Goal: Contribute content: Contribute content

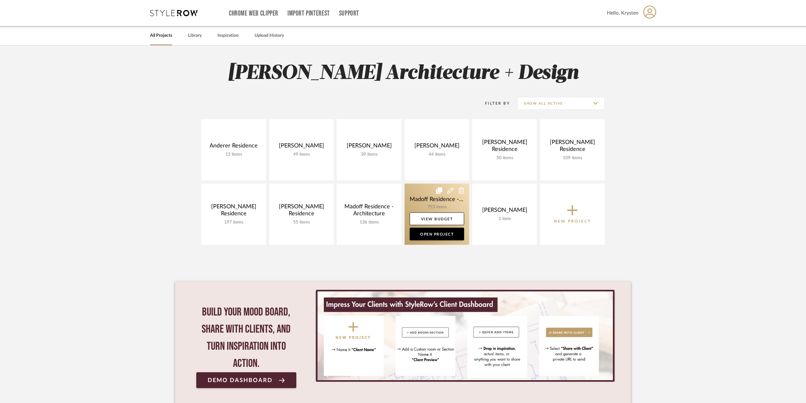
click at [422, 192] on link at bounding box center [437, 213] width 65 height 61
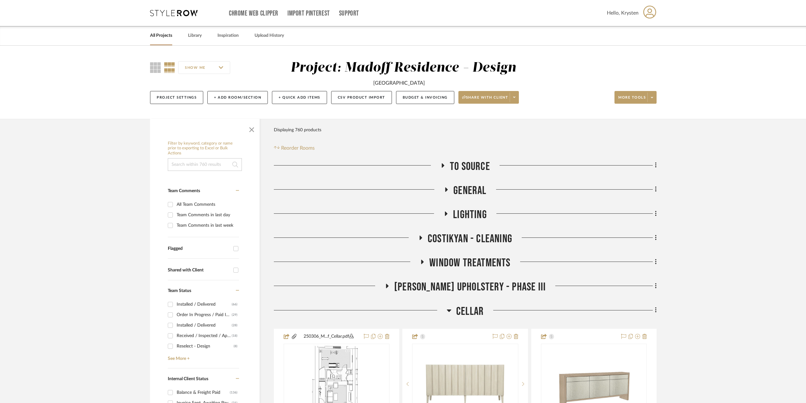
click at [473, 306] on span "Cellar" at bounding box center [470, 311] width 28 height 14
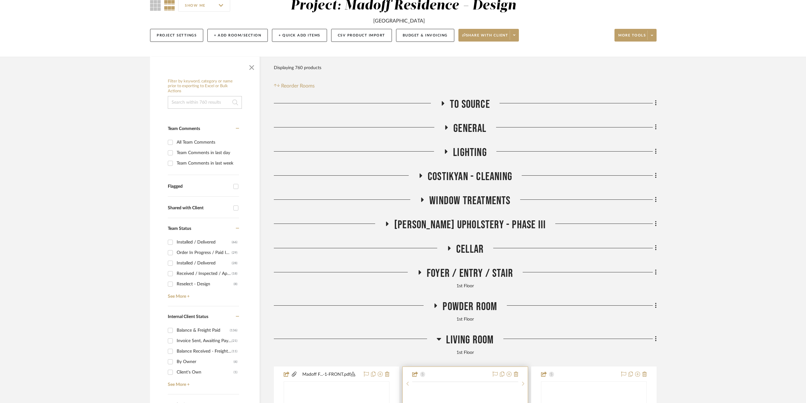
scroll to position [127, 0]
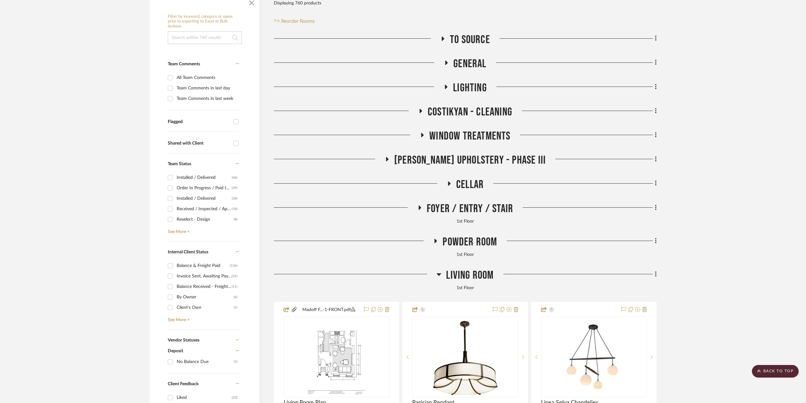
click at [460, 274] on span "Living Room" at bounding box center [470, 275] width 48 height 14
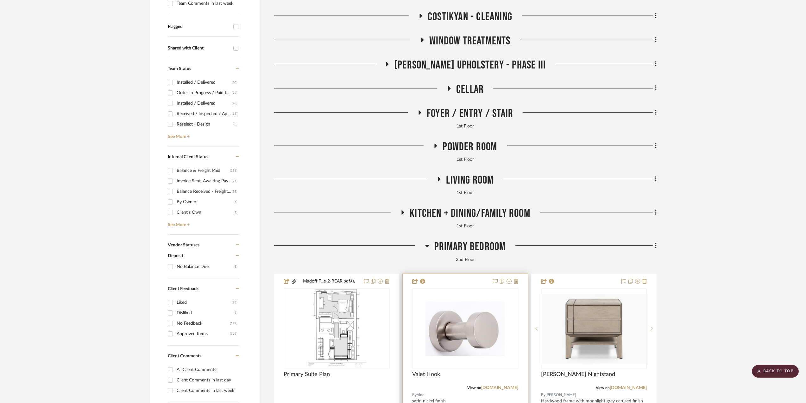
scroll to position [348, 0]
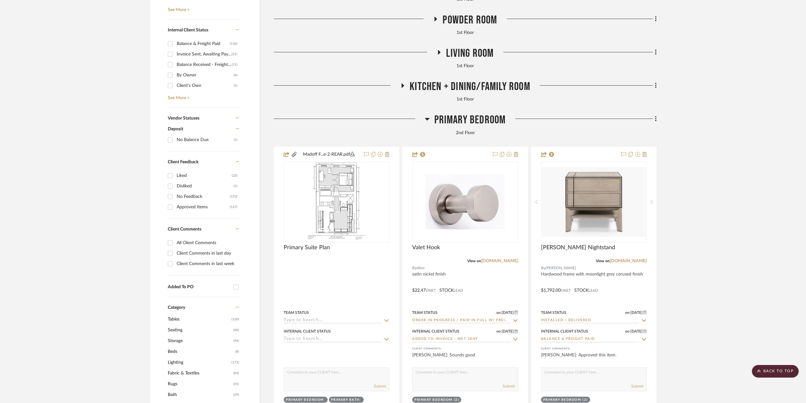
click at [478, 120] on span "Primary Bedroom" at bounding box center [470, 120] width 72 height 14
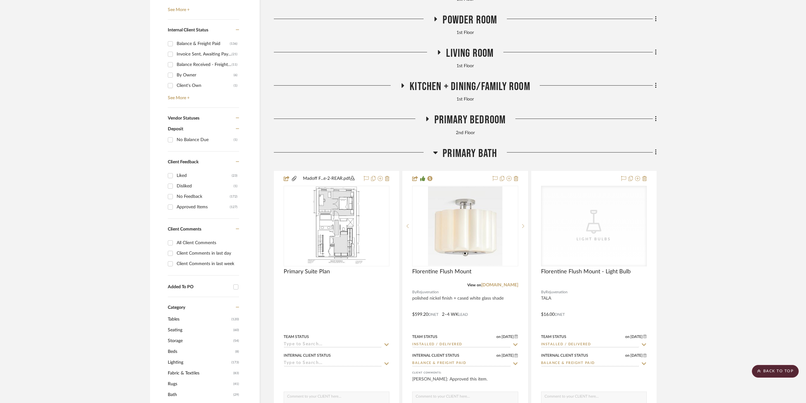
click at [478, 150] on span "Primary Bath" at bounding box center [470, 154] width 54 height 14
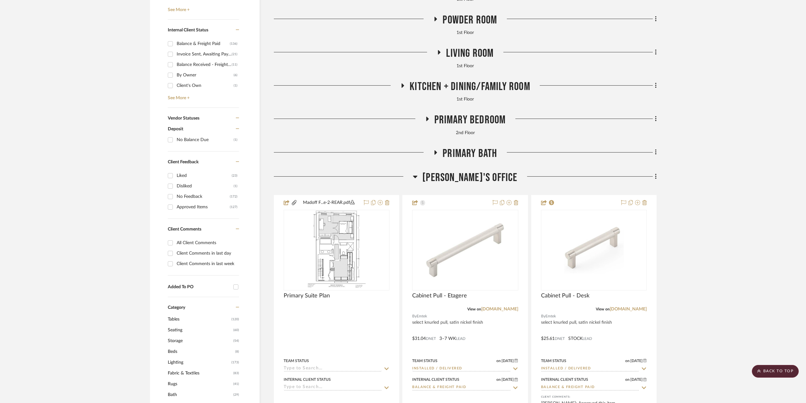
click at [470, 175] on span "[PERSON_NAME]'s Office" at bounding box center [469, 178] width 95 height 14
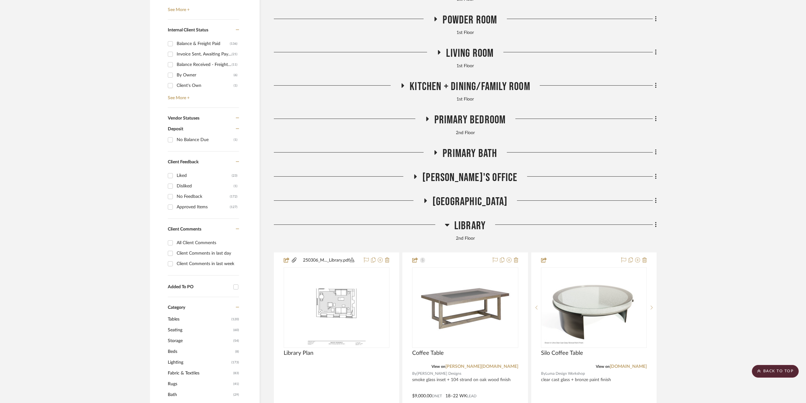
click at [467, 226] on span "Library" at bounding box center [469, 226] width 31 height 14
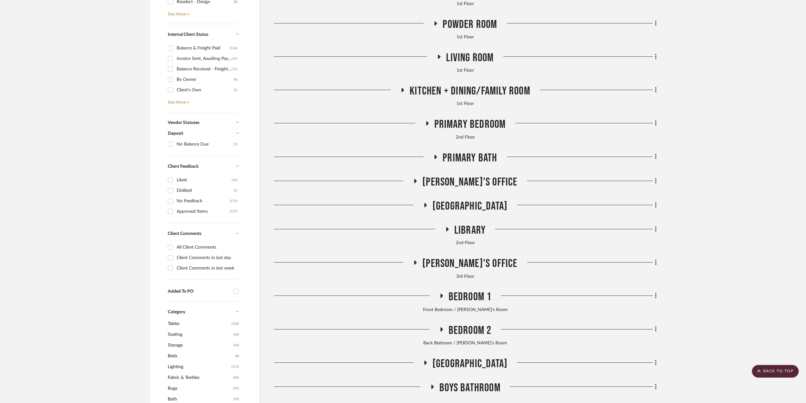
scroll to position [317, 0]
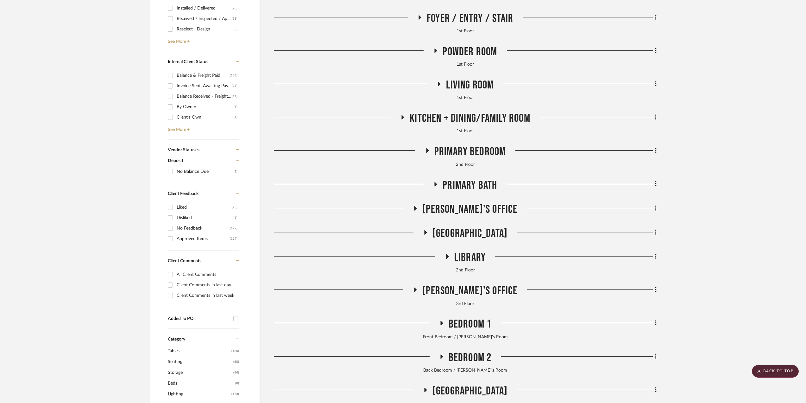
click at [460, 82] on span "Living Room" at bounding box center [470, 85] width 48 height 14
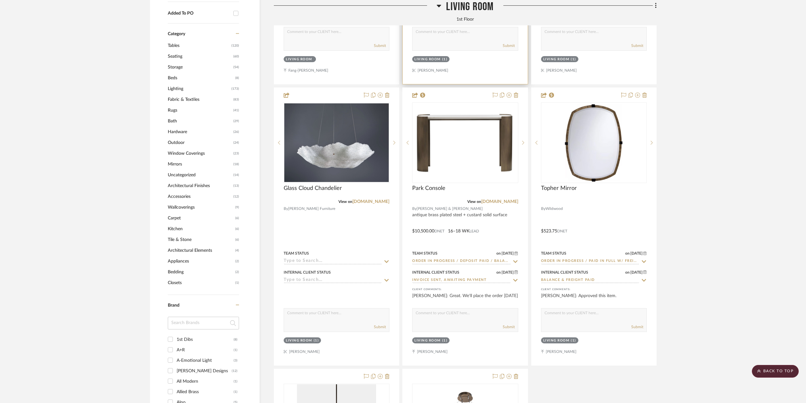
scroll to position [633, 0]
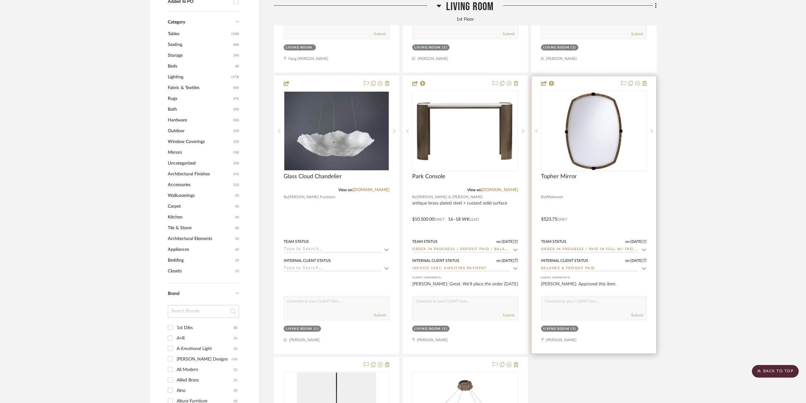
click at [606, 216] on div at bounding box center [594, 214] width 125 height 277
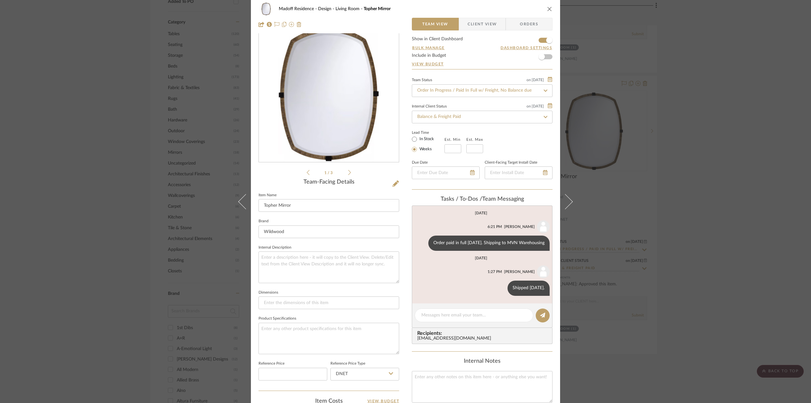
scroll to position [0, 0]
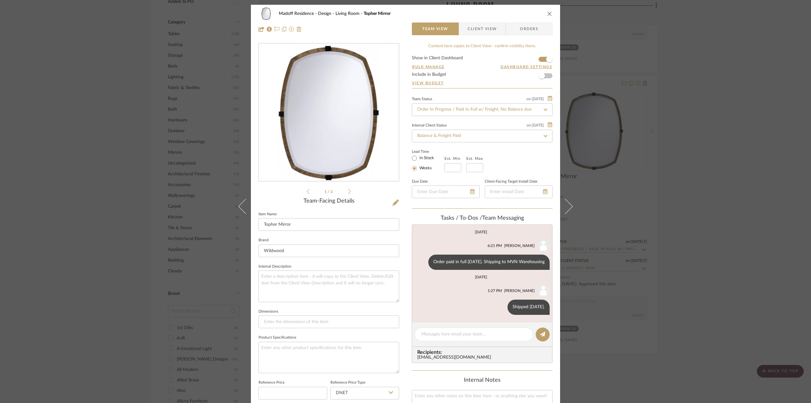
click at [348, 189] on icon at bounding box center [349, 191] width 3 height 6
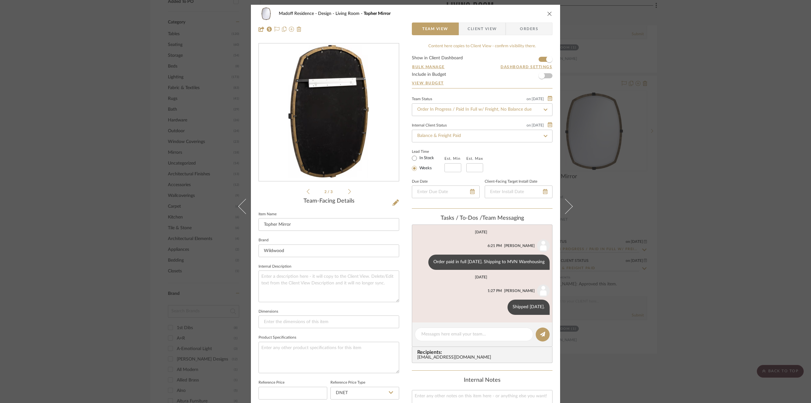
click at [307, 191] on icon at bounding box center [308, 191] width 3 height 6
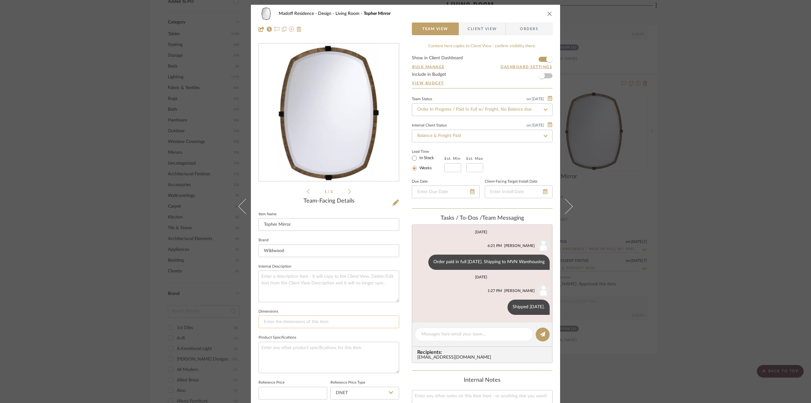
click at [287, 321] on input at bounding box center [328, 321] width 141 height 13
type input "30" W x 39.4" H x"
click at [310, 322] on input "30" W x 39.4" H x" at bounding box center [328, 321] width 141 height 13
drag, startPoint x: 312, startPoint y: 320, endPoint x: 295, endPoint y: 320, distance: 17.4
click at [295, 320] on input "30" W x 39.4" H x 1.5" D" at bounding box center [328, 321] width 141 height 13
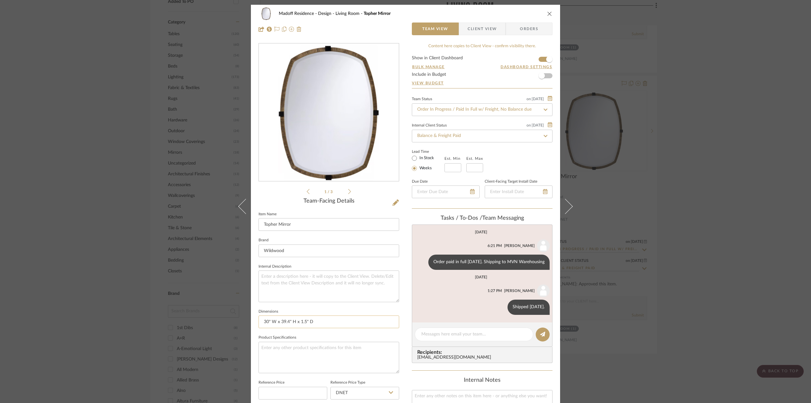
click at [277, 322] on input "30" W x 39.4" H x 1.5" D" at bounding box center [328, 321] width 141 height 13
paste input "x 1.5" D"
click at [279, 322] on input "30" W xx 1.5" D 39.4" H x 1.5" D" at bounding box center [328, 321] width 141 height 13
drag, startPoint x: 328, startPoint y: 320, endPoint x: 308, endPoint y: 321, distance: 20.6
click at [308, 321] on input "30" W x 1.5" D 39.4" H x 1.5" D" at bounding box center [328, 321] width 141 height 13
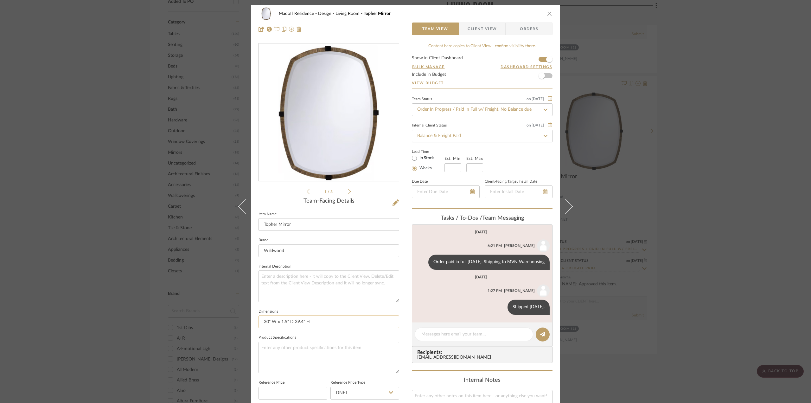
click at [291, 320] on input "30" W x 1.5" D 39.4" H" at bounding box center [328, 321] width 141 height 13
click at [301, 321] on input "30" W x 1.5" D x 39.4" H" at bounding box center [328, 321] width 141 height 13
click at [336, 322] on input "30" W x 1.5" D x 39.5" H" at bounding box center [328, 321] width 141 height 13
type input "30" W x 1.5" D x 39.5" H"
click at [340, 333] on fieldset "Product Specifications" at bounding box center [328, 353] width 141 height 40
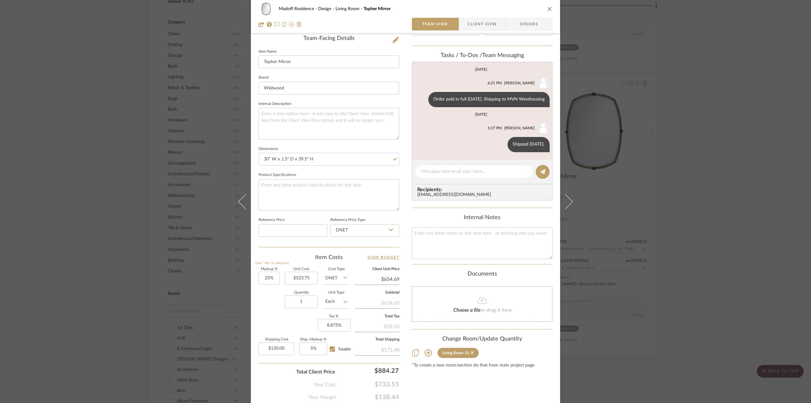
scroll to position [184, 0]
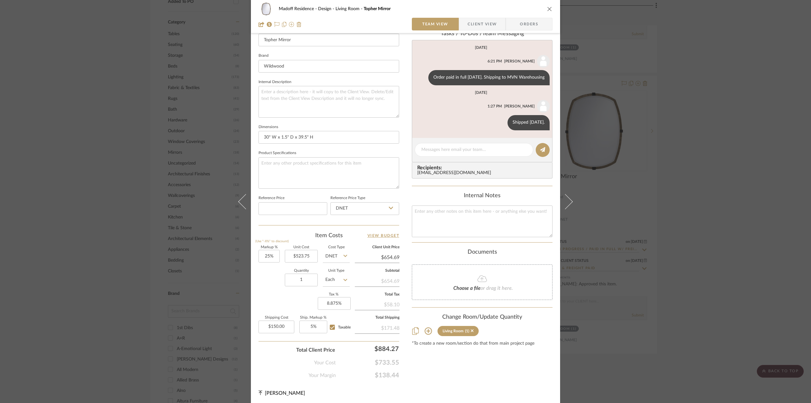
click at [687, 160] on div "Madoff Residence - Design Living Room Topher Mirror Team View Client View Order…" at bounding box center [405, 201] width 811 height 403
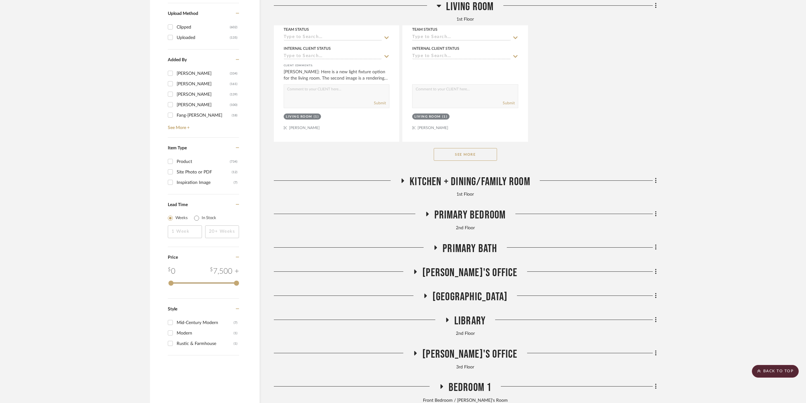
scroll to position [1172, 0]
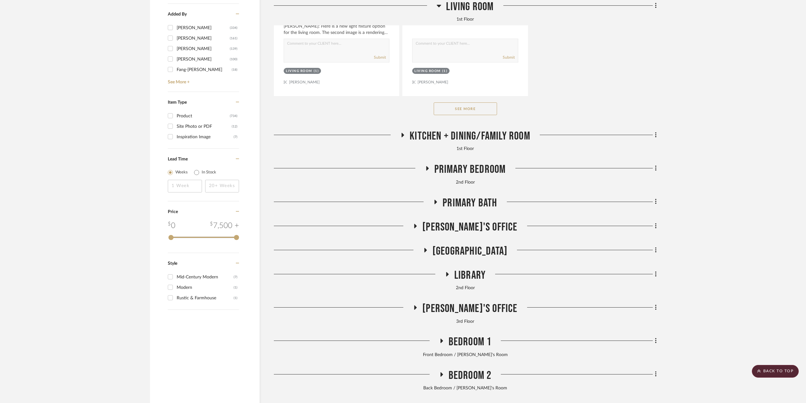
click at [467, 275] on span "Library" at bounding box center [469, 275] width 31 height 14
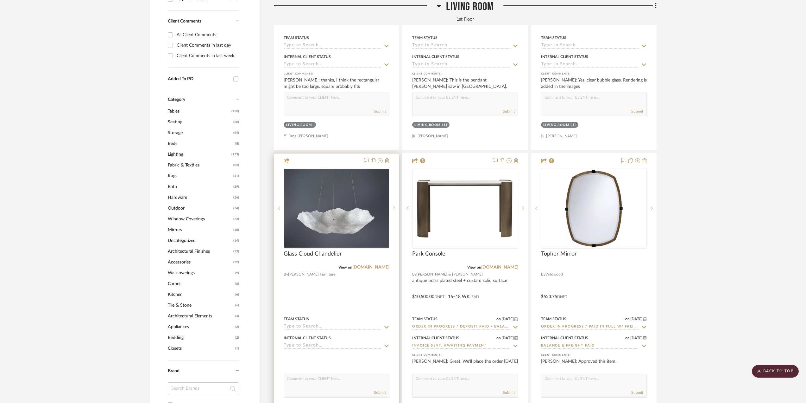
scroll to position [570, 0]
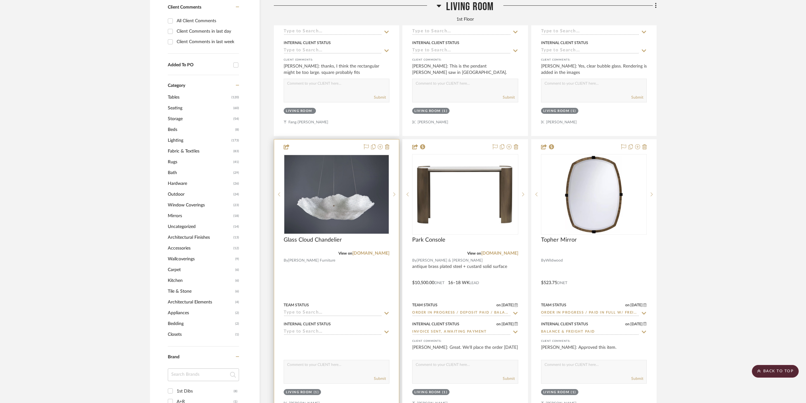
click at [340, 289] on div at bounding box center [336, 277] width 125 height 277
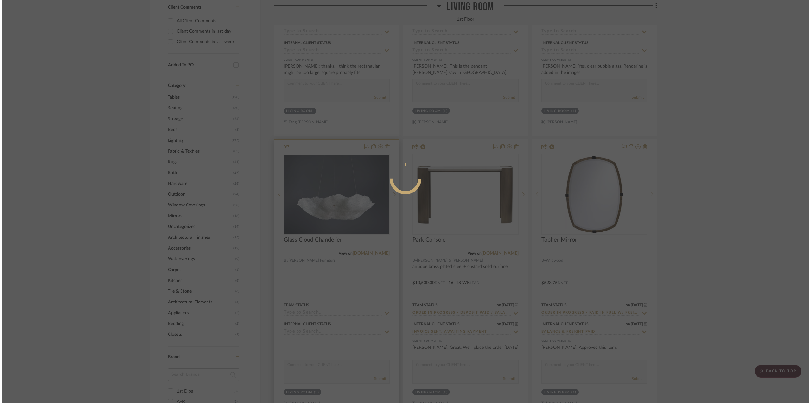
scroll to position [0, 0]
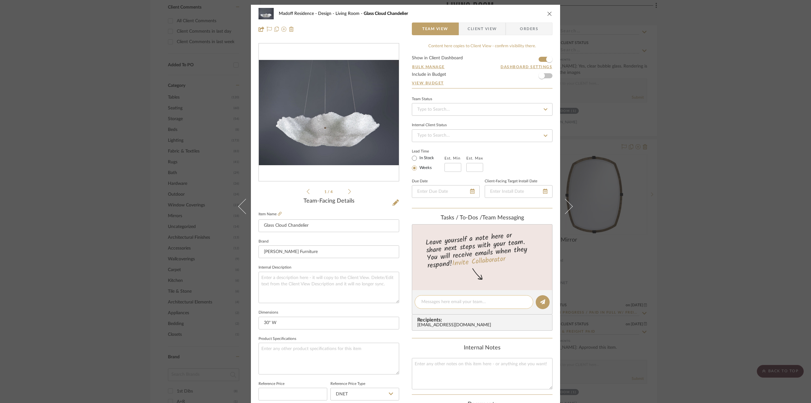
click at [434, 296] on div at bounding box center [474, 302] width 118 height 14
click at [435, 303] on textarea at bounding box center [473, 301] width 105 height 7
drag, startPoint x: 459, startPoint y: 301, endPoint x: 366, endPoint y: 297, distance: 92.9
click at [366, 297] on div "Madoff Residence - Design Living Room Glass Cloud Chandelier Team View Client V…" at bounding box center [405, 297] width 309 height 585
click at [483, 301] on textarea "Not enough lumens." at bounding box center [473, 301] width 105 height 7
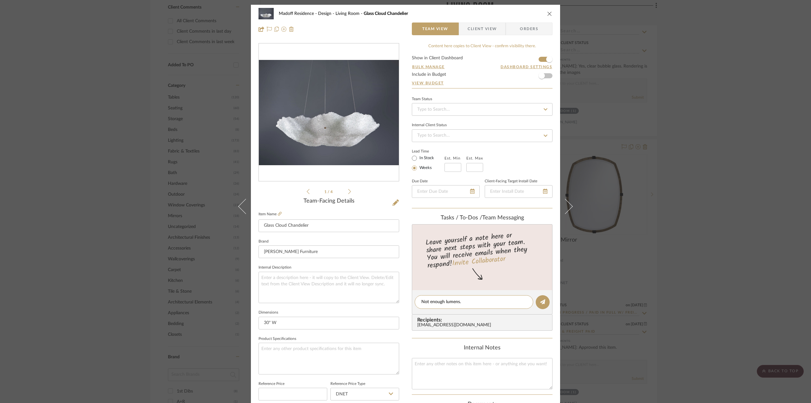
type textarea "Not enough lumens."
click at [449, 166] on input at bounding box center [452, 167] width 17 height 9
type input "14"
click at [476, 166] on input at bounding box center [474, 167] width 17 height 9
type input "16"
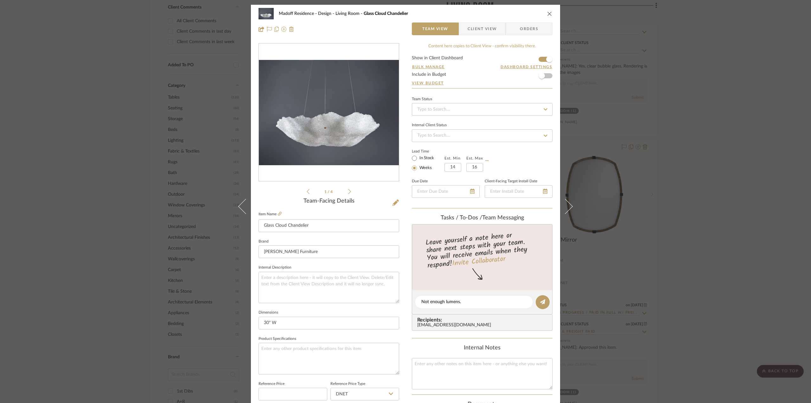
click at [517, 162] on div "Lead Time In Stock Weeks Est. Min 14 Est. Max 16" at bounding box center [482, 159] width 141 height 25
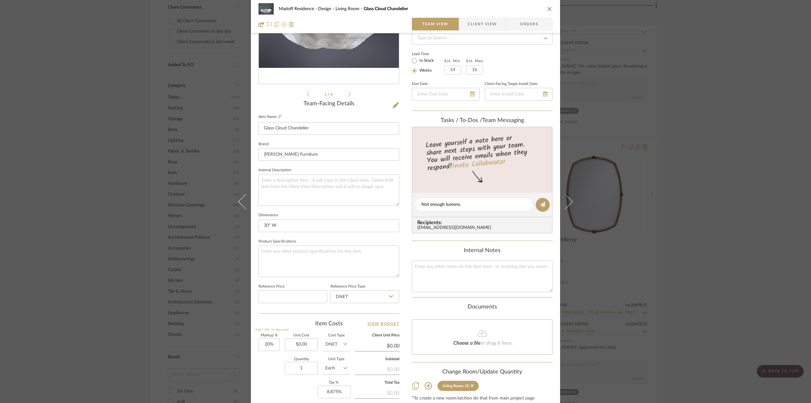
scroll to position [158, 0]
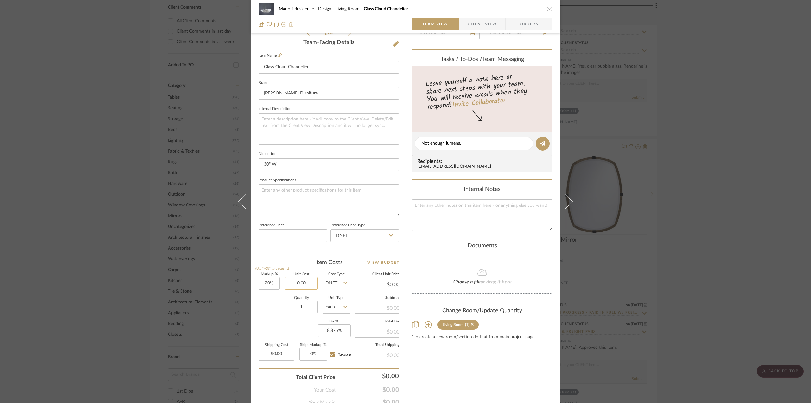
click at [305, 279] on input "0.00" at bounding box center [301, 283] width 33 height 13
type input "$6,100.00"
click at [274, 318] on div "Markup % (Use "-X%" to discount) 20% Unit Cost $6,100.00 Cost Type DNET Client …" at bounding box center [328, 318] width 141 height 92
type input "$7,320.00"
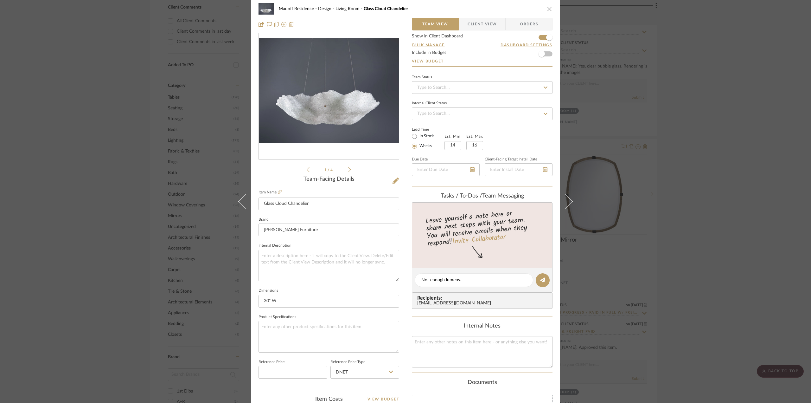
scroll to position [0, 0]
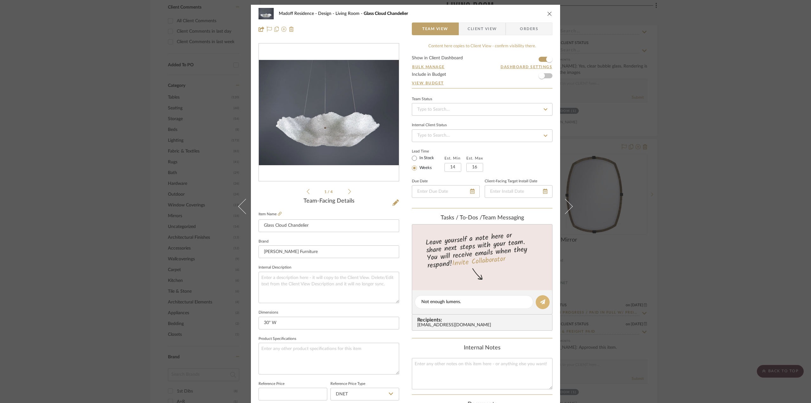
click at [541, 297] on button at bounding box center [543, 302] width 14 height 14
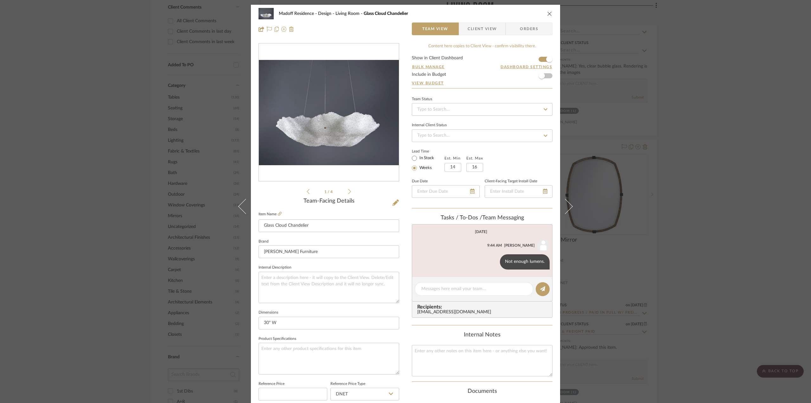
click at [348, 190] on icon at bounding box center [349, 191] width 3 height 6
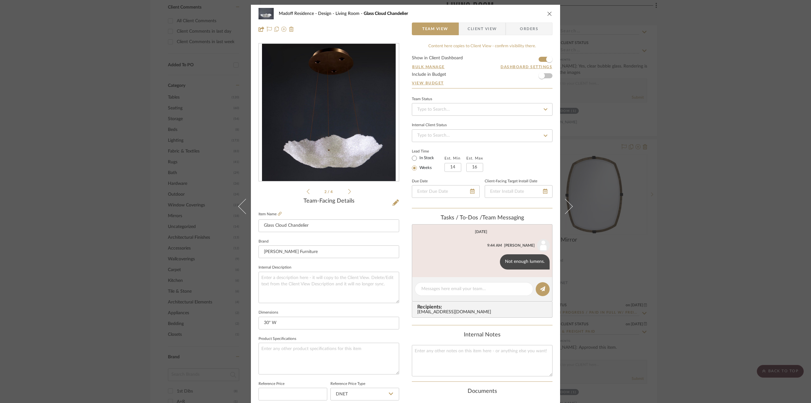
click at [348, 190] on icon at bounding box center [349, 191] width 3 height 6
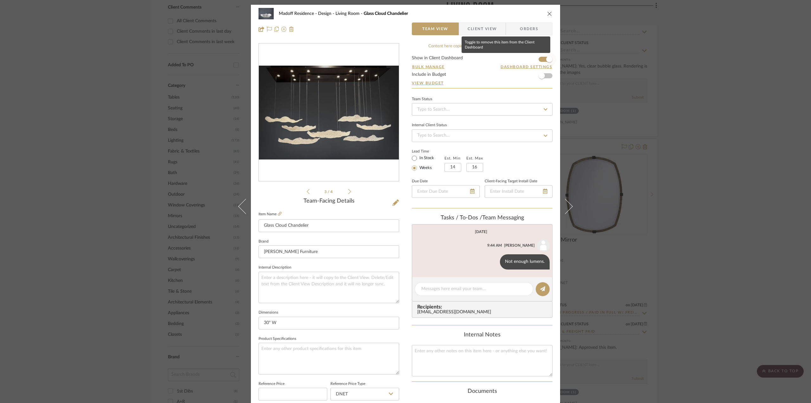
click at [546, 60] on span "button" at bounding box center [549, 59] width 6 height 6
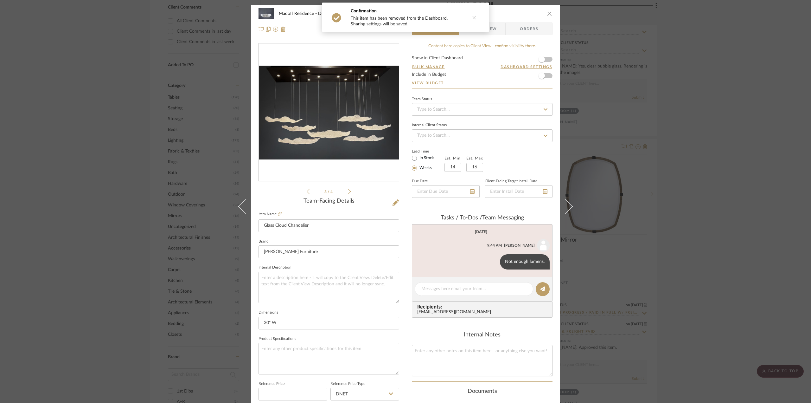
click at [473, 15] on button at bounding box center [474, 17] width 24 height 29
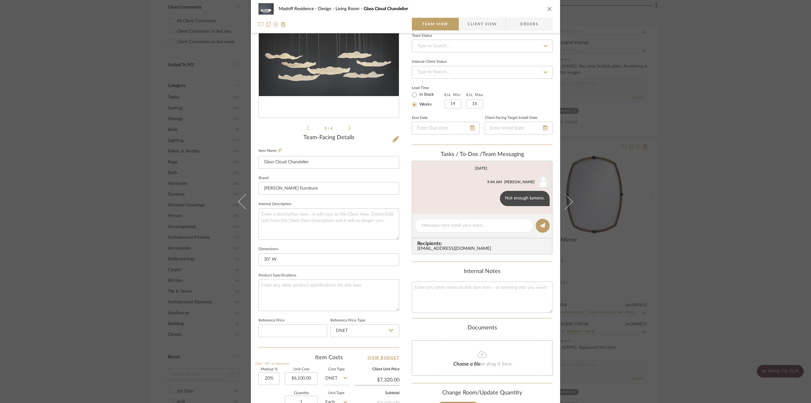
scroll to position [158, 0]
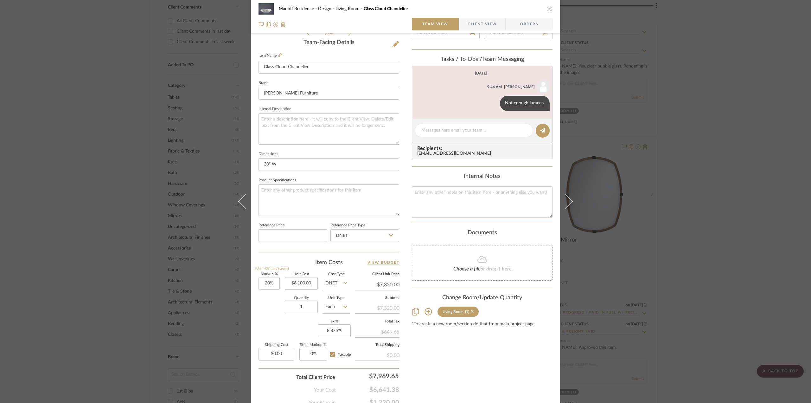
click at [471, 310] on icon at bounding box center [472, 311] width 3 height 3
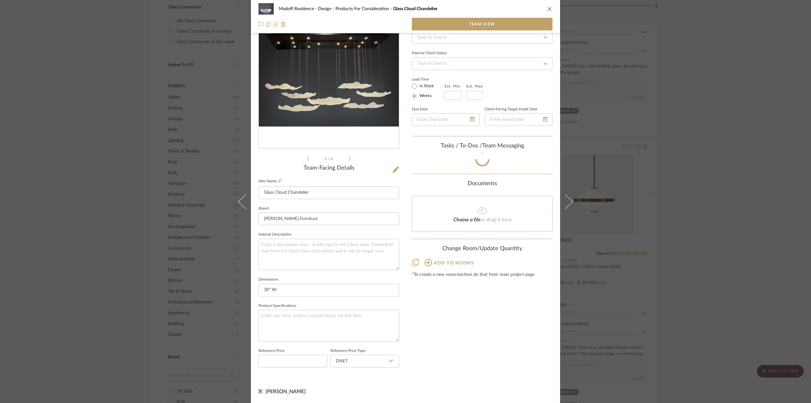
scroll to position [32, 0]
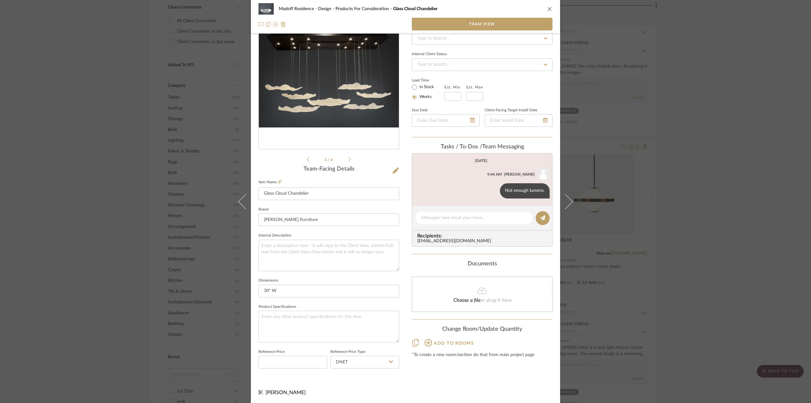
click at [716, 214] on div "Madoff Residence - Design Products For Consideration Glass Cloud Chandelier Tea…" at bounding box center [405, 201] width 811 height 403
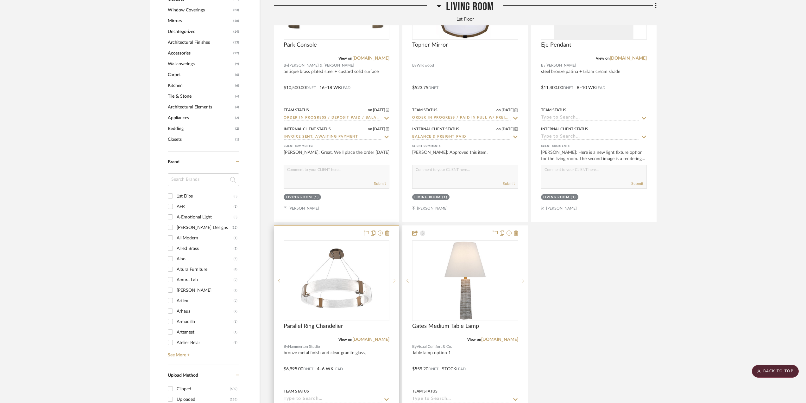
scroll to position [855, 0]
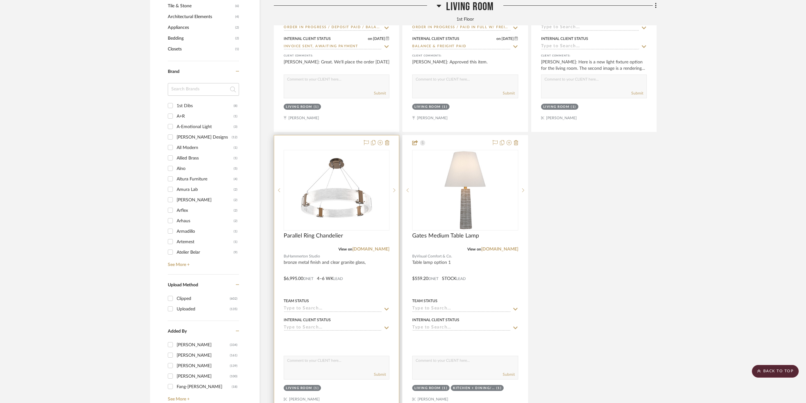
click at [373, 281] on div at bounding box center [336, 273] width 125 height 277
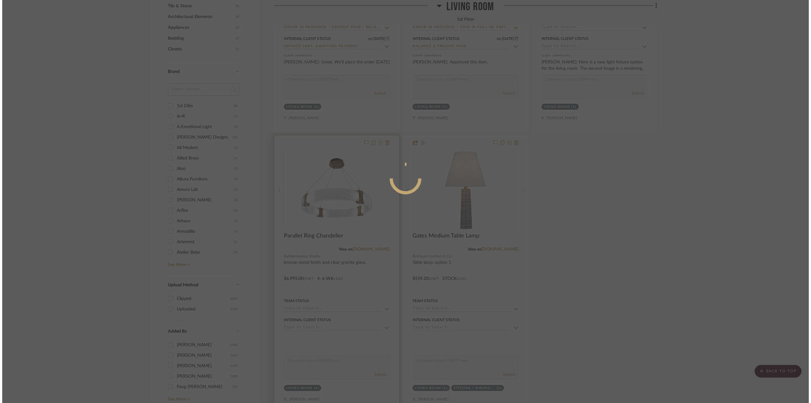
scroll to position [0, 0]
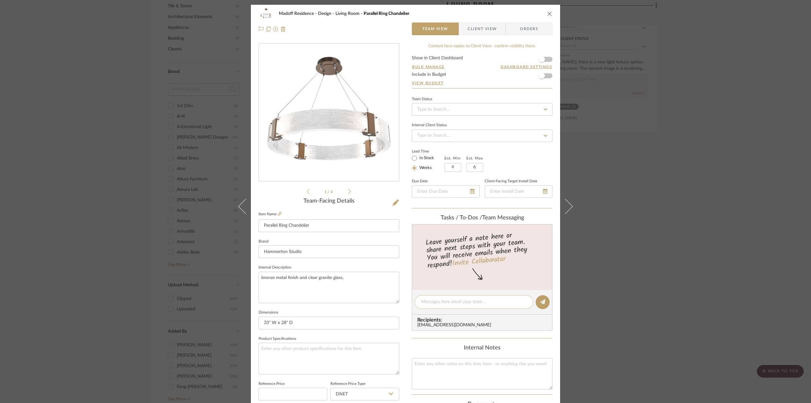
click at [446, 301] on textarea at bounding box center [473, 301] width 105 height 7
type textarea "Not enough lumens."
click at [540, 302] on icon at bounding box center [542, 301] width 5 height 5
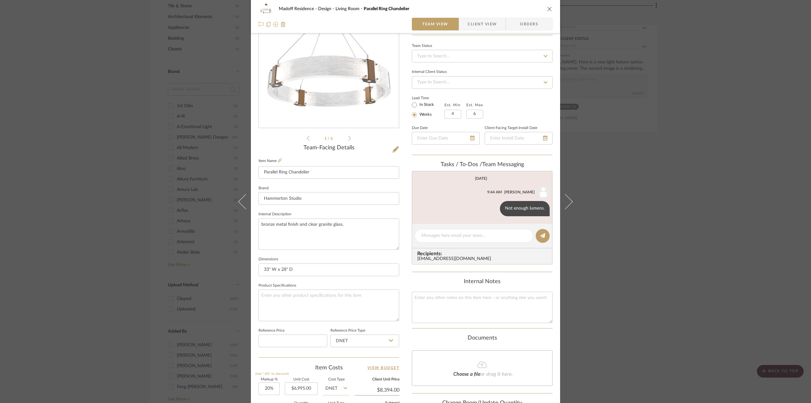
scroll to position [127, 0]
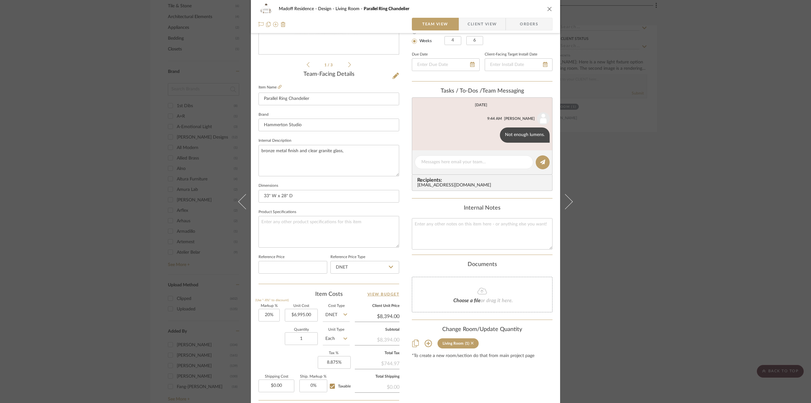
click at [471, 341] on icon at bounding box center [472, 342] width 3 height 3
click at [703, 244] on div "Madoff Residence - Design Living Room Parallel Ring Chandelier Team View Client…" at bounding box center [405, 201] width 811 height 403
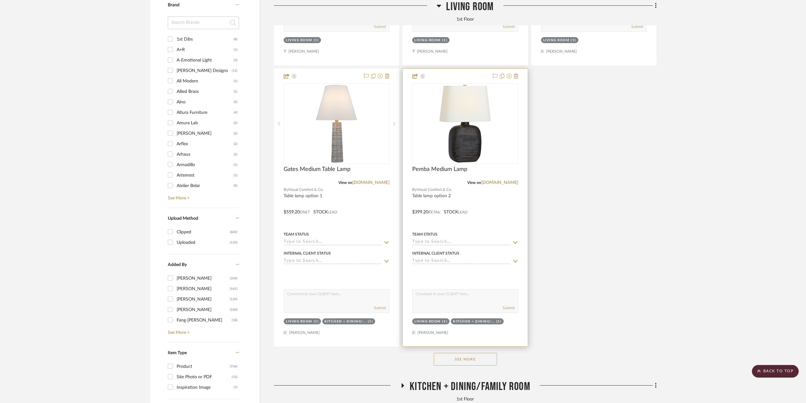
scroll to position [950, 0]
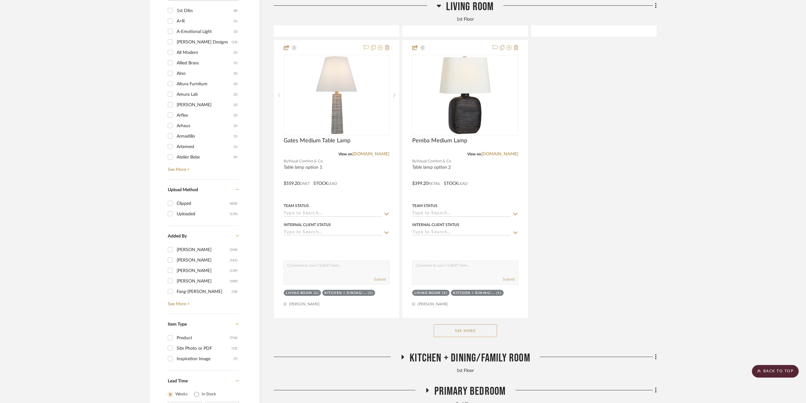
click at [471, 328] on button "See More" at bounding box center [465, 330] width 63 height 13
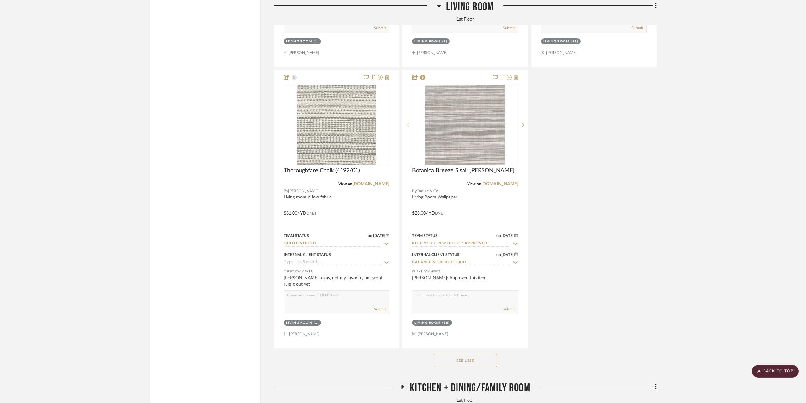
scroll to position [3199, 0]
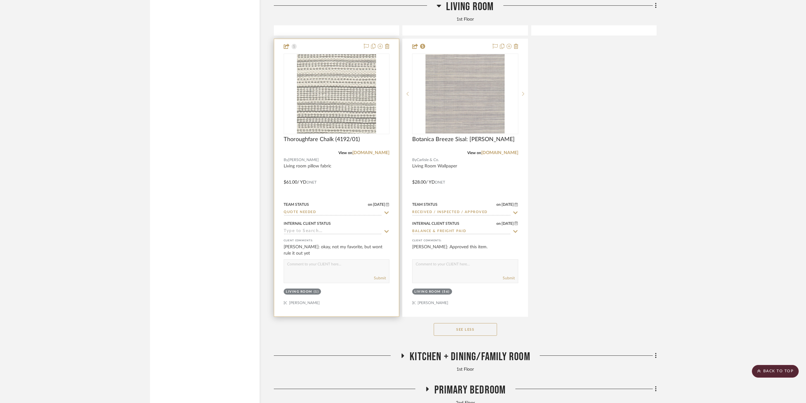
click at [384, 169] on div at bounding box center [336, 177] width 125 height 277
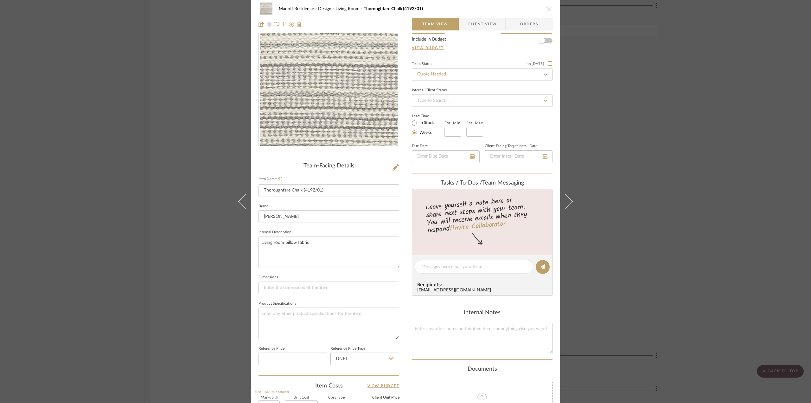
scroll to position [0, 0]
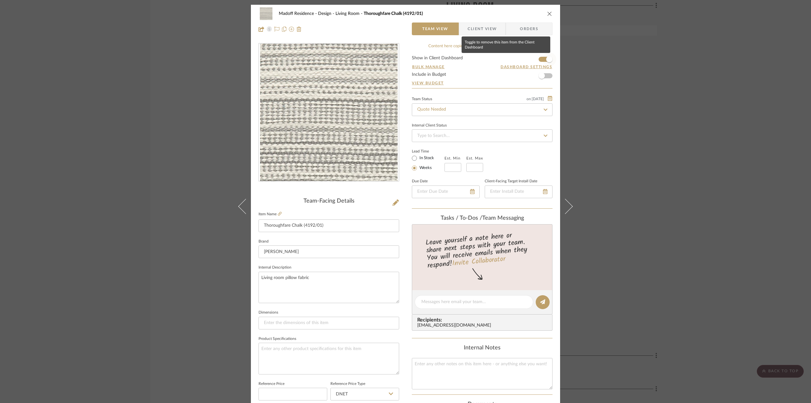
click at [546, 60] on span "button" at bounding box center [549, 59] width 6 height 6
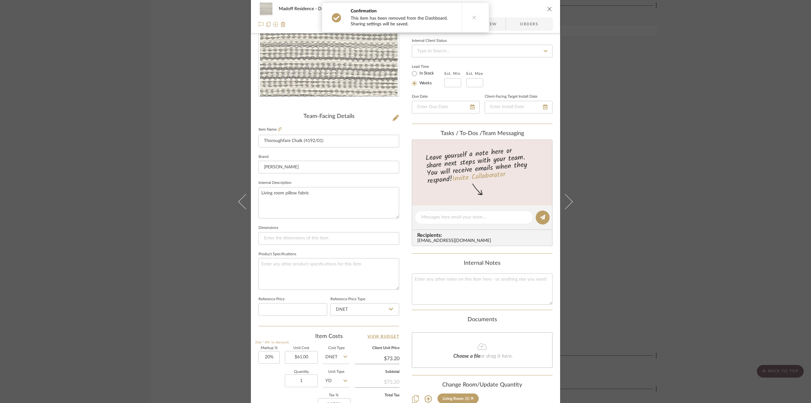
scroll to position [186, 0]
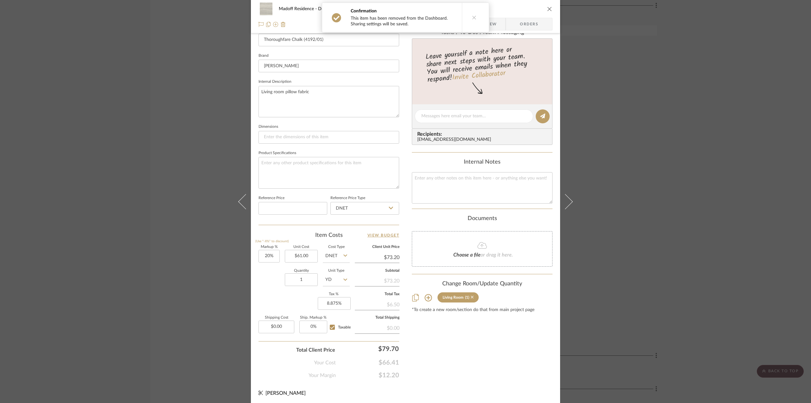
click at [471, 295] on icon at bounding box center [472, 296] width 3 height 3
click at [703, 280] on div "Madoff Residence - Design Living Room Thoroughfare Chalk (4192/01) Team View Cl…" at bounding box center [405, 201] width 811 height 403
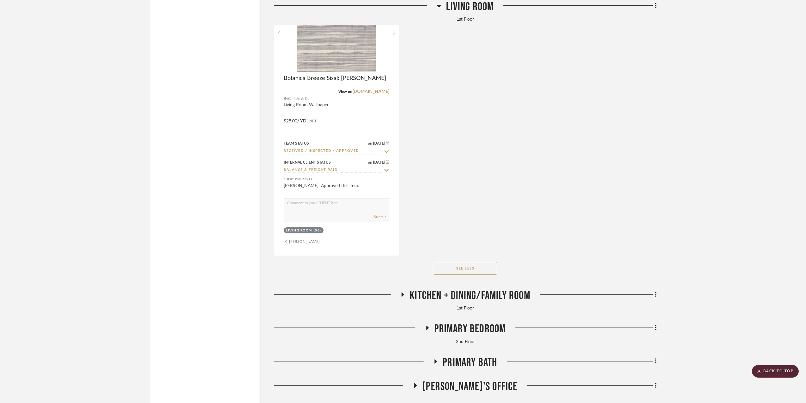
scroll to position [3294, 0]
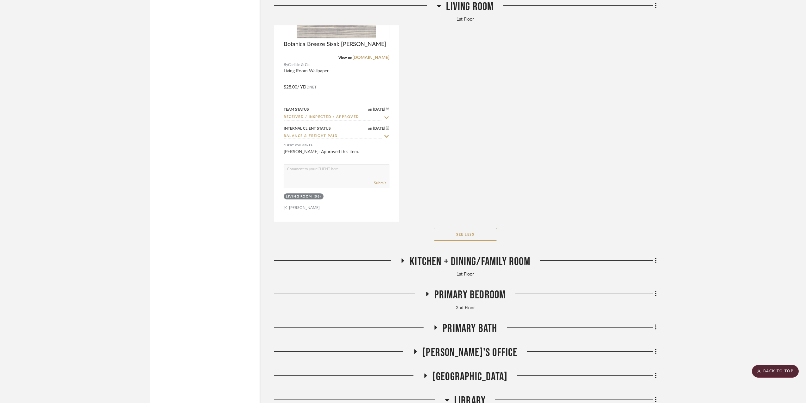
click at [455, 261] on span "Kitchen + Dining/Family Room" at bounding box center [470, 262] width 121 height 14
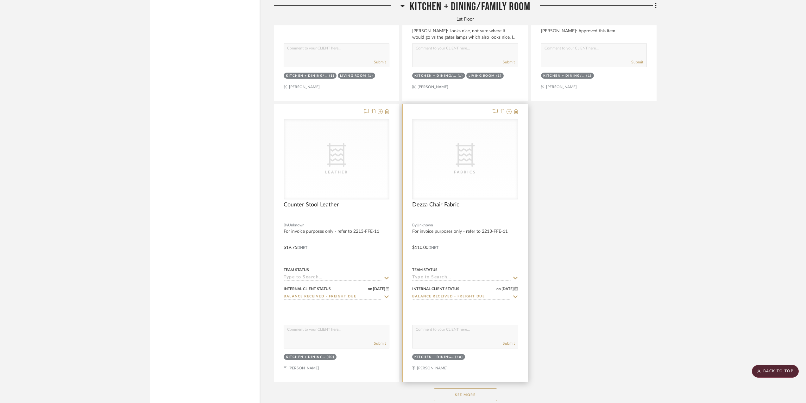
scroll to position [4085, 0]
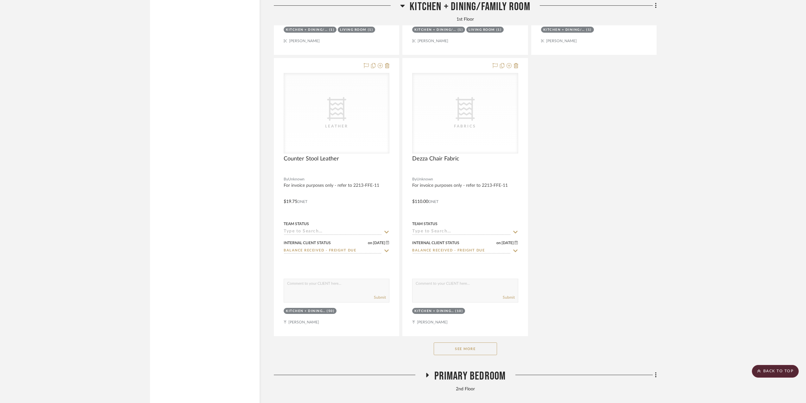
click at [452, 349] on button "See More" at bounding box center [465, 348] width 63 height 13
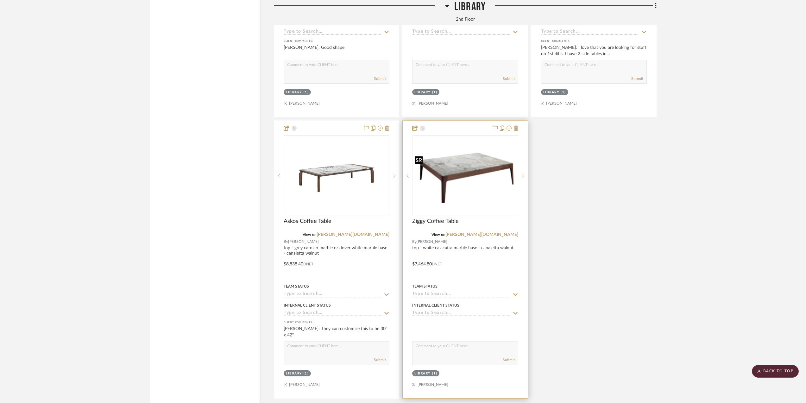
scroll to position [6524, 0]
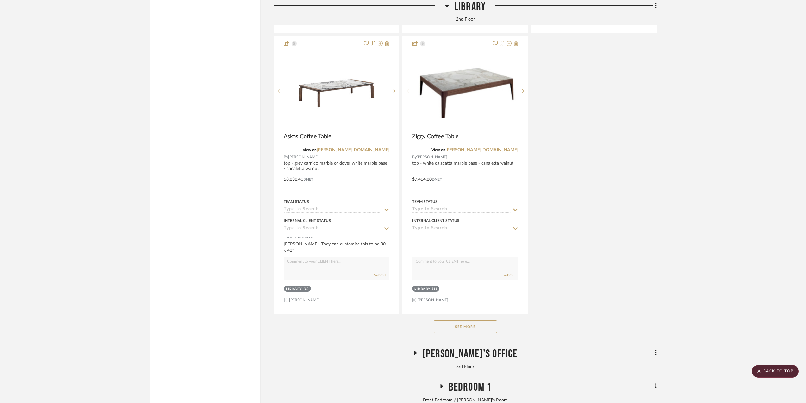
click at [463, 333] on button "See More" at bounding box center [465, 326] width 63 height 13
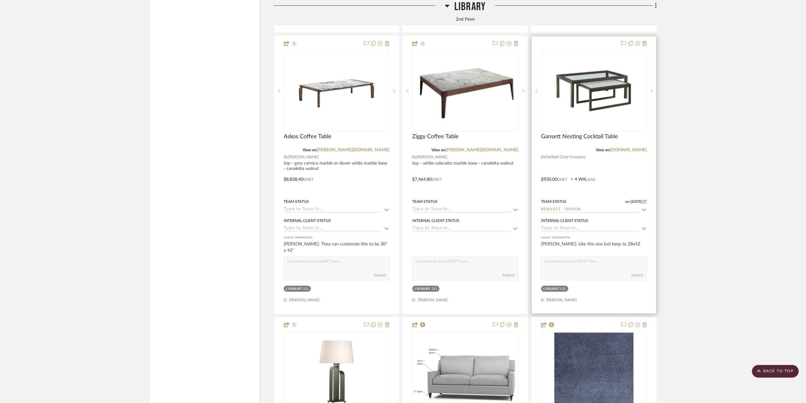
click at [636, 176] on div at bounding box center [594, 174] width 125 height 277
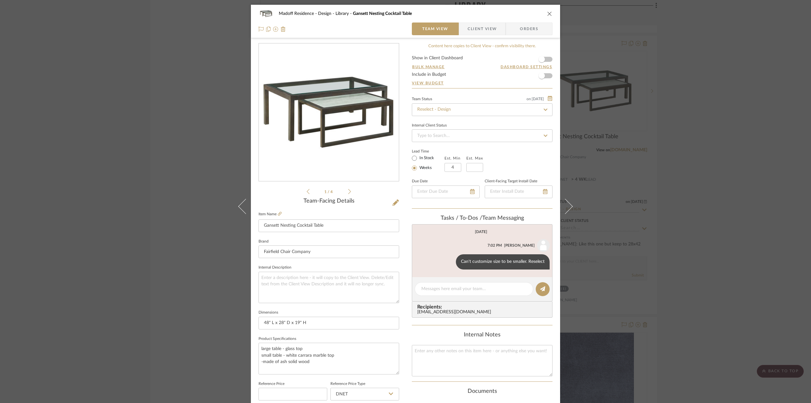
scroll to position [158, 0]
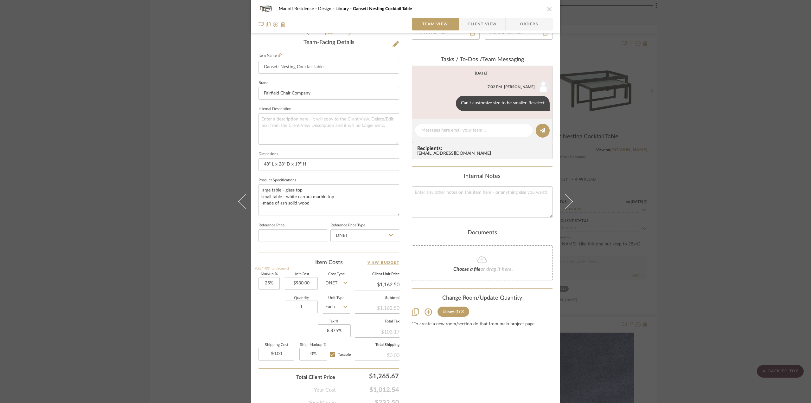
click at [461, 311] on icon at bounding box center [462, 311] width 3 height 4
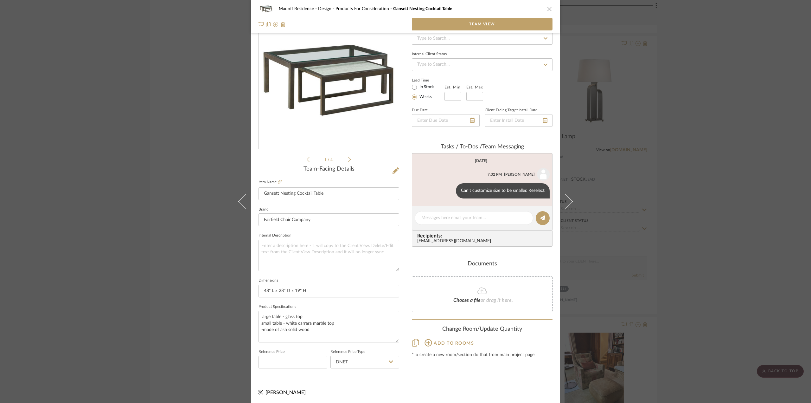
click at [726, 254] on div "Madoff Residence - Design Products For Consideration Gansett Nesting Cocktail T…" at bounding box center [405, 201] width 811 height 403
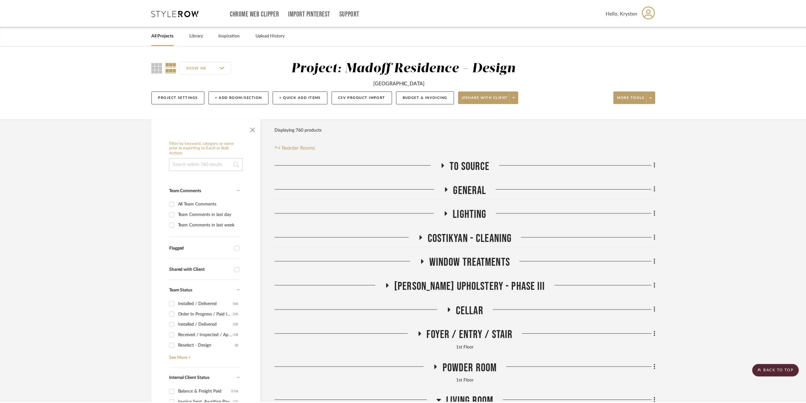
scroll to position [6524, 0]
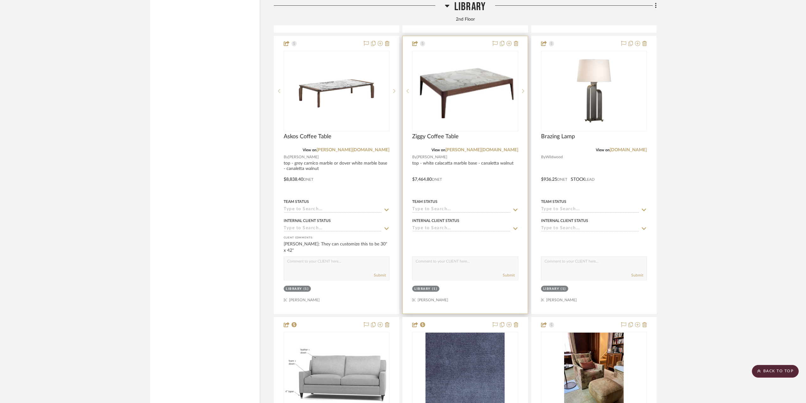
click at [490, 174] on div at bounding box center [465, 174] width 125 height 277
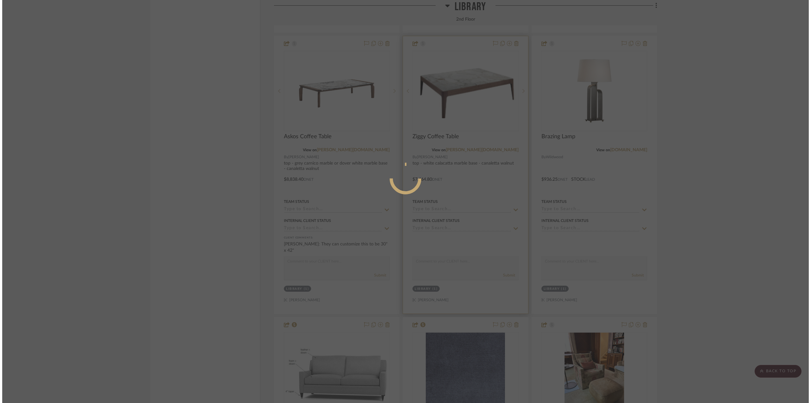
scroll to position [0, 0]
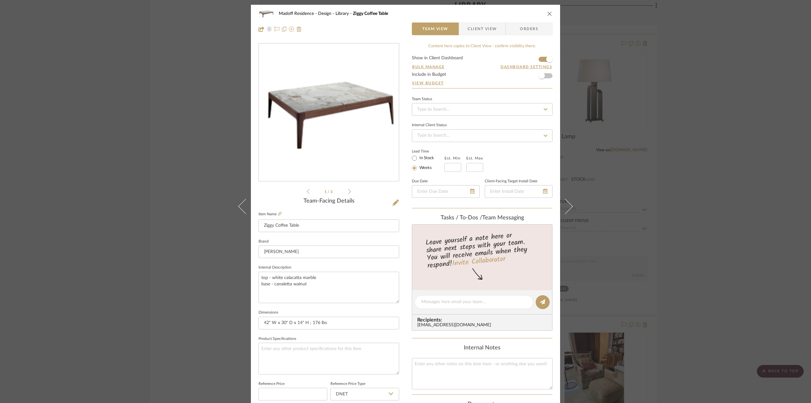
click at [758, 210] on div "Madoff Residence - Design Library Ziggy Coffee Table Team View Client View Orde…" at bounding box center [405, 201] width 811 height 403
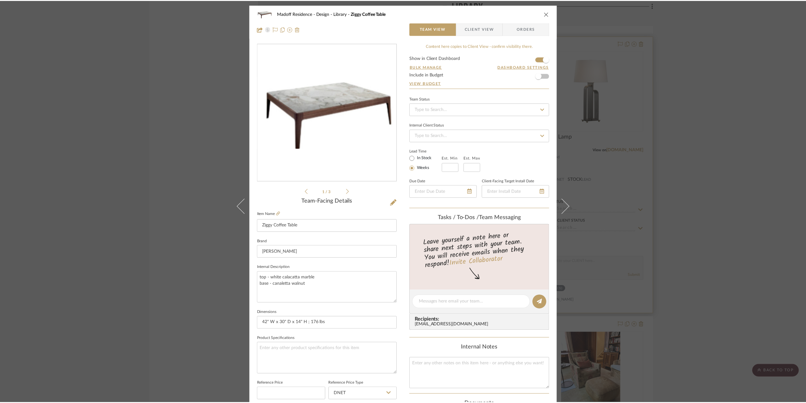
scroll to position [6524, 0]
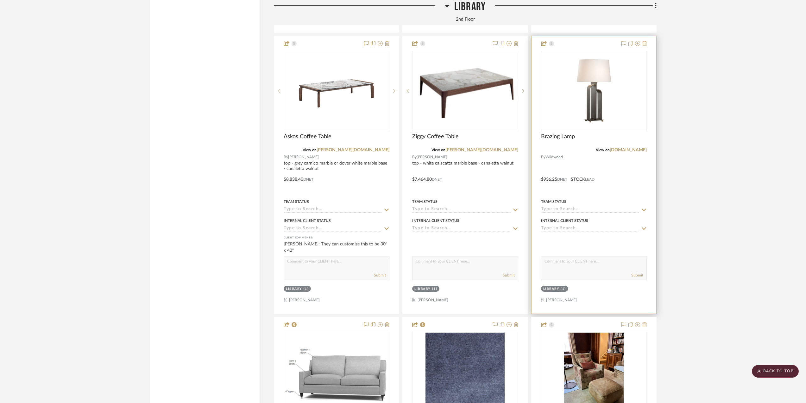
click at [628, 189] on div at bounding box center [594, 174] width 125 height 277
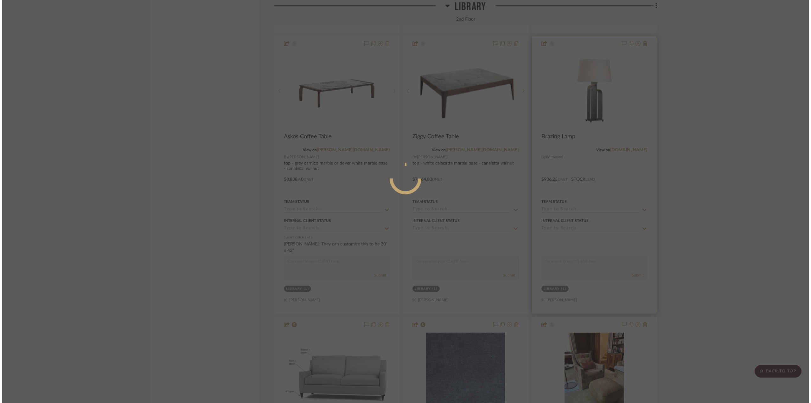
scroll to position [0, 0]
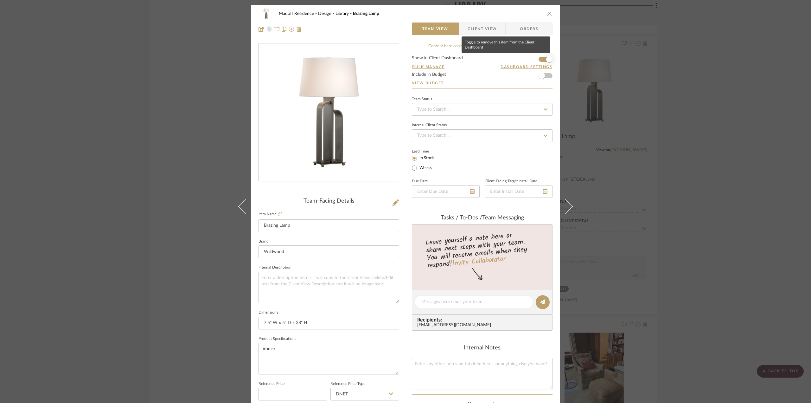
click at [546, 60] on span "button" at bounding box center [549, 59] width 6 height 6
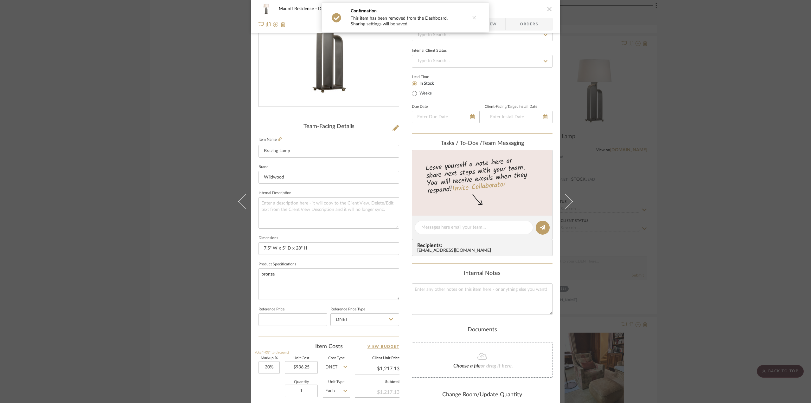
scroll to position [158, 0]
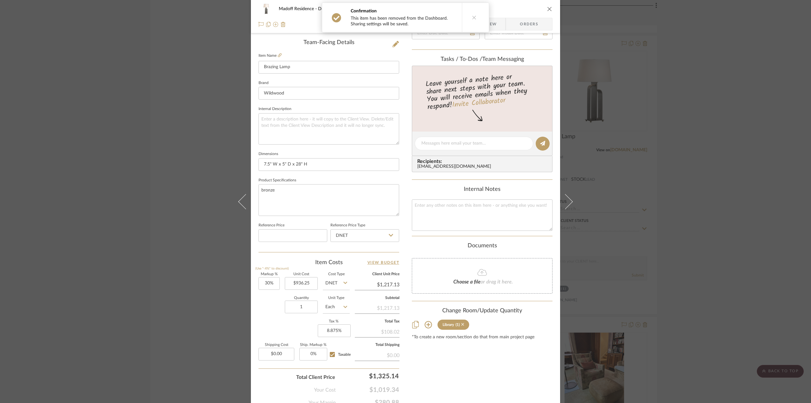
click at [461, 323] on icon at bounding box center [462, 324] width 3 height 3
click at [771, 280] on div "Madoff Residence - Design Library Brazing Lamp Team View Client View Orders Tea…" at bounding box center [405, 201] width 811 height 403
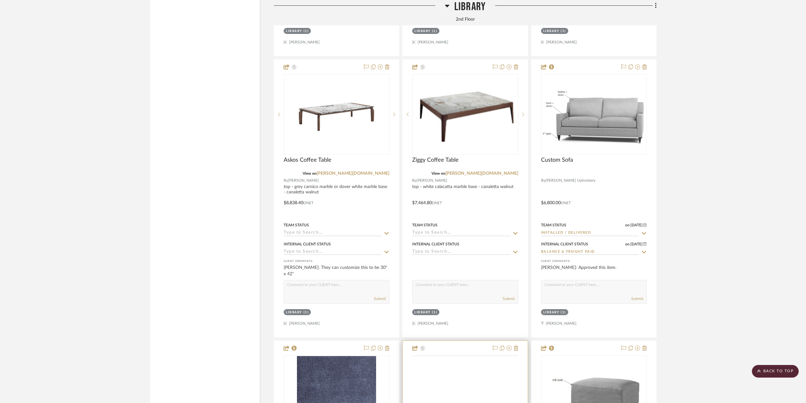
scroll to position [6555, 0]
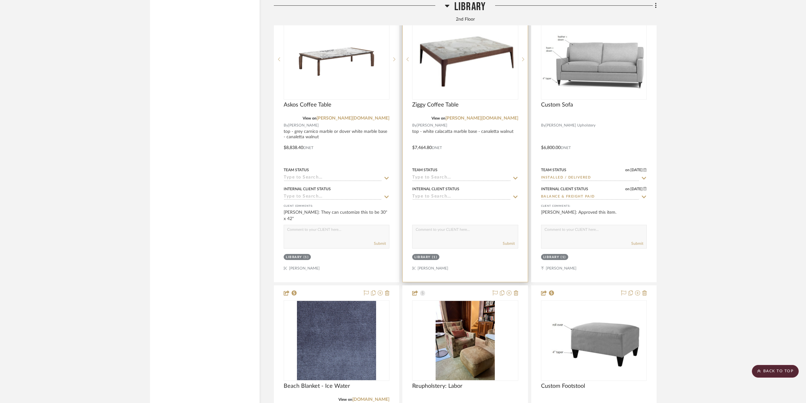
click at [483, 155] on div at bounding box center [465, 142] width 125 height 277
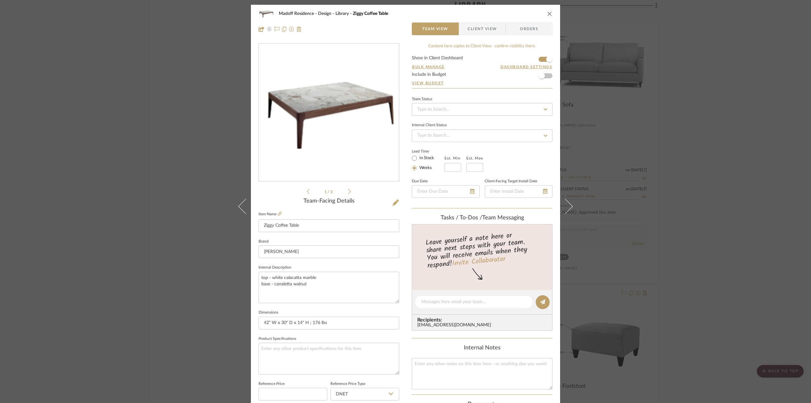
click at [474, 25] on span "Client View" at bounding box center [481, 28] width 29 height 13
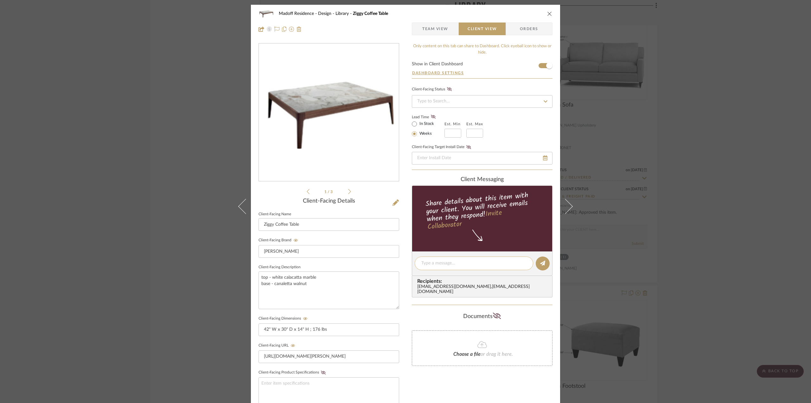
click at [436, 261] on textarea at bounding box center [473, 263] width 105 height 7
type textarea "The ziggy table by porada is 176 lbs."
click at [542, 262] on icon at bounding box center [542, 262] width 5 height 5
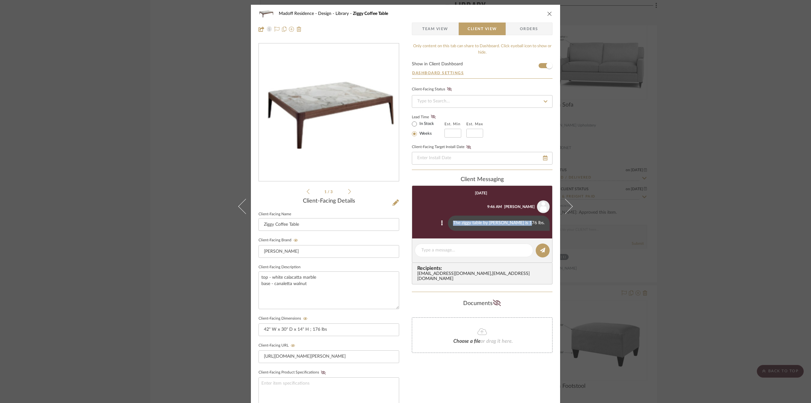
drag, startPoint x: 472, startPoint y: 222, endPoint x: 543, endPoint y: 223, distance: 71.3
click at [543, 223] on div "The ziggy table by porada is 176 lbs." at bounding box center [499, 222] width 102 height 15
copy div "The ziggy table by porada is 176 lbs."
click at [730, 253] on div "Madoff Residence - Design Library Ziggy Coffee Table Team View Client View Orde…" at bounding box center [405, 201] width 811 height 403
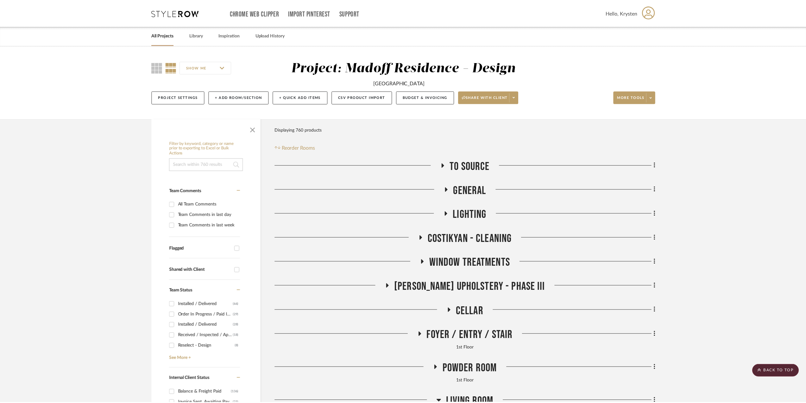
scroll to position [6555, 0]
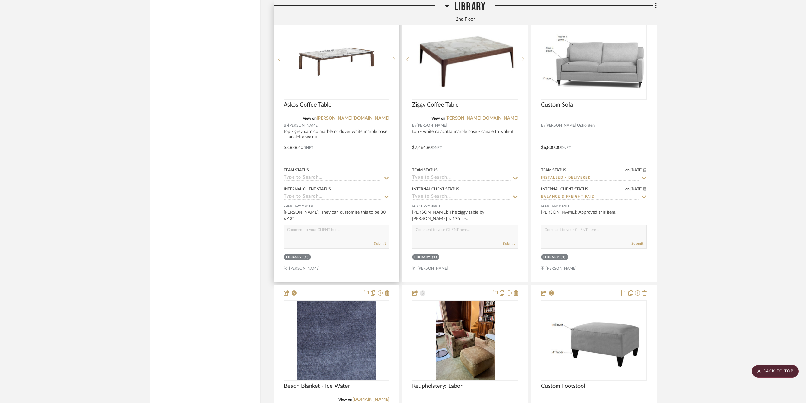
click at [352, 155] on div at bounding box center [336, 142] width 125 height 277
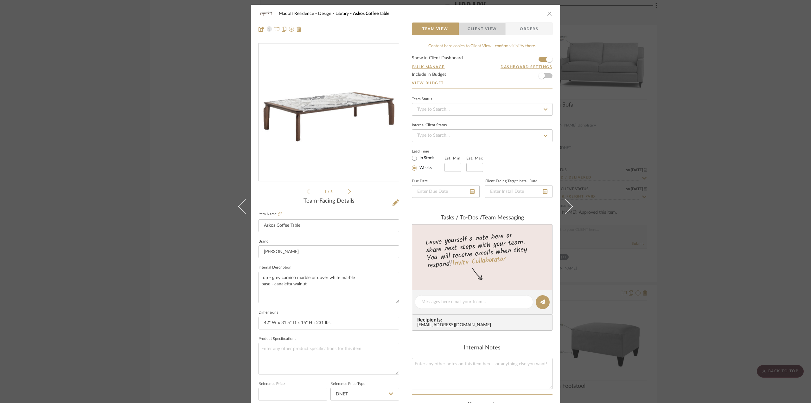
click at [473, 29] on span "Client View" at bounding box center [481, 28] width 29 height 13
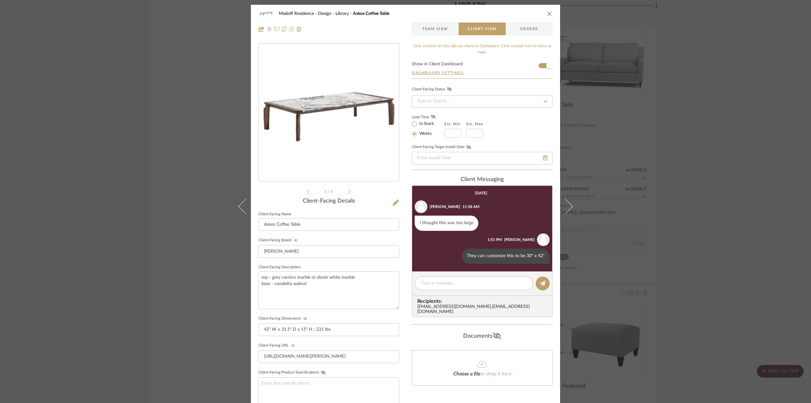
click at [439, 282] on textarea at bounding box center [473, 283] width 105 height 7
paste textarea "The ziggy table by porada is 176 lbs."
drag, startPoint x: 437, startPoint y: 283, endPoint x: 427, endPoint y: 283, distance: 10.2
click at [427, 283] on textarea "The ziggy table by porada is 176 lbs." at bounding box center [473, 283] width 105 height 7
click at [481, 282] on textarea "The askos table by porada is 176 lbs." at bounding box center [473, 283] width 105 height 7
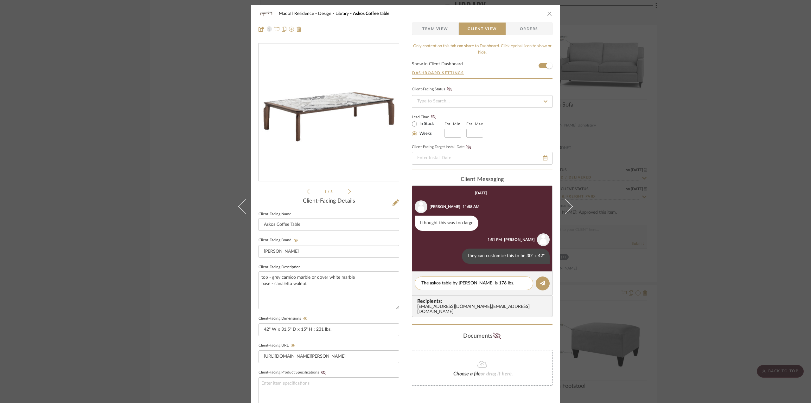
drag, startPoint x: 482, startPoint y: 282, endPoint x: 476, endPoint y: 282, distance: 6.3
click at [476, 282] on textarea "The askos table by porada is 176 lbs." at bounding box center [473, 283] width 105 height 7
type textarea "The askos table by porada is 231 lbs."
click at [541, 283] on icon at bounding box center [542, 282] width 5 height 5
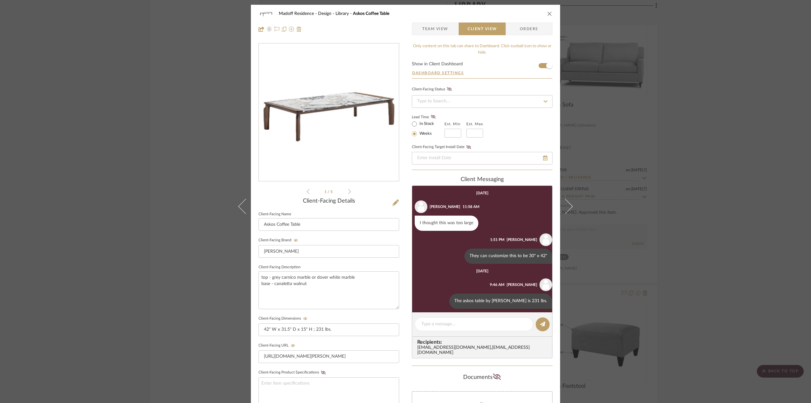
click at [711, 270] on div "Madoff Residence - Design Library Askos Coffee Table Team View Client View Orde…" at bounding box center [405, 201] width 811 height 403
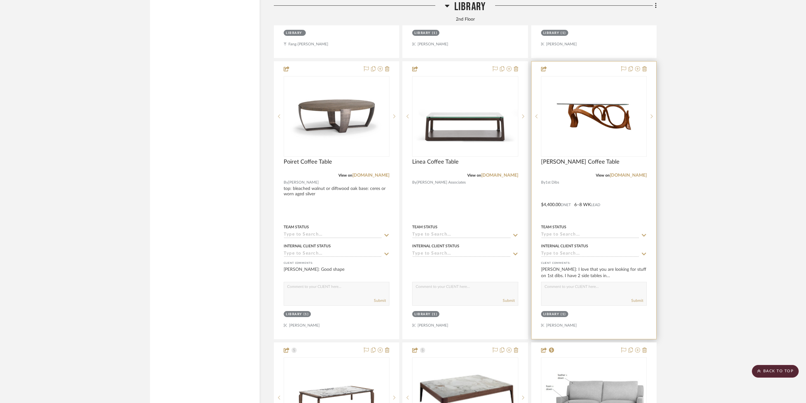
scroll to position [6207, 0]
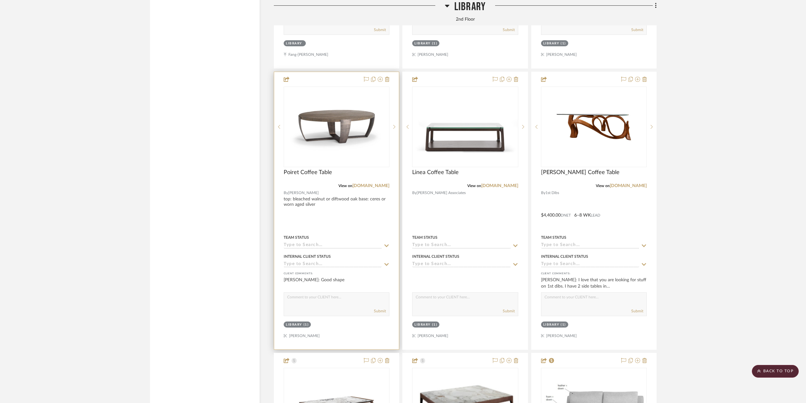
click at [348, 225] on div at bounding box center [336, 210] width 125 height 277
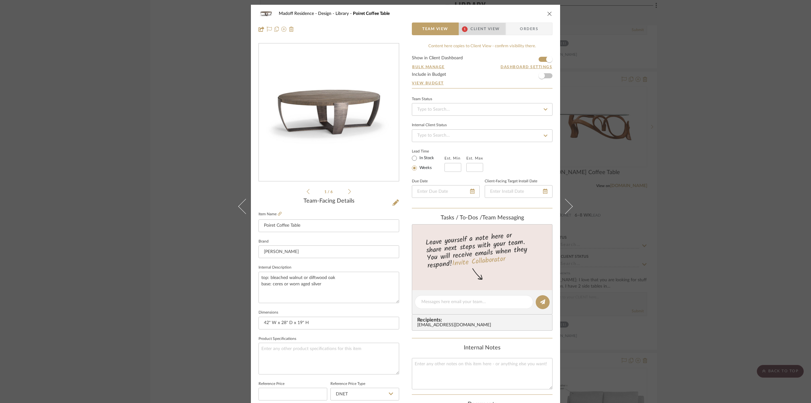
click at [483, 35] on span "Client View" at bounding box center [484, 28] width 29 height 13
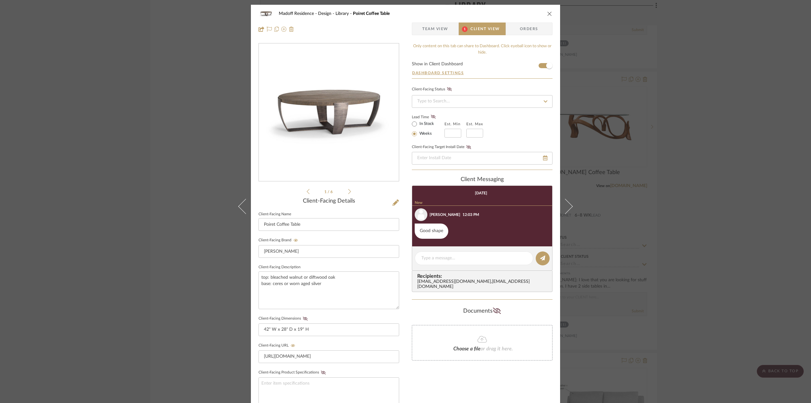
click at [440, 29] on span "Team View" at bounding box center [435, 28] width 26 height 13
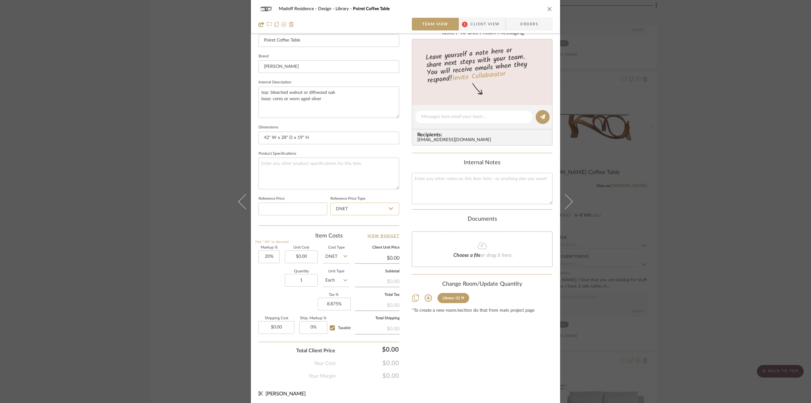
scroll to position [186, 0]
click at [308, 255] on input "0.00" at bounding box center [301, 256] width 33 height 13
type input "$17,150.00"
click at [438, 364] on div "Content here copies to Client View - confirm visibility there. Show in Client D…" at bounding box center [482, 117] width 141 height 521
type input "$20,580.00"
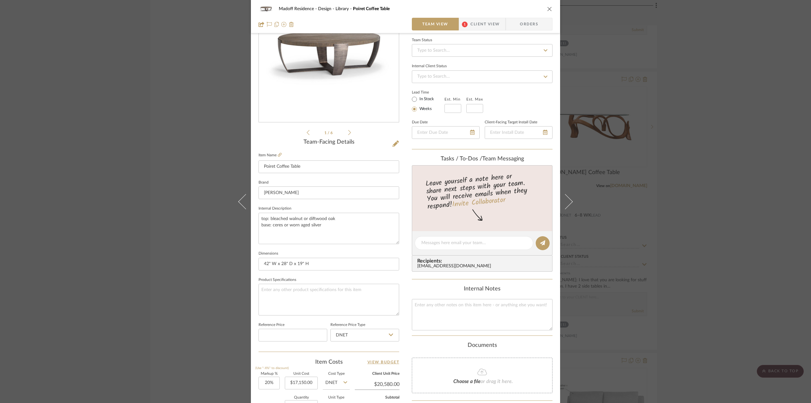
scroll to position [0, 0]
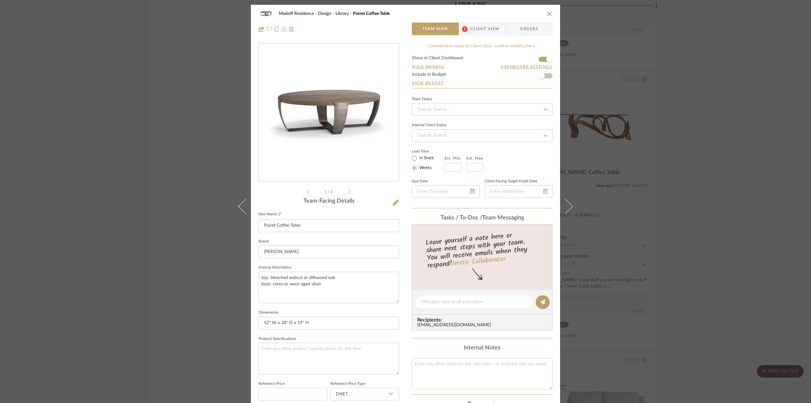
click at [484, 27] on span "Client View" at bounding box center [484, 28] width 29 height 13
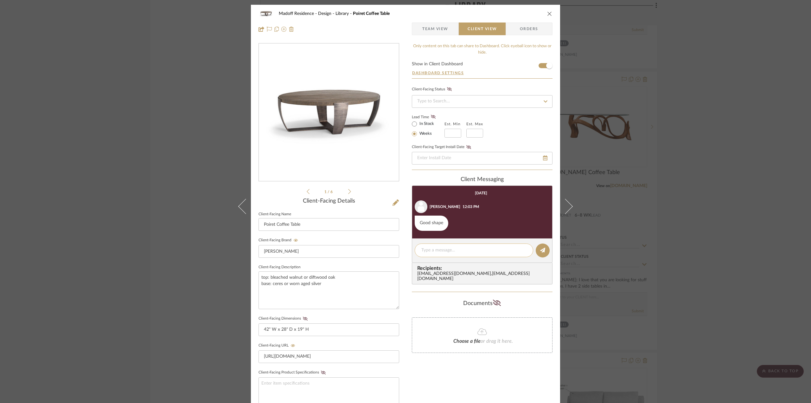
click at [472, 249] on textarea at bounding box center [473, 250] width 105 height 7
type textarea "Unfortunately, the poiret table is quite expensive."
click at [542, 249] on icon at bounding box center [542, 249] width 5 height 5
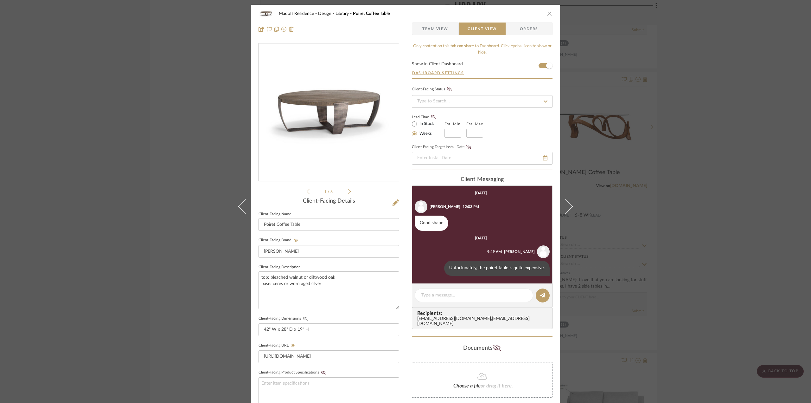
click at [304, 316] on button "Client-Facing Dimensions" at bounding box center [305, 318] width 9 height 4
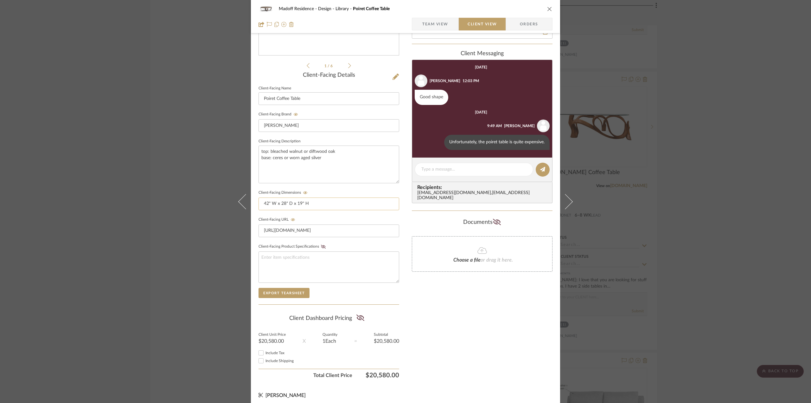
scroll to position [127, 0]
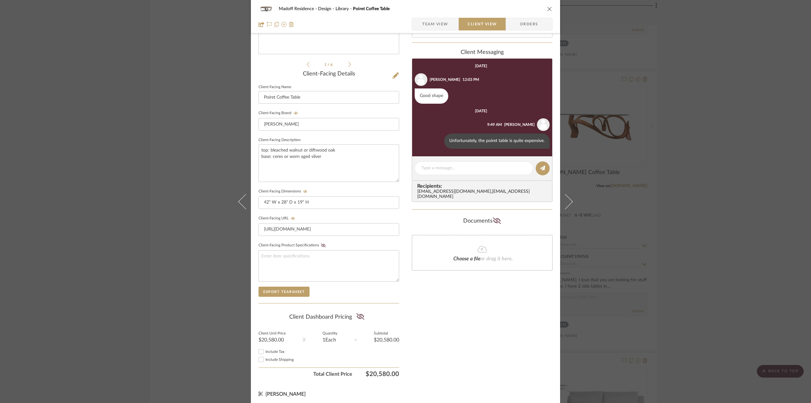
click at [363, 315] on summary-project-share-button at bounding box center [360, 316] width 17 height 15
click at [354, 312] on summary-project-share-button at bounding box center [360, 316] width 17 height 15
click at [360, 313] on icon at bounding box center [360, 316] width 8 height 6
click at [265, 349] on span "Include Tax" at bounding box center [274, 351] width 19 height 4
click at [265, 347] on input "Include Tax" at bounding box center [261, 351] width 8 height 8
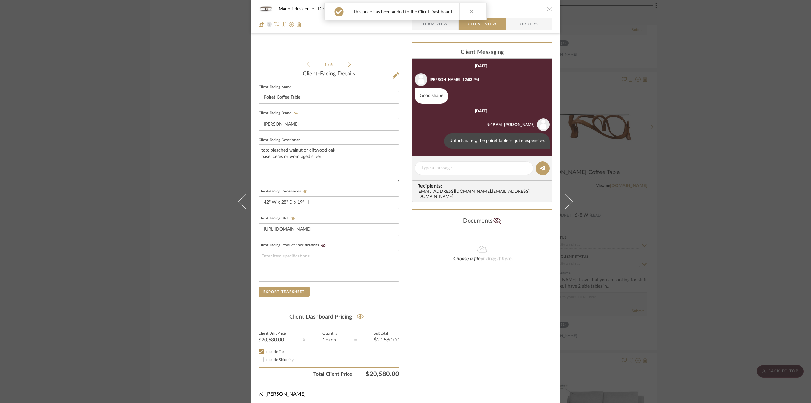
checkbox input "true"
click at [671, 295] on div "Madoff Residence - Design Library Poiret Coffee Table Team View Client View Ord…" at bounding box center [405, 201] width 811 height 403
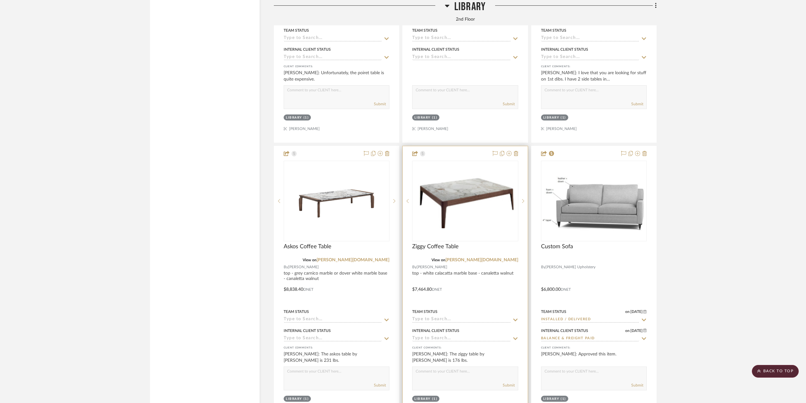
scroll to position [6460, 0]
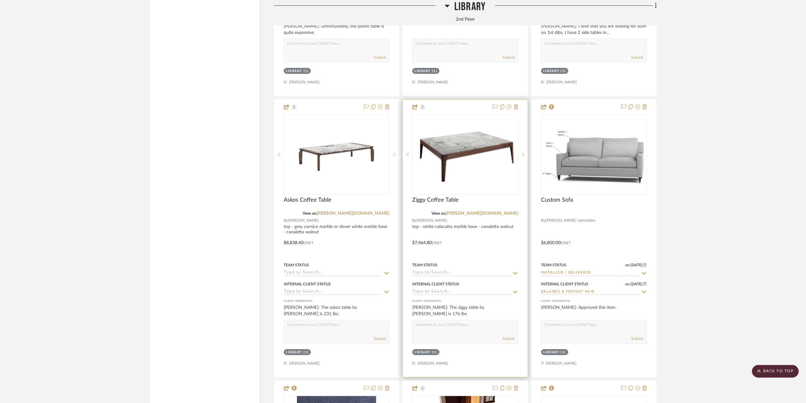
click at [492, 255] on div at bounding box center [465, 237] width 125 height 277
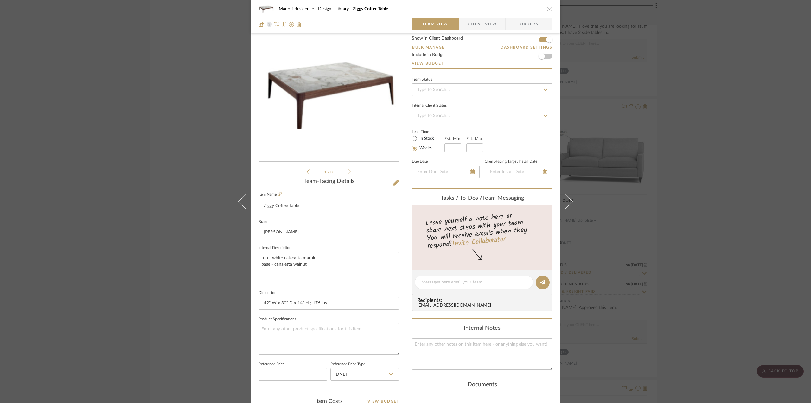
scroll to position [0, 0]
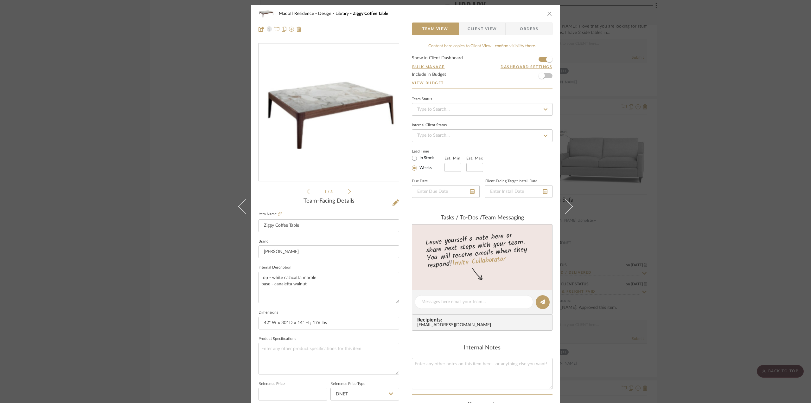
click at [477, 31] on span "Client View" at bounding box center [481, 28] width 29 height 13
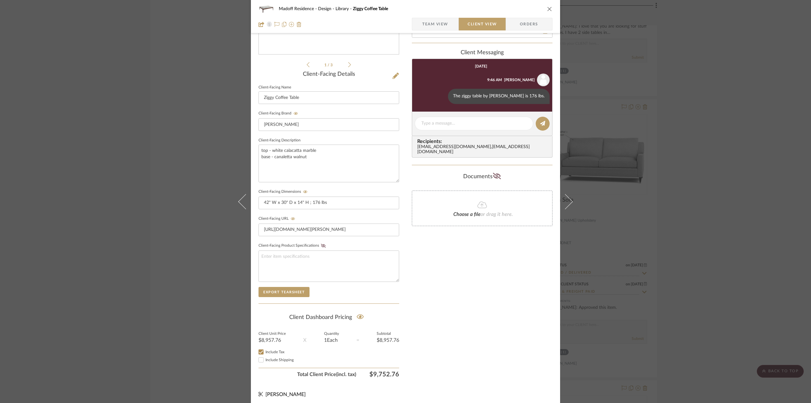
scroll to position [127, 0]
click at [683, 292] on div "Madoff Residence - Design Library Ziggy Coffee Table Team View Client View Orde…" at bounding box center [405, 201] width 811 height 403
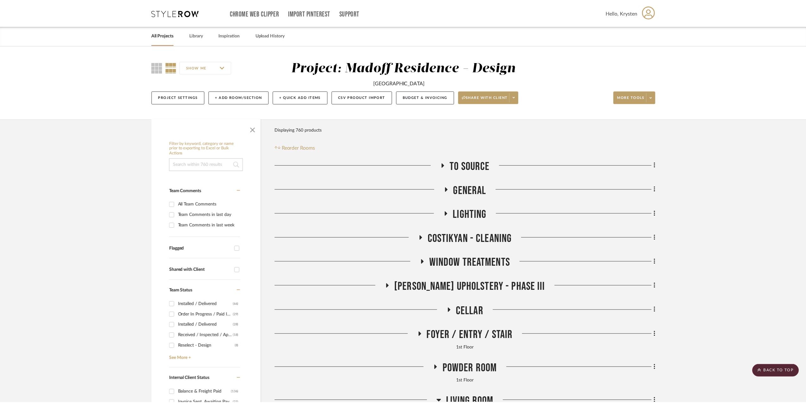
scroll to position [6460, 0]
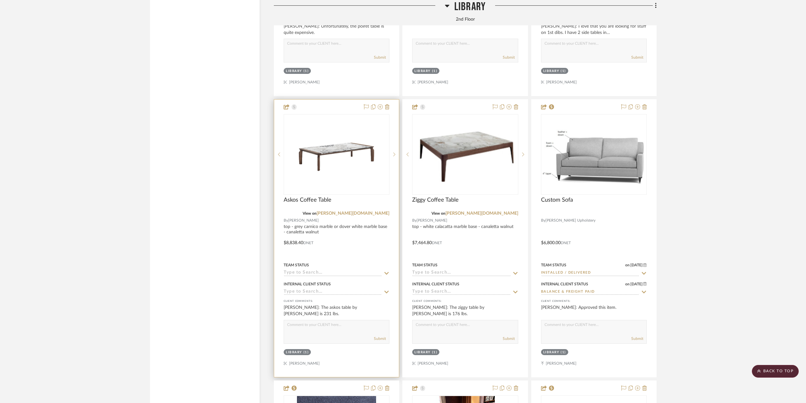
click at [342, 237] on div at bounding box center [336, 237] width 125 height 277
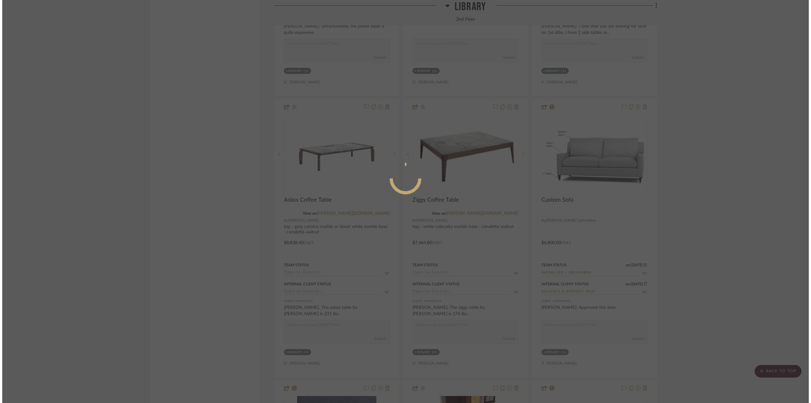
scroll to position [0, 0]
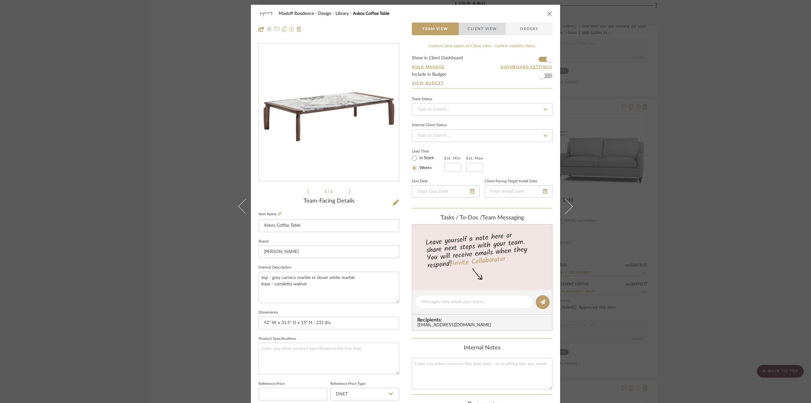
click at [476, 30] on span "Client View" at bounding box center [481, 28] width 29 height 13
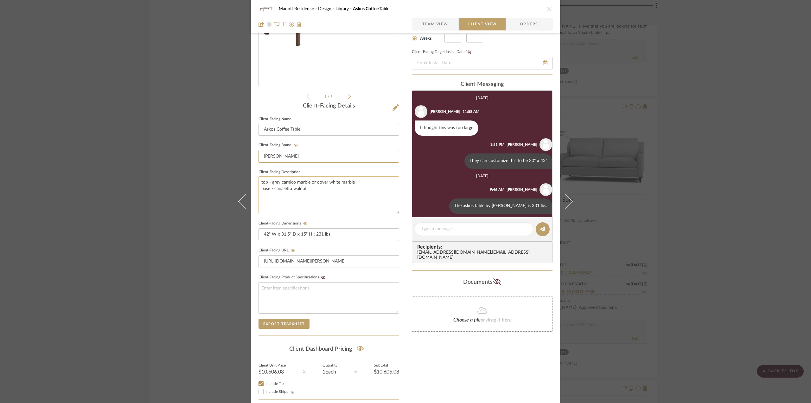
scroll to position [127, 0]
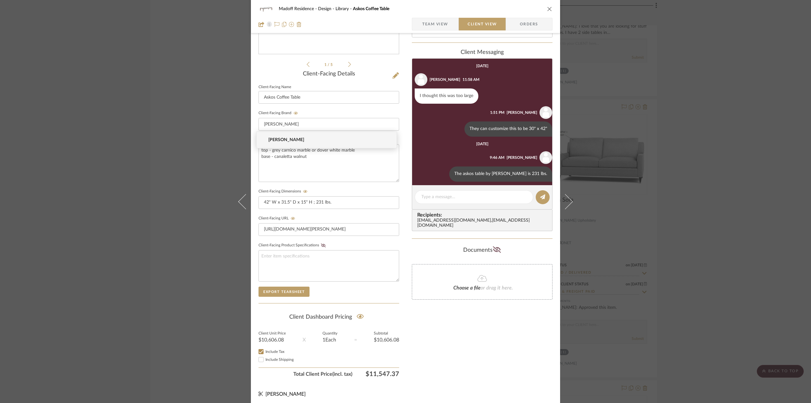
click at [766, 299] on div "Madoff Residence - Design Library Askos Coffee Table Team View Client View Orde…" at bounding box center [405, 201] width 811 height 403
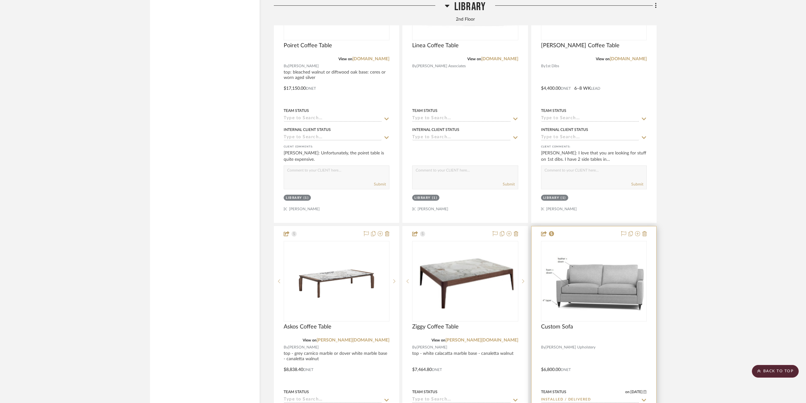
scroll to position [6239, 0]
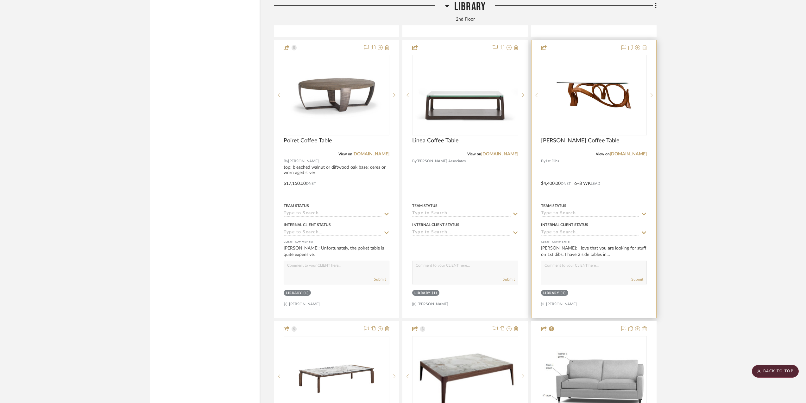
click at [631, 172] on div at bounding box center [594, 178] width 125 height 277
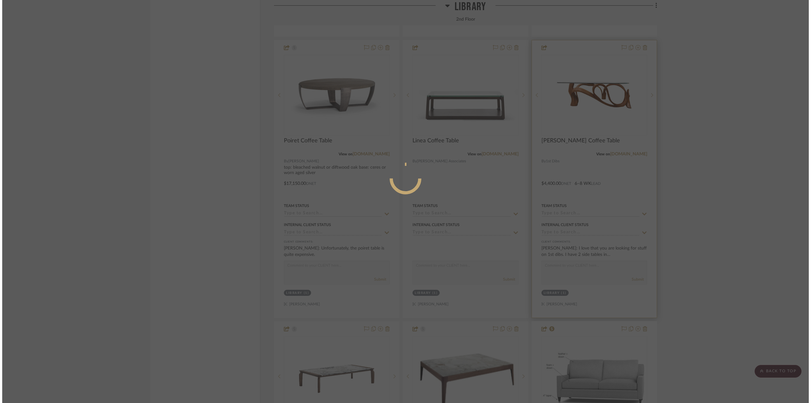
scroll to position [0, 0]
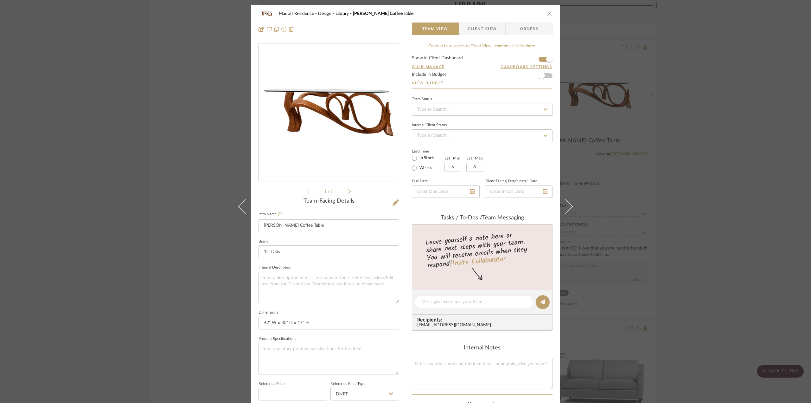
click at [723, 163] on div "Madoff Residence - Design Library Collis Coffee Table Team View Client View Ord…" at bounding box center [405, 201] width 811 height 403
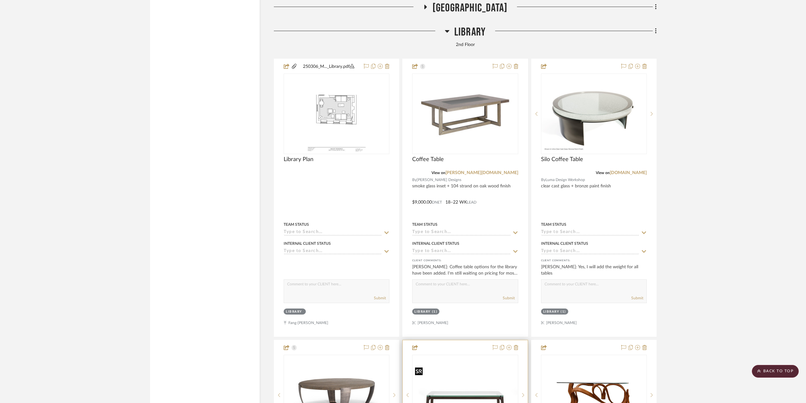
scroll to position [5922, 0]
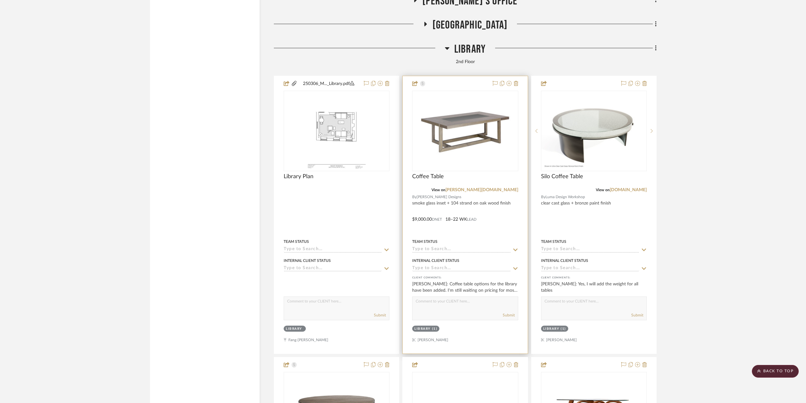
click at [509, 219] on div at bounding box center [465, 214] width 125 height 277
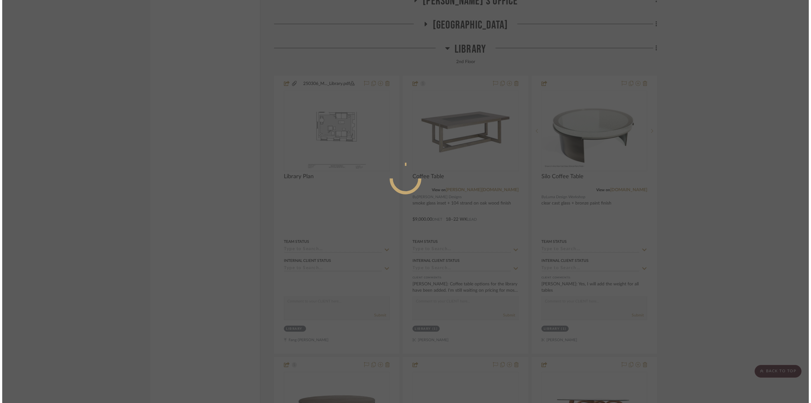
scroll to position [0, 0]
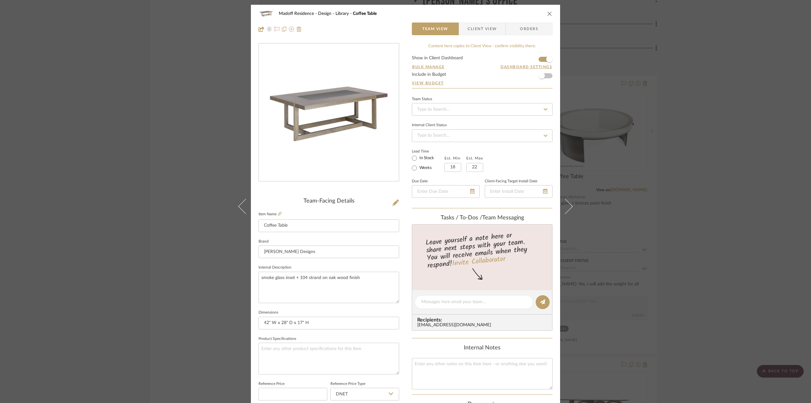
click at [494, 33] on span "Client View" at bounding box center [481, 28] width 29 height 13
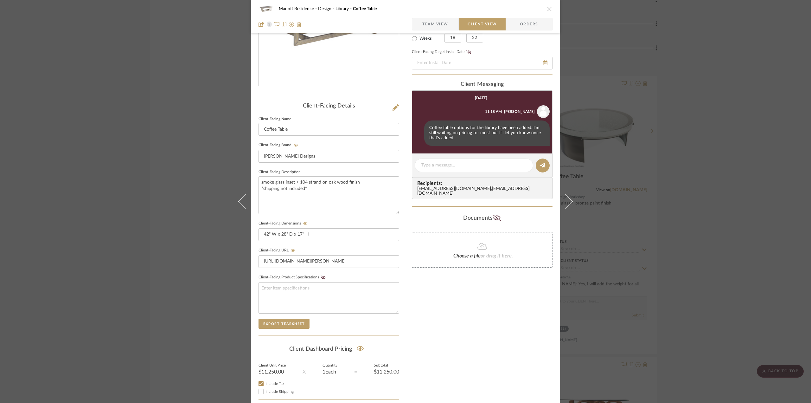
scroll to position [127, 0]
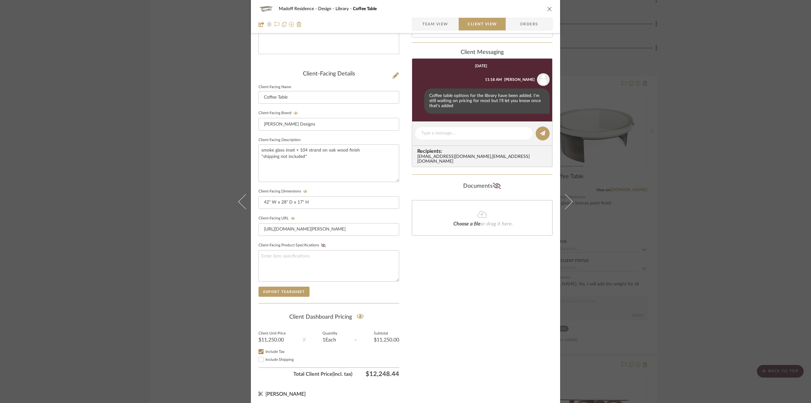
click at [680, 251] on div "Madoff Residence - Design Library Coffee Table Team View Client View Orders Cli…" at bounding box center [405, 201] width 811 height 403
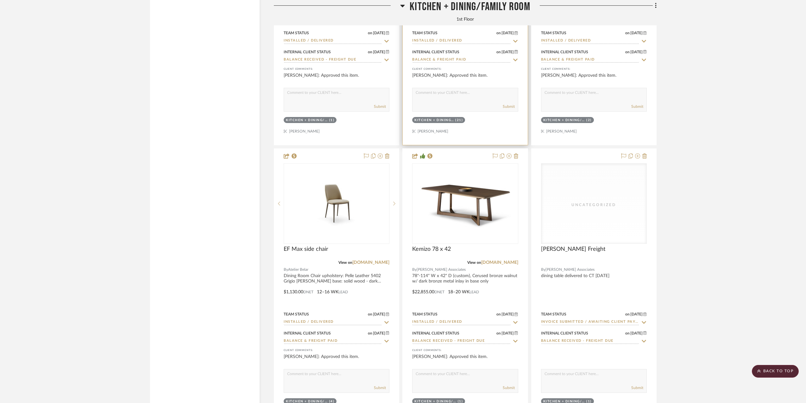
scroll to position [5384, 0]
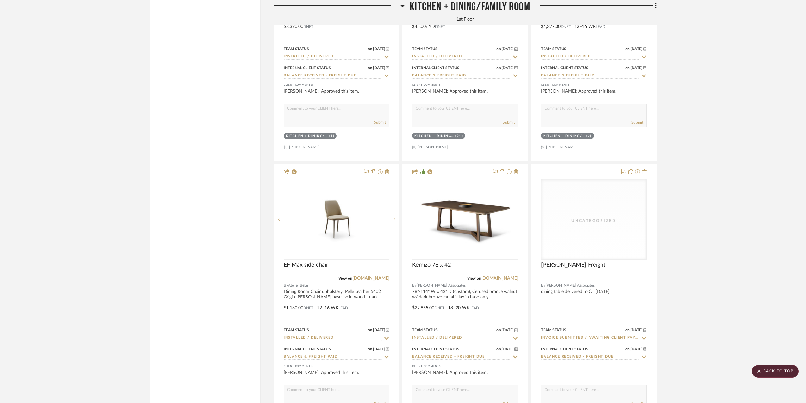
click at [451, 7] on span "Kitchen + Dining/Family Room" at bounding box center [470, 7] width 121 height 14
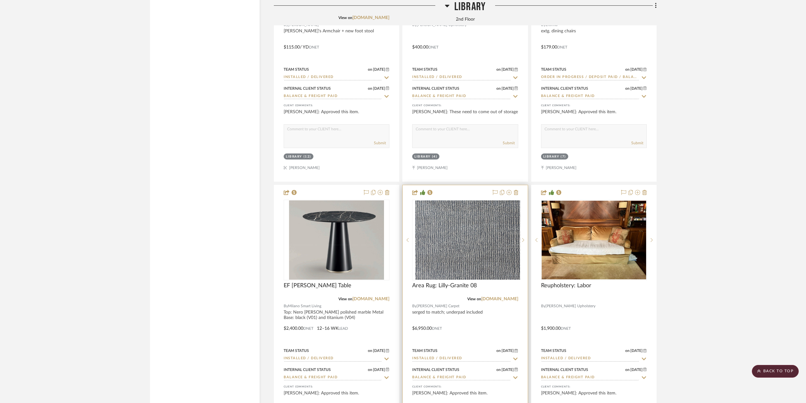
scroll to position [4814, 0]
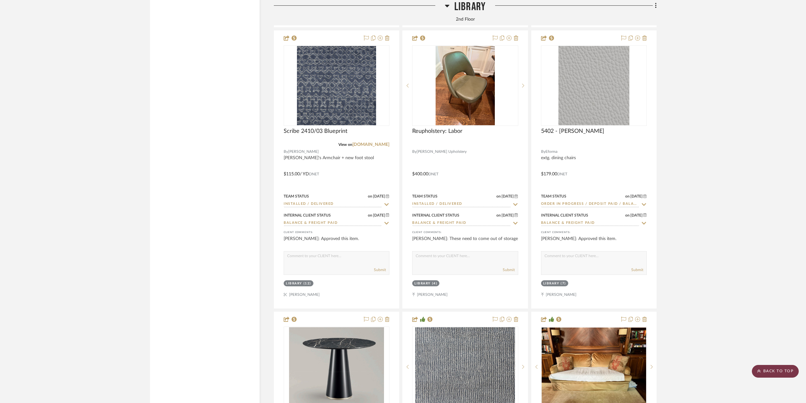
click at [768, 373] on scroll-to-top-button "BACK TO TOP" at bounding box center [775, 371] width 47 height 13
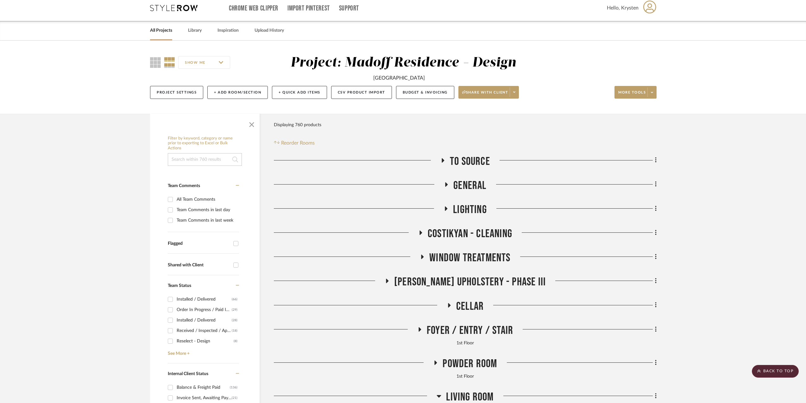
scroll to position [0, 0]
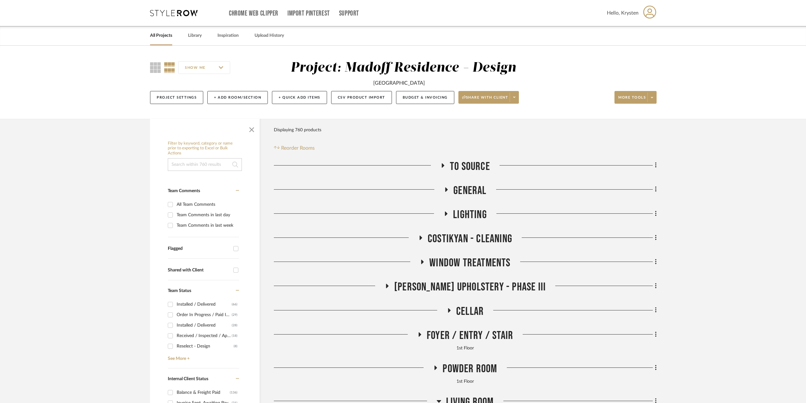
click at [466, 307] on span "Cellar" at bounding box center [470, 311] width 28 height 14
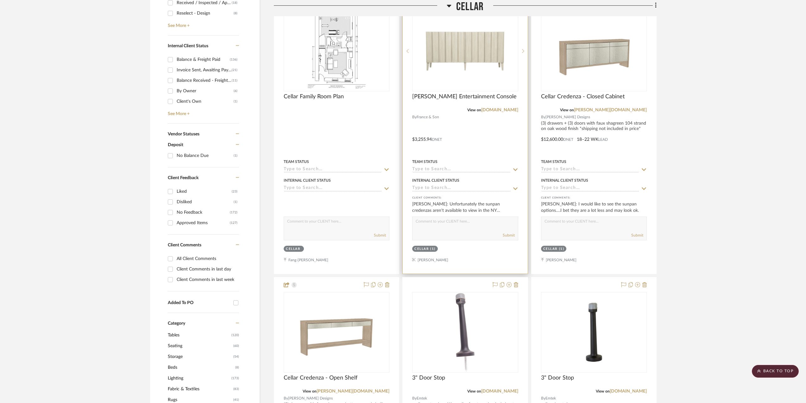
scroll to position [253, 0]
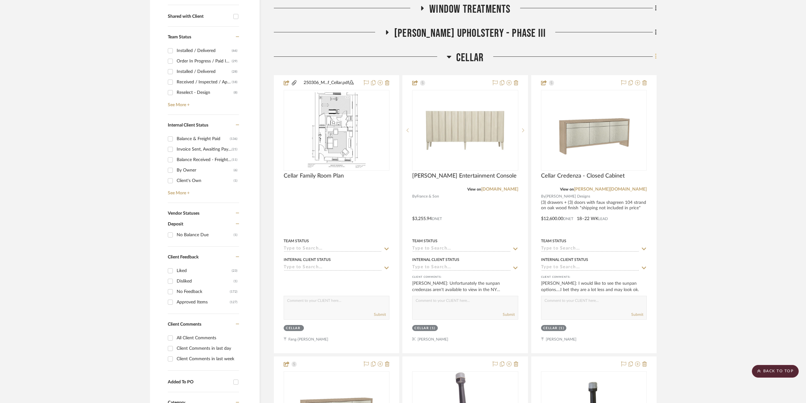
click at [656, 55] on icon at bounding box center [656, 56] width 2 height 7
click at [634, 73] on span "Add New Item" at bounding box center [624, 69] width 28 height 5
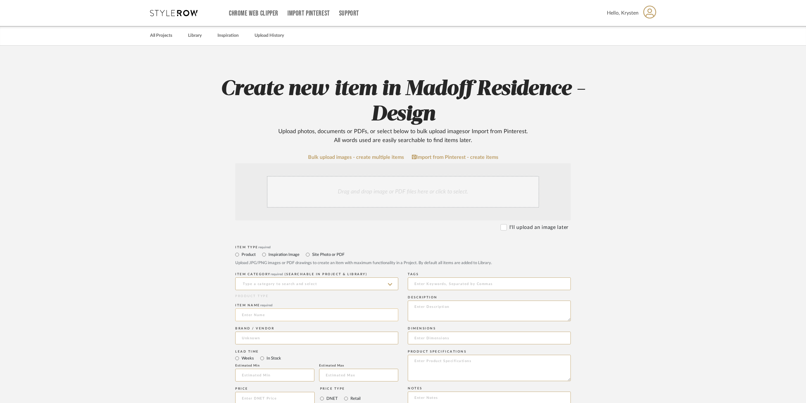
click at [263, 319] on input at bounding box center [316, 314] width 163 height 13
type input "Credenza"
click at [256, 338] on input at bounding box center [316, 337] width 163 height 13
click at [294, 353] on mat-option "Century Furniture" at bounding box center [317, 354] width 162 height 16
type input "Century Furniture"
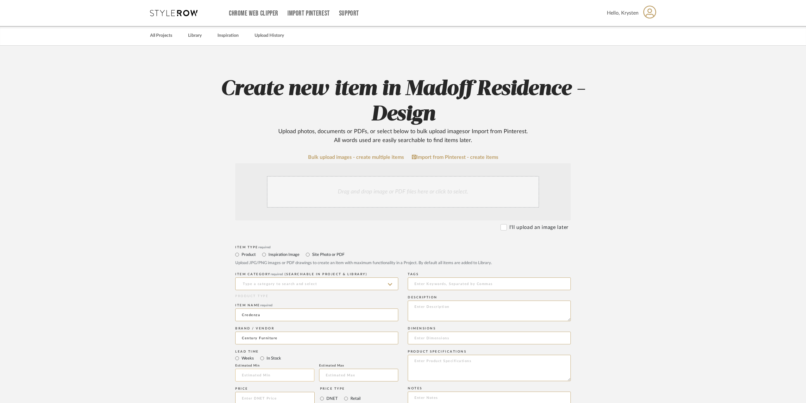
click at [282, 380] on input at bounding box center [274, 374] width 79 height 13
type input "18"
click at [326, 372] on input "text" at bounding box center [358, 374] width 79 height 13
type input "22"
click at [181, 356] on upload-items "Create new item in Madoff Residence - Design Upload photos, documents or PDFs, …" at bounding box center [403, 338] width 806 height 584
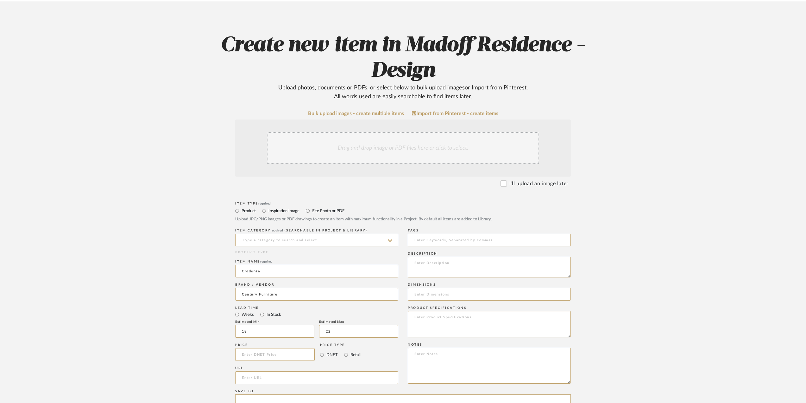
scroll to position [95, 0]
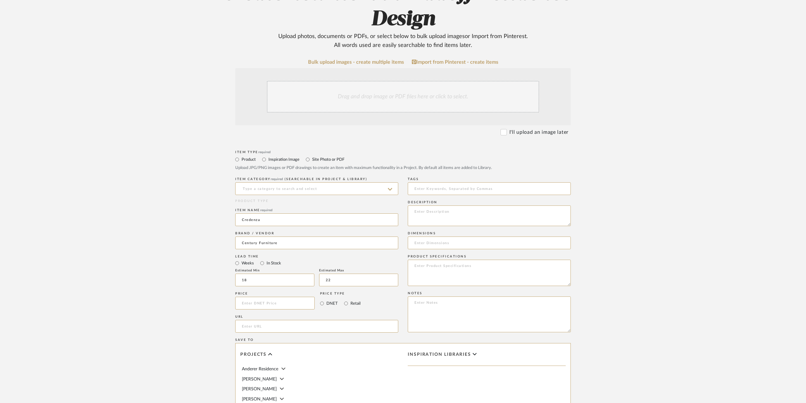
click at [320, 100] on div "Drag and drop image or PDF files here or click to select." at bounding box center [403, 97] width 272 height 32
click at [407, 93] on div "Drag and drop image or PDF files here or click to select." at bounding box center [403, 97] width 272 height 32
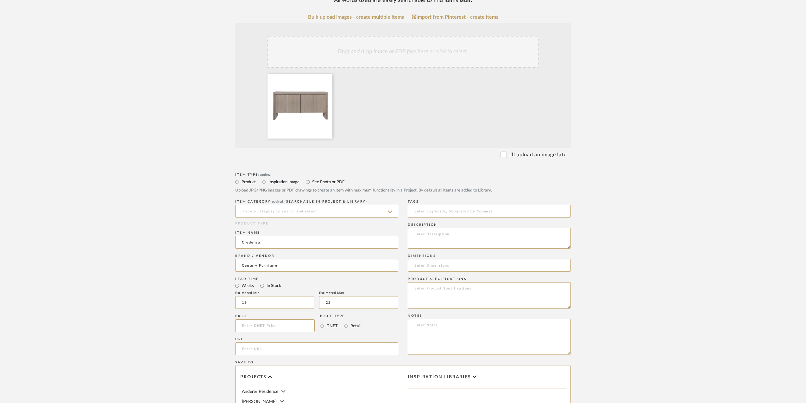
scroll to position [158, 0]
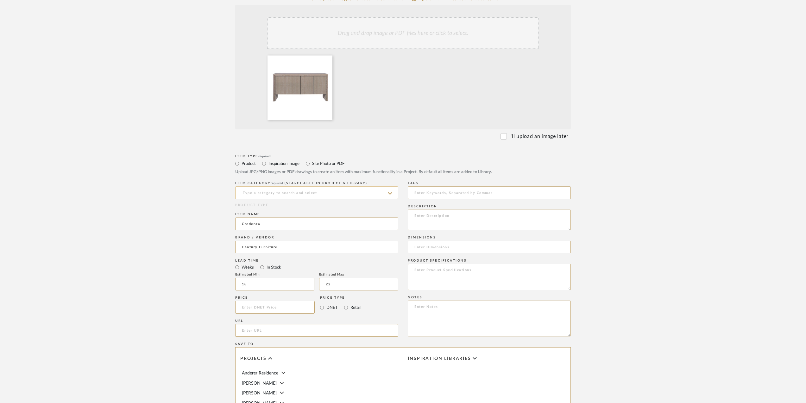
click at [301, 193] on input at bounding box center [316, 192] width 163 height 13
click at [288, 212] on div "Sideboards & Credenzas" at bounding box center [317, 208] width 162 height 16
type input "Sideboards & Credenzas"
click at [268, 307] on input at bounding box center [274, 307] width 79 height 13
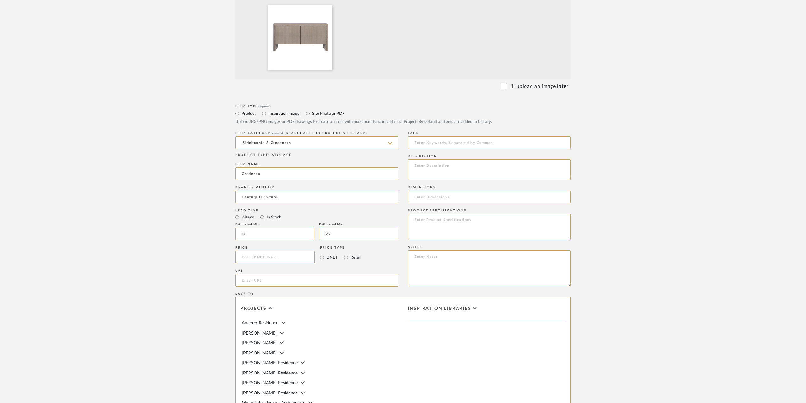
scroll to position [127, 0]
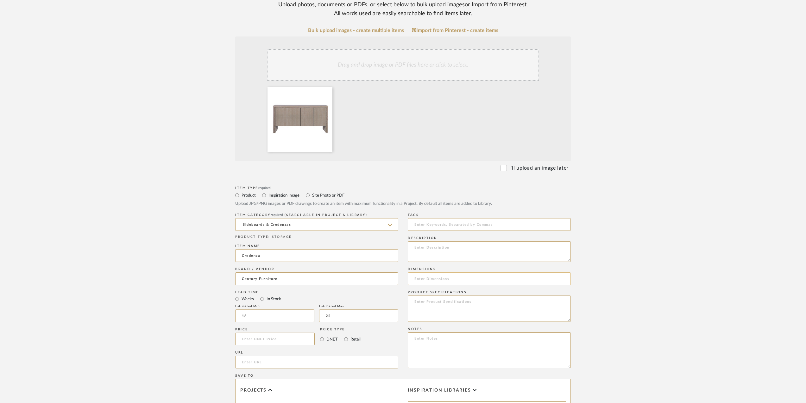
click at [430, 280] on input at bounding box center [489, 278] width 163 height 13
type input "70" W x"
click at [258, 340] on input at bounding box center [274, 338] width 79 height 13
type input "$7,192.50"
click at [190, 315] on upload-items "Create new item in Madoff Residence - Design Upload photos, documents or PDFs, …" at bounding box center [403, 244] width 806 height 651
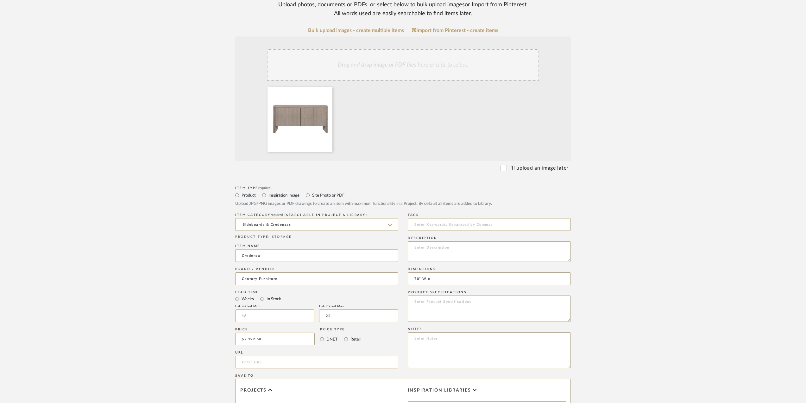
click at [299, 360] on input "url" at bounding box center [316, 361] width 163 height 13
paste input "[URL][DOMAIN_NAME]"
type input "[URL][DOMAIN_NAME]"
click at [667, 276] on upload-items "Create new item in Madoff Residence - Design Upload photos, documents or PDFs, …" at bounding box center [403, 244] width 806 height 651
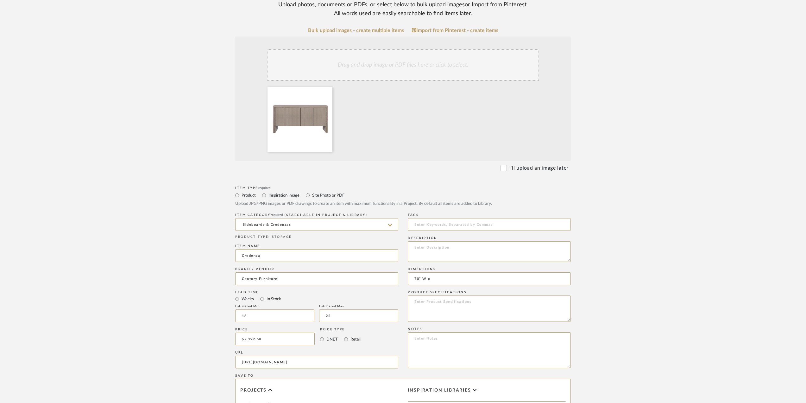
scroll to position [0, 0]
click at [445, 277] on input "70" W x" at bounding box center [489, 278] width 163 height 13
type input "70" W x 18" D x 32" H"
click at [447, 248] on textarea at bounding box center [489, 251] width 163 height 21
click at [501, 248] on textarea "sand cerused oak wood finish -push to open hardware included" at bounding box center [489, 251] width 163 height 21
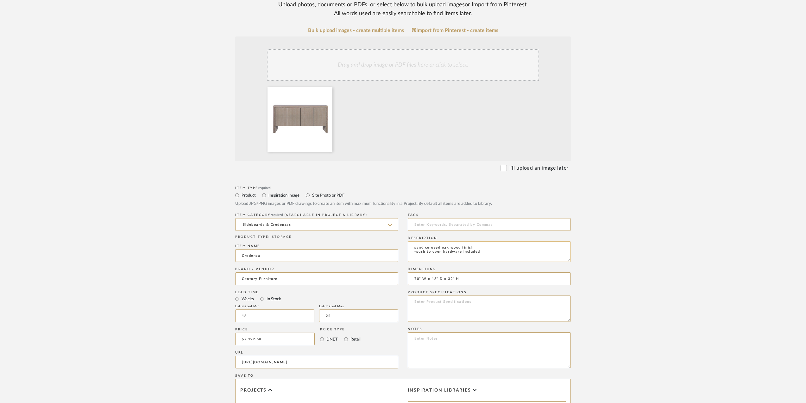
click at [412, 246] on textarea "sand cerused oak wood finish -push to open hardware included" at bounding box center [489, 251] width 163 height 21
type textarea "-sand cerused oak wood finish -push to open hardware included"
click at [352, 66] on div "Drag and drop image or PDF files here or click to select." at bounding box center [403, 65] width 272 height 32
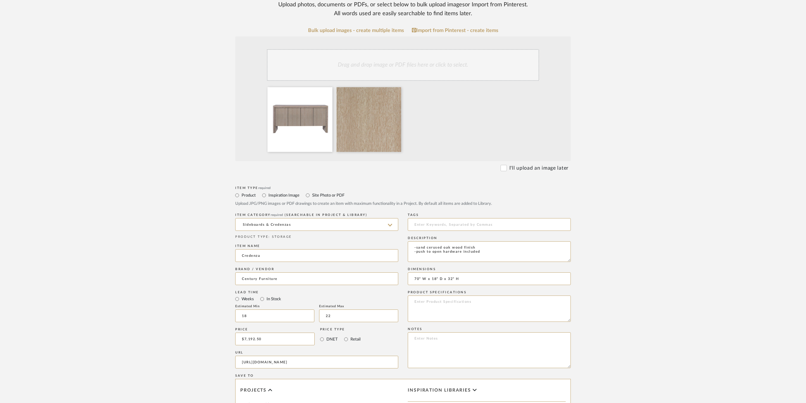
click at [403, 64] on div "Drag and drop image or PDF files here or click to select." at bounding box center [403, 65] width 272 height 32
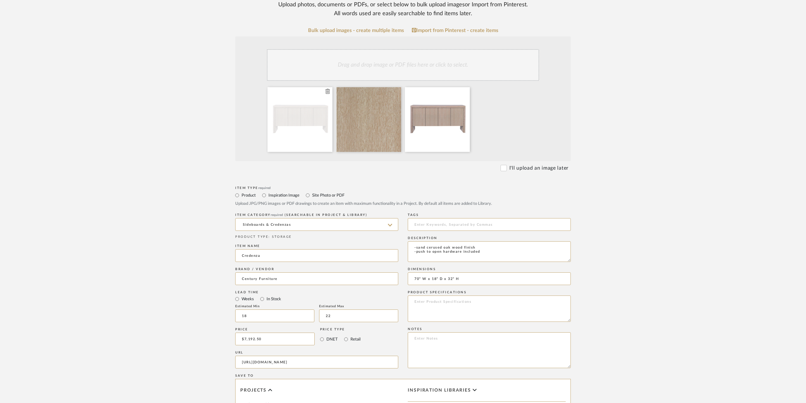
click at [327, 92] on icon at bounding box center [328, 91] width 4 height 5
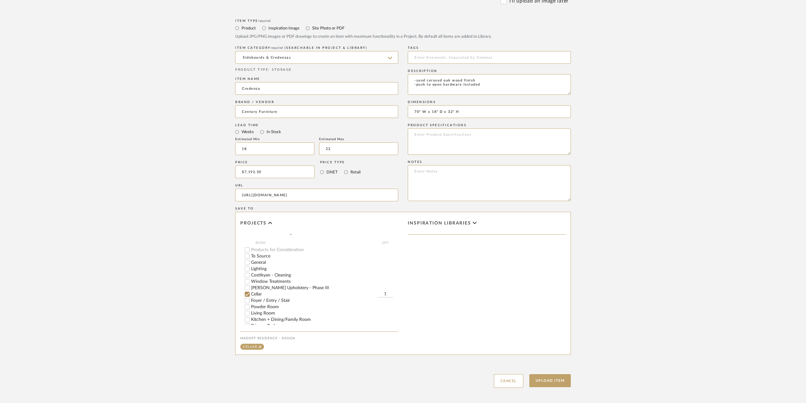
scroll to position [323, 0]
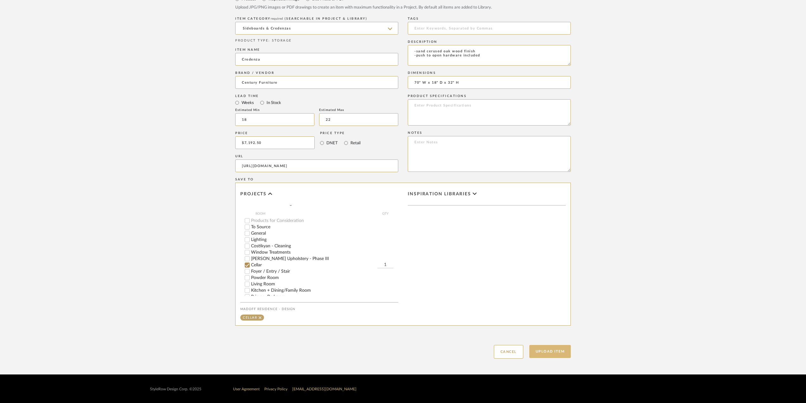
click at [561, 352] on button "Upload Item" at bounding box center [550, 351] width 42 height 13
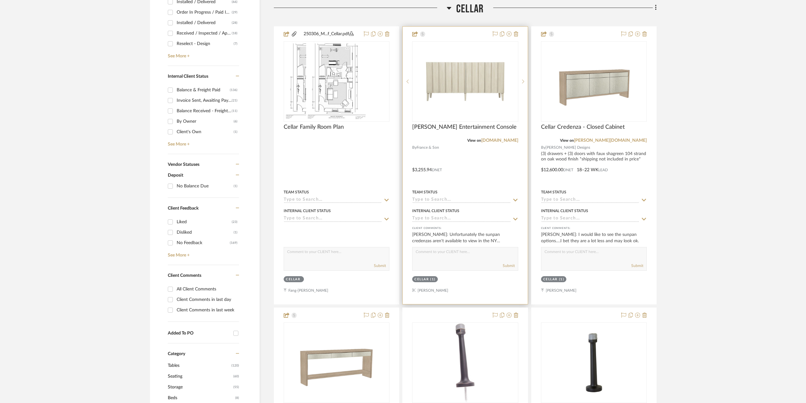
scroll to position [304, 0]
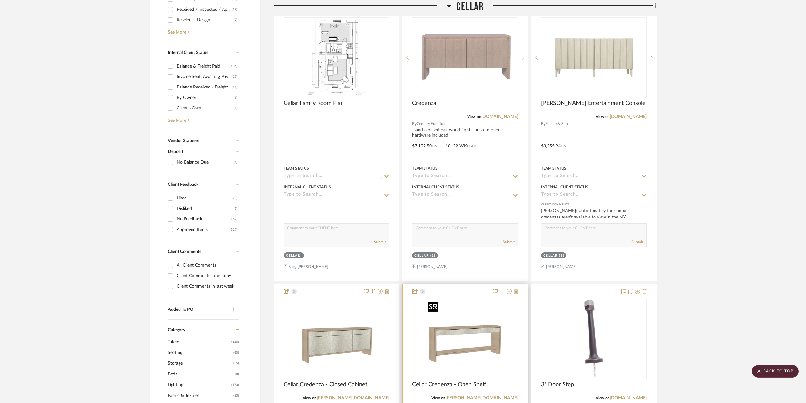
scroll to position [253, 0]
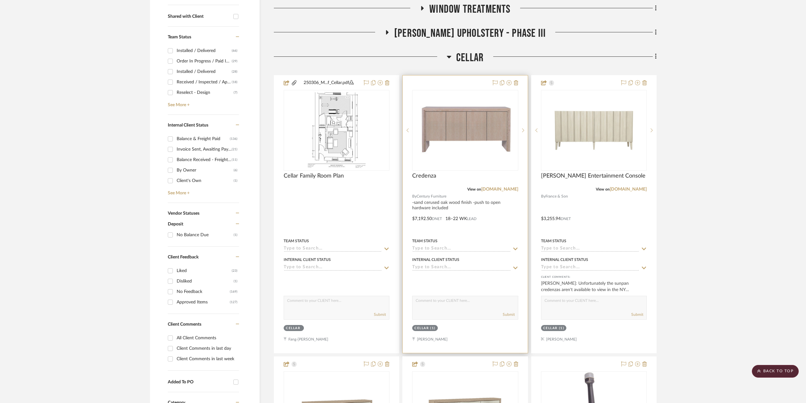
click at [503, 210] on div at bounding box center [465, 213] width 125 height 277
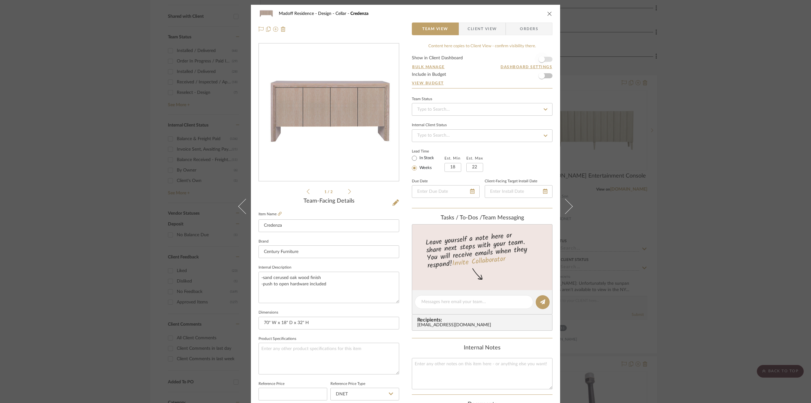
click at [542, 57] on span "button" at bounding box center [541, 59] width 6 height 6
drag, startPoint x: 457, startPoint y: 11, endPoint x: 461, endPoint y: 14, distance: 5.4
click at [457, 11] on button at bounding box center [465, 14] width 24 height 23
click at [485, 26] on span "Client View" at bounding box center [481, 28] width 29 height 13
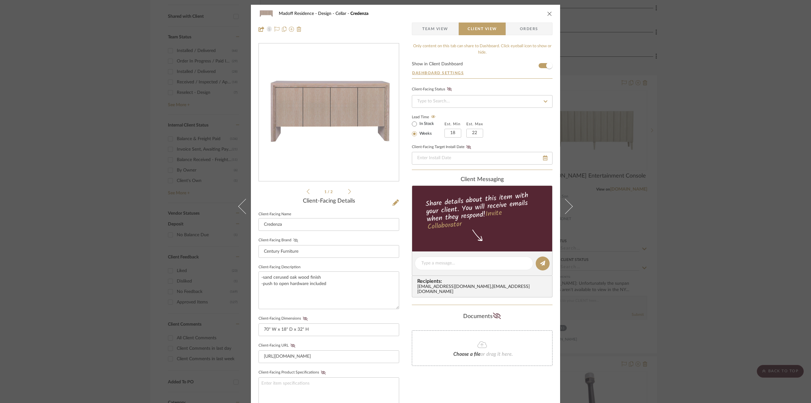
click at [293, 238] on icon at bounding box center [295, 240] width 5 height 4
click at [305, 316] on fa-icon at bounding box center [305, 318] width 8 height 4
click at [290, 346] on button "Client-Facing URL" at bounding box center [292, 345] width 9 height 4
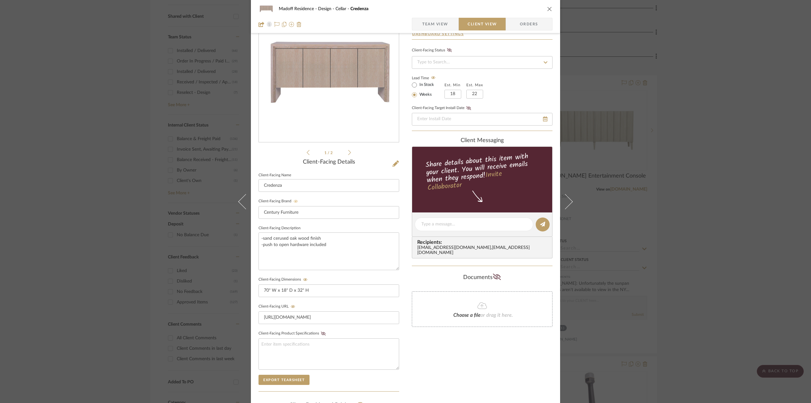
scroll to position [0, 0]
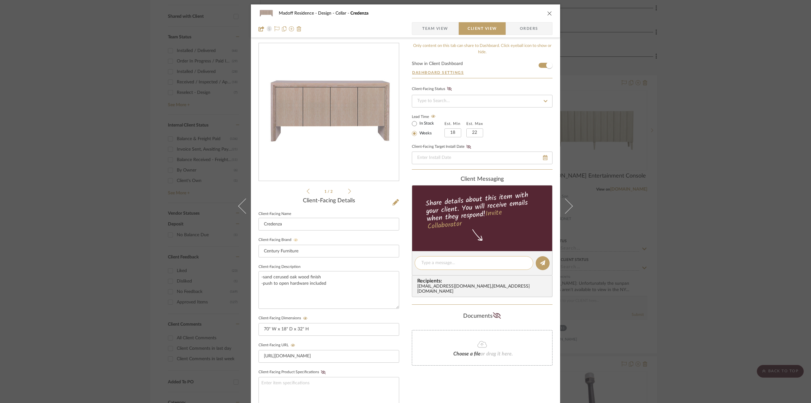
click at [460, 262] on textarea at bounding box center [473, 262] width 105 height 7
type textarea "H"
type textarea "We found another option for the cellar tv unit from Century."
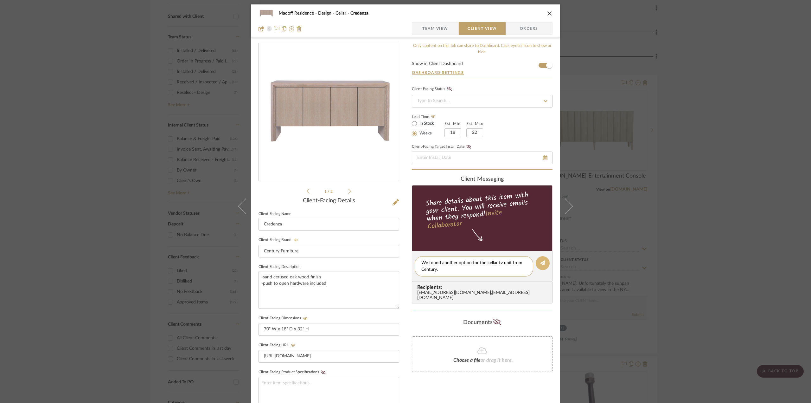
click at [540, 261] on icon at bounding box center [542, 262] width 5 height 5
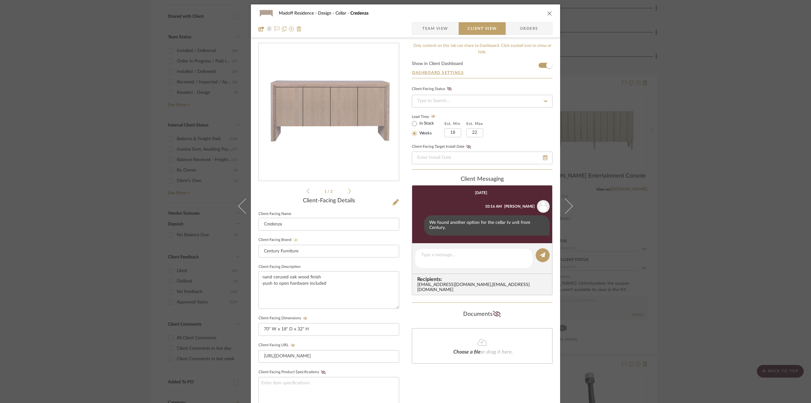
click at [365, 86] on img "0" at bounding box center [329, 112] width 140 height 90
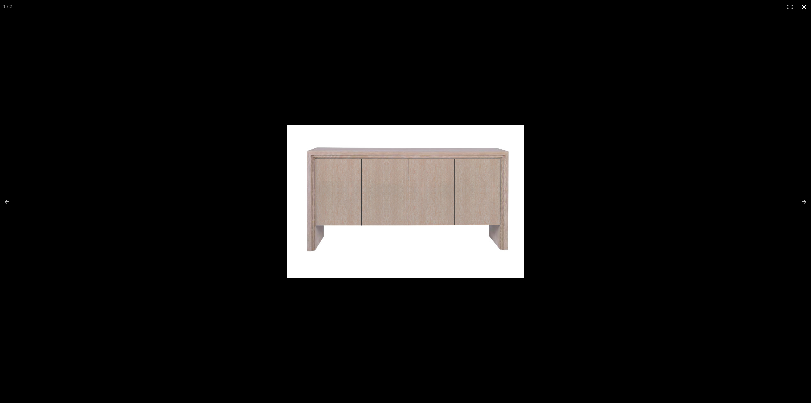
click at [574, 142] on div at bounding box center [452, 207] width 331 height 164
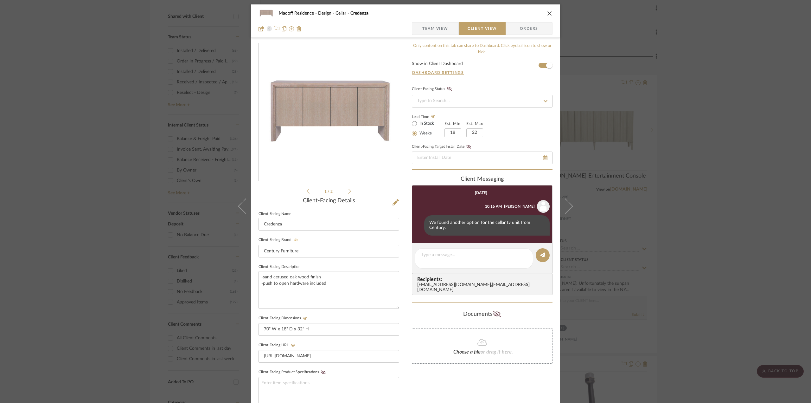
click at [348, 190] on icon at bounding box center [349, 190] width 3 height 5
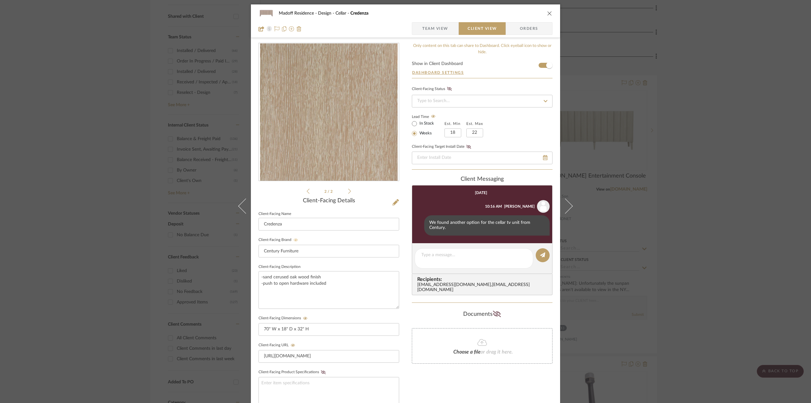
click at [348, 190] on icon at bounding box center [349, 191] width 3 height 6
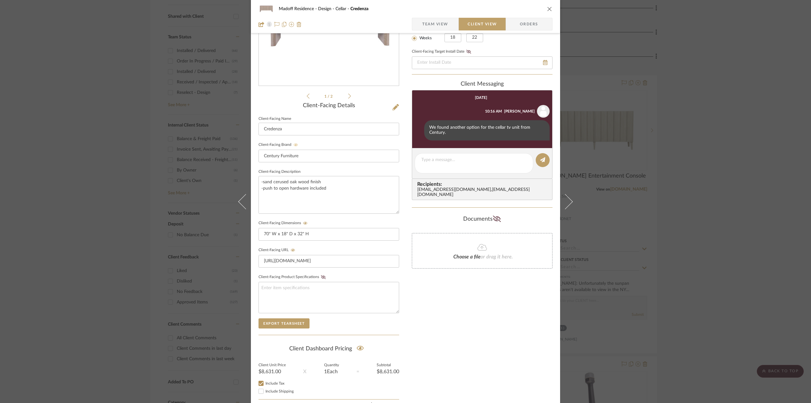
scroll to position [127, 0]
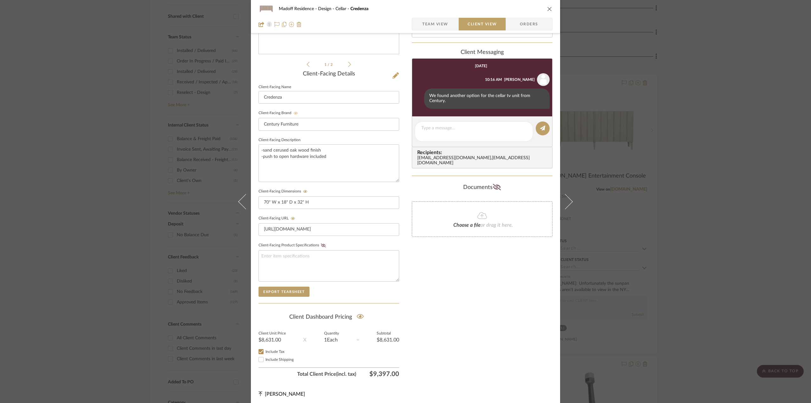
click at [747, 262] on div "Madoff Residence - Design Cellar Credenza Team View Client View Orders 1 / 2 Cl…" at bounding box center [405, 201] width 811 height 403
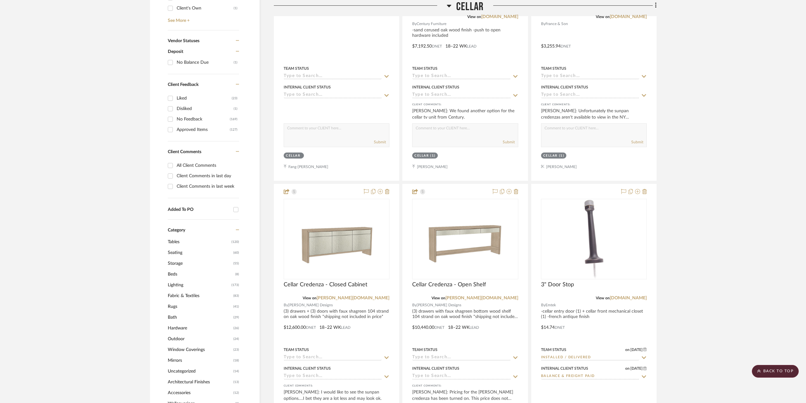
scroll to position [443, 0]
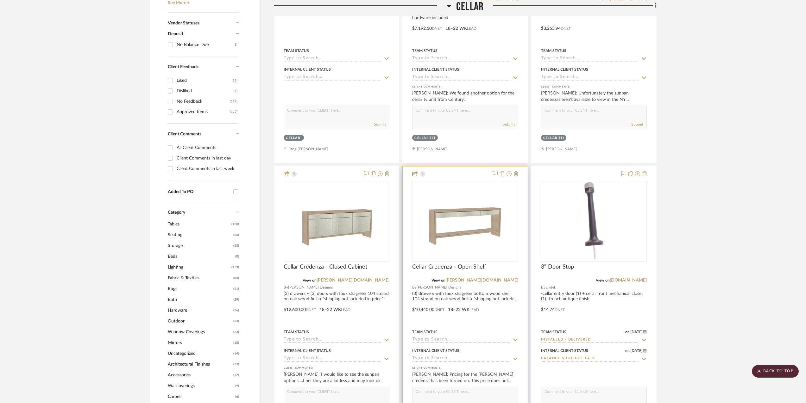
click at [504, 306] on div at bounding box center [465, 304] width 125 height 277
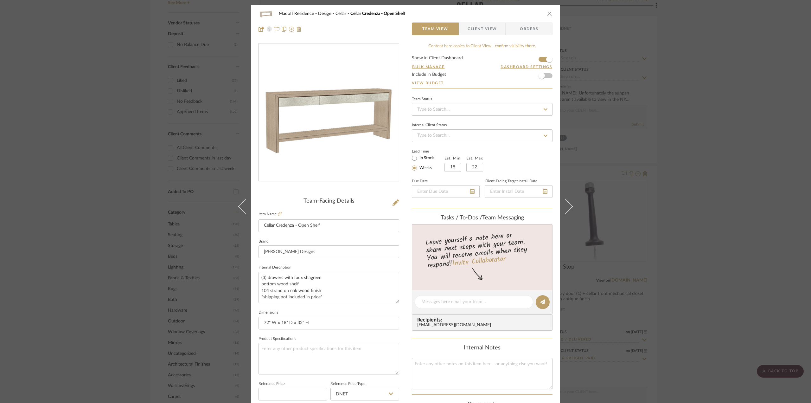
click at [731, 207] on div "Madoff Residence - Design Cellar Cellar Credenza - Open Shelf Team View Client …" at bounding box center [405, 201] width 811 height 403
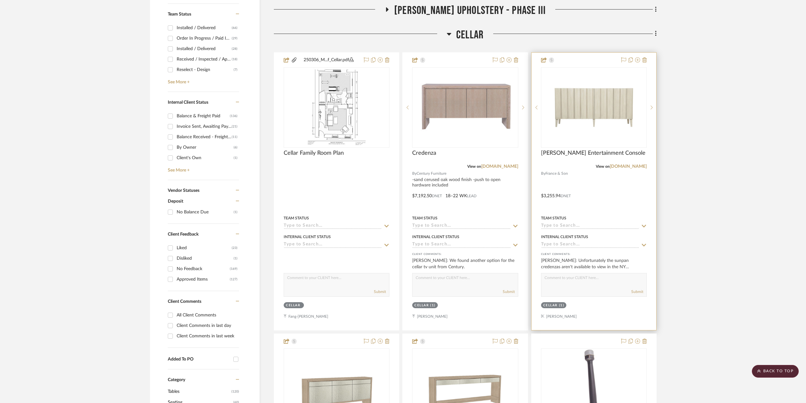
scroll to position [253, 0]
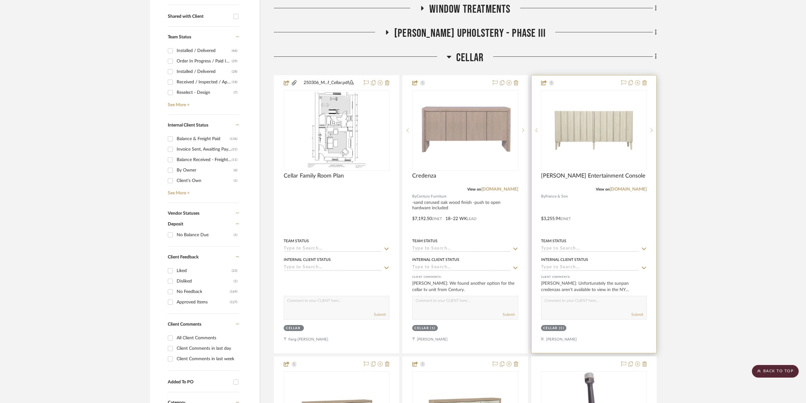
click at [599, 209] on div at bounding box center [594, 213] width 125 height 277
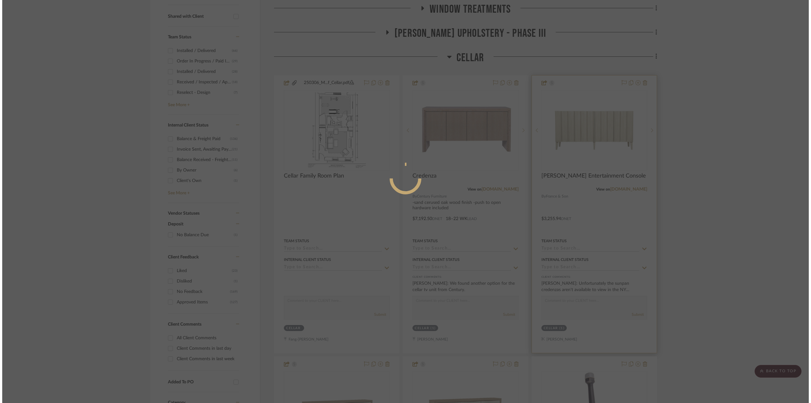
scroll to position [0, 0]
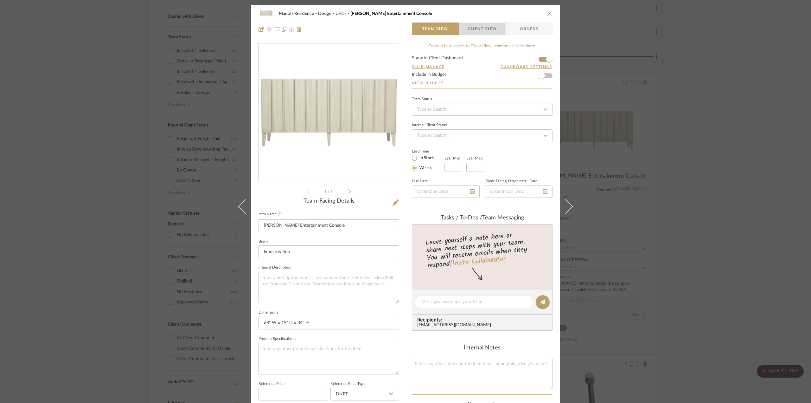
click at [481, 32] on span "Client View" at bounding box center [481, 28] width 29 height 13
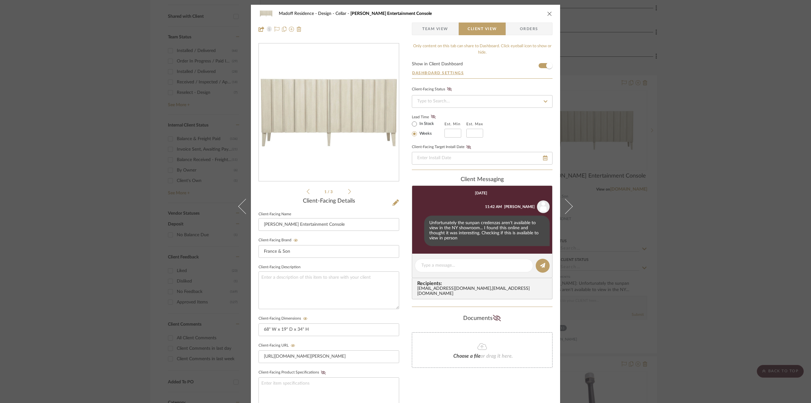
click at [432, 28] on span "Team View" at bounding box center [435, 28] width 26 height 13
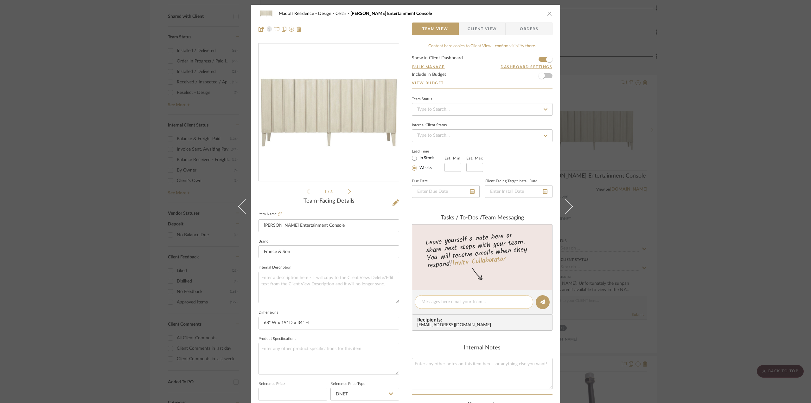
click at [474, 305] on div at bounding box center [474, 302] width 118 height 14
click at [437, 304] on textarea at bounding box center [473, 301] width 105 height 7
type textarea "Not available to view in NYC."
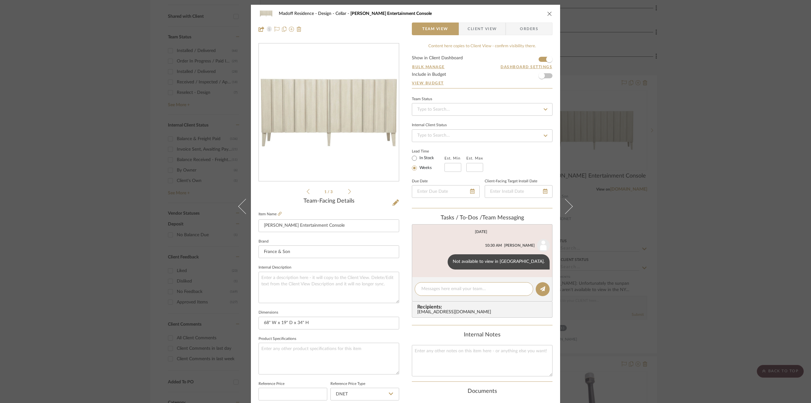
click at [729, 154] on div "Madoff Residence - Design Cellar Augusto Entertainment Console Team View Client…" at bounding box center [405, 201] width 811 height 403
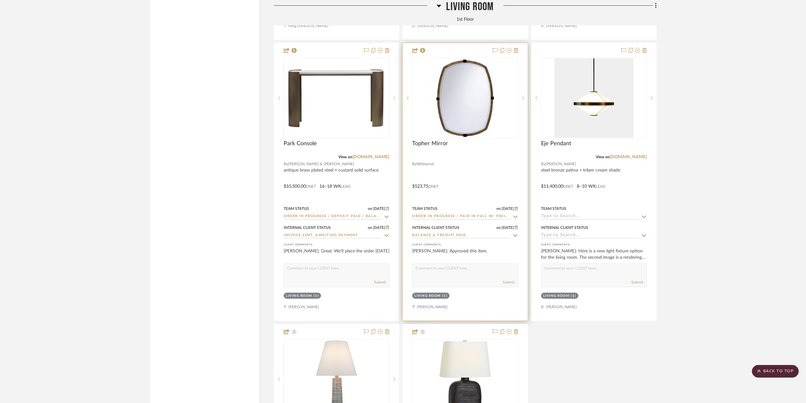
scroll to position [1583, 0]
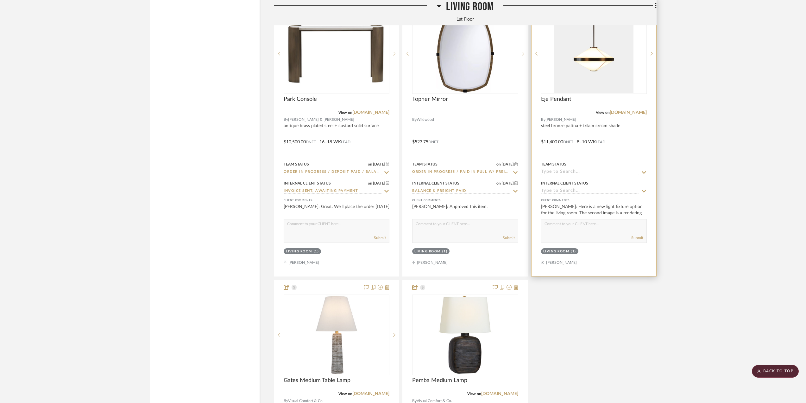
click at [618, 154] on div at bounding box center [594, 137] width 125 height 277
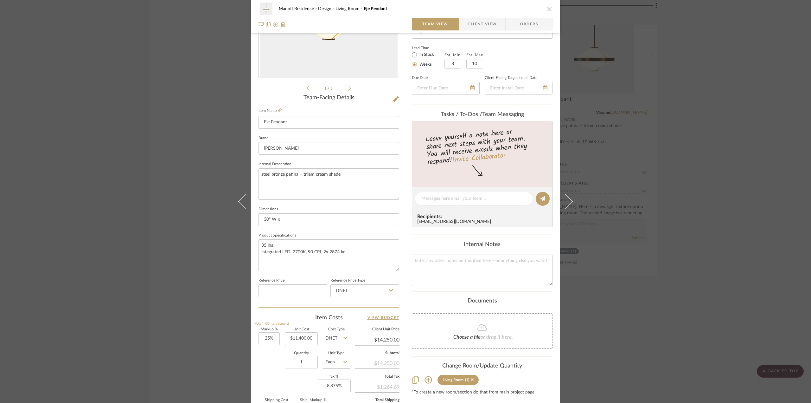
scroll to position [127, 0]
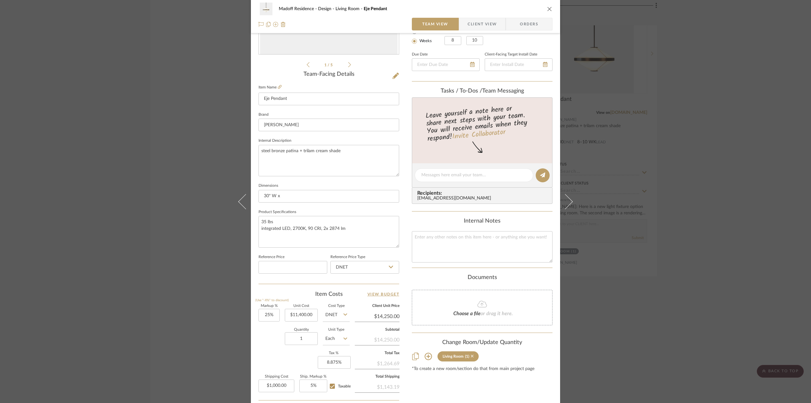
click at [471, 353] on icon at bounding box center [472, 355] width 3 height 4
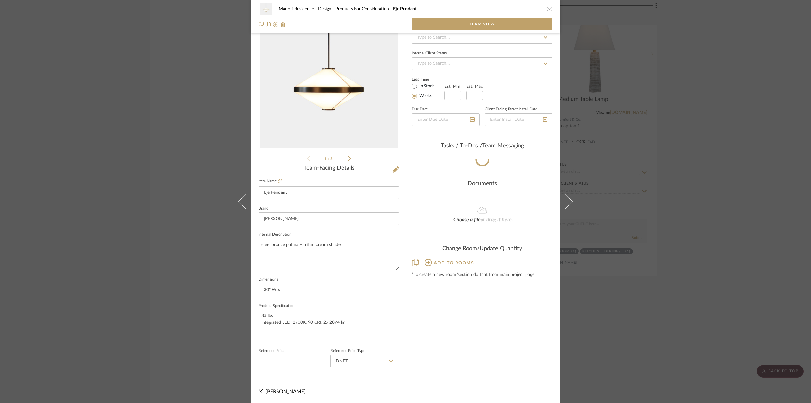
scroll to position [32, 0]
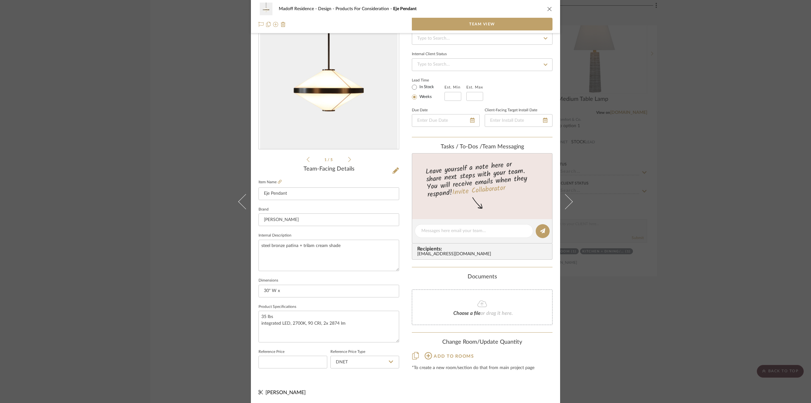
click at [717, 230] on div "Madoff Residence - Design Products For Consideration Eje Pendant Team View 1 / …" at bounding box center [405, 201] width 811 height 403
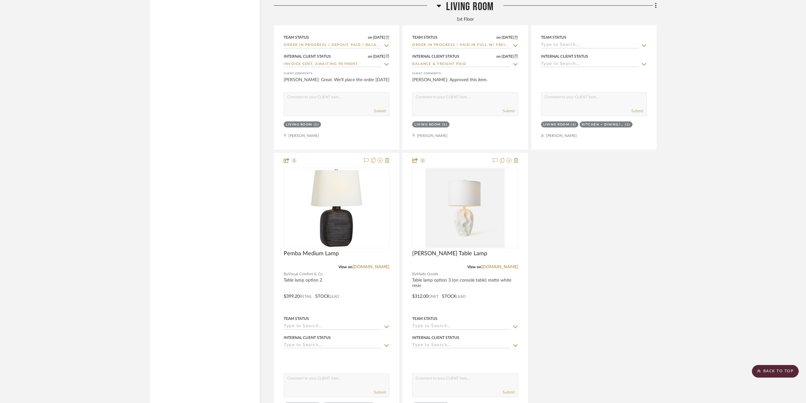
scroll to position [1837, 0]
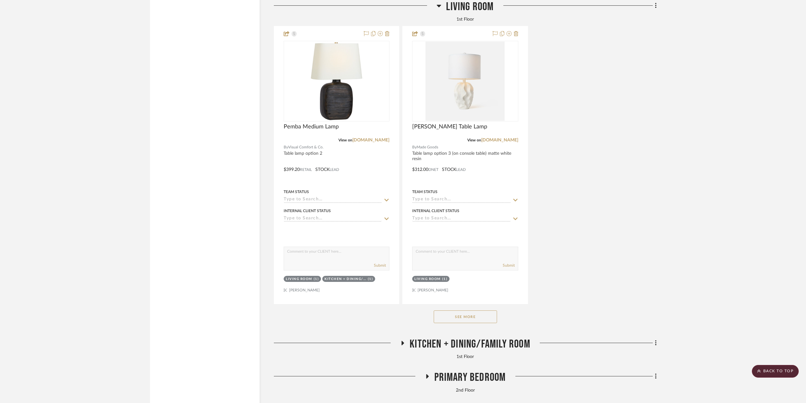
click at [479, 317] on button "See More" at bounding box center [465, 316] width 63 height 13
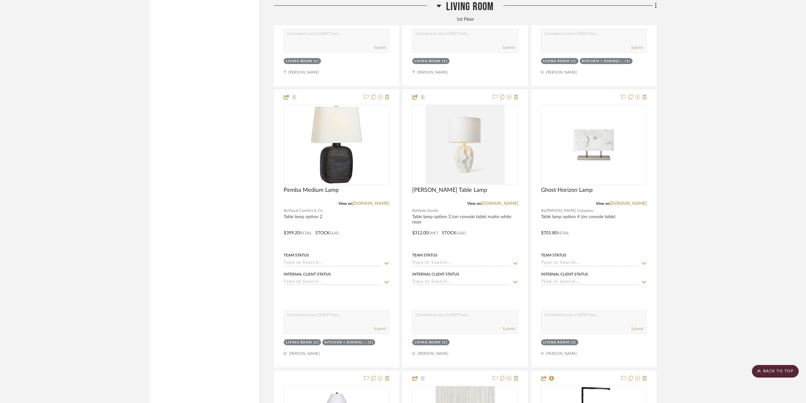
scroll to position [1773, 0]
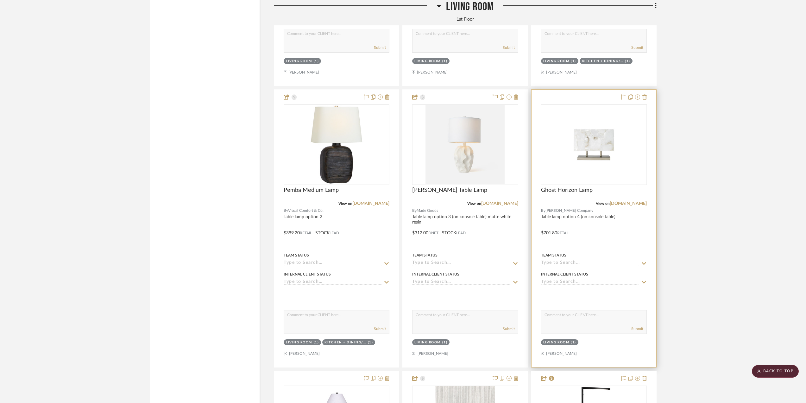
click at [640, 236] on div at bounding box center [594, 228] width 125 height 277
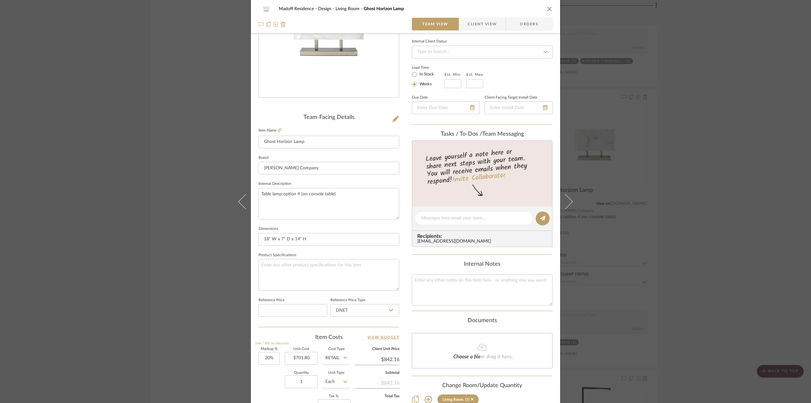
scroll to position [158, 0]
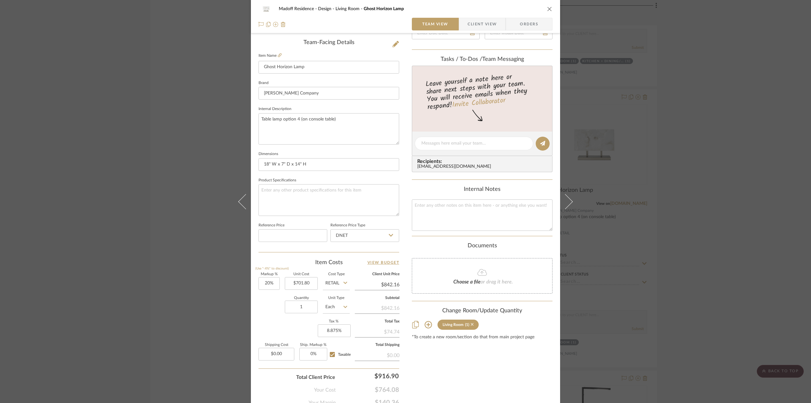
click at [471, 323] on icon at bounding box center [472, 324] width 3 height 3
click at [717, 284] on div "Madoff Residence - Design Living Room Ghost Horizon Lamp Team View Client View …" at bounding box center [405, 201] width 811 height 403
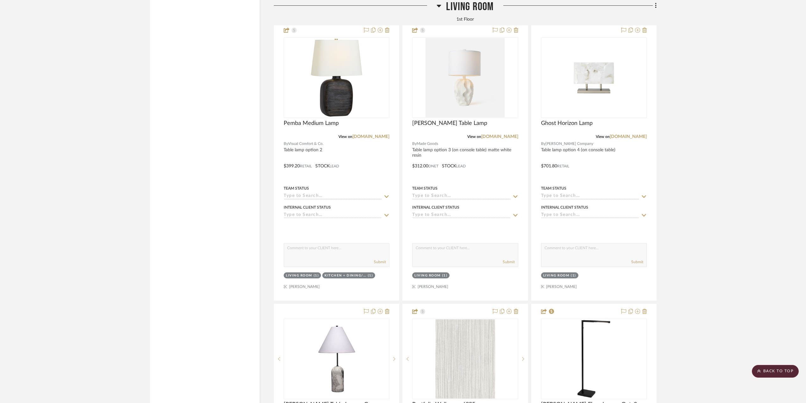
scroll to position [1868, 0]
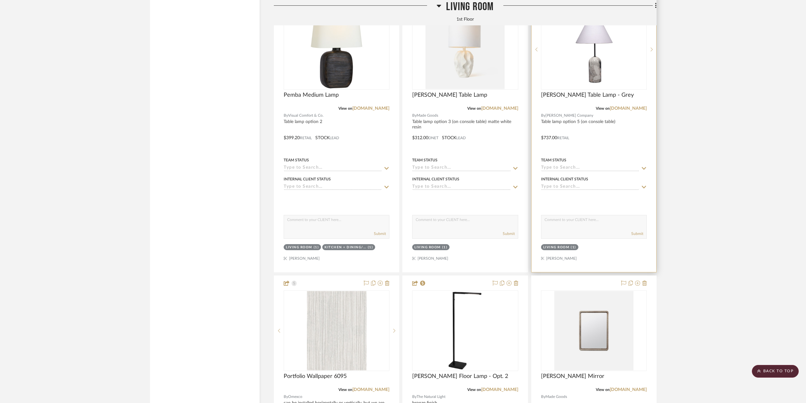
click at [593, 149] on div at bounding box center [594, 133] width 125 height 277
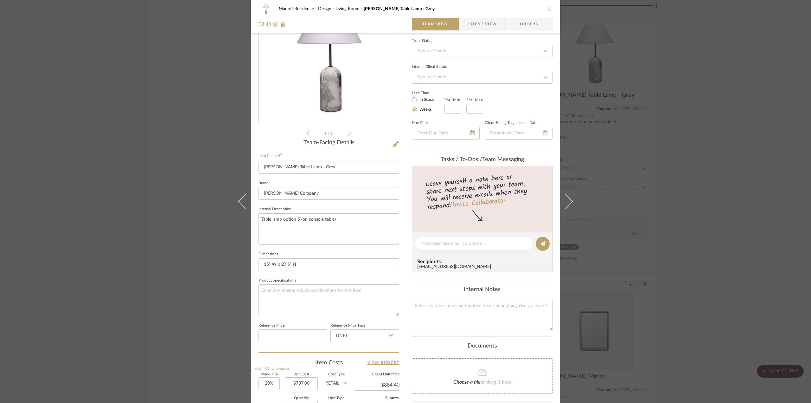
scroll to position [158, 0]
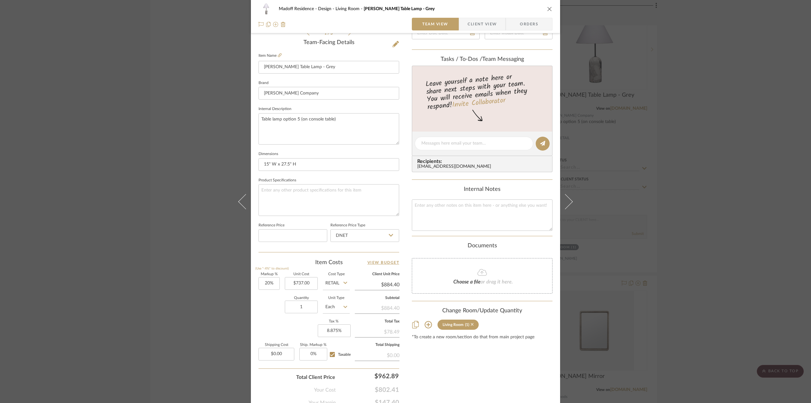
click at [471, 325] on icon at bounding box center [472, 324] width 3 height 4
click at [730, 299] on div "Madoff Residence - Design Living Room Holt Table Lamp - Grey Team View Client V…" at bounding box center [405, 201] width 811 height 403
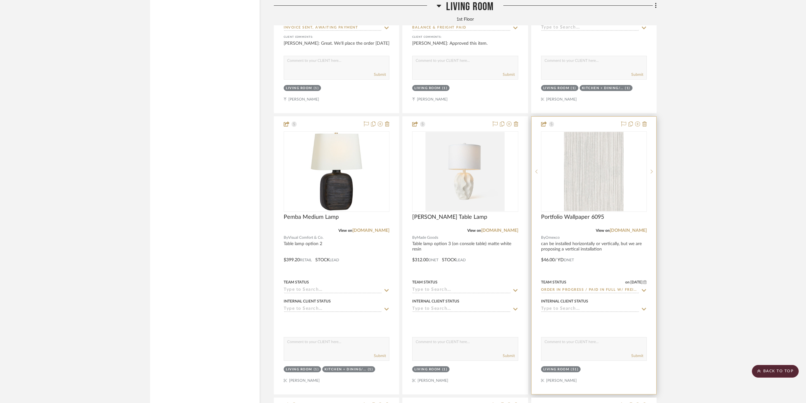
scroll to position [1805, 0]
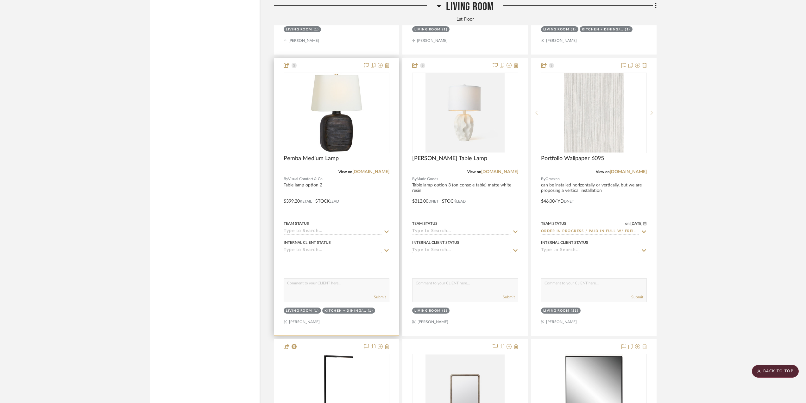
click at [377, 207] on div at bounding box center [336, 196] width 125 height 277
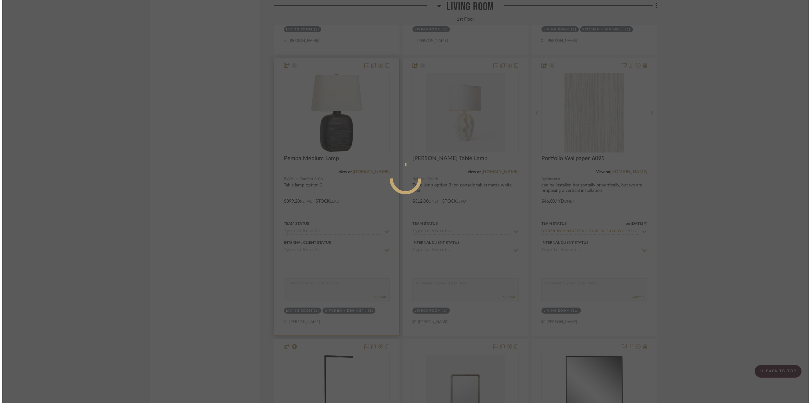
scroll to position [0, 0]
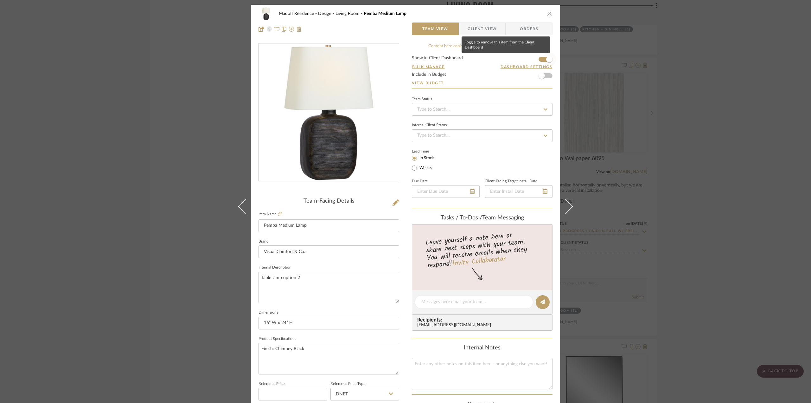
click at [544, 63] on span "button" at bounding box center [549, 59] width 14 height 14
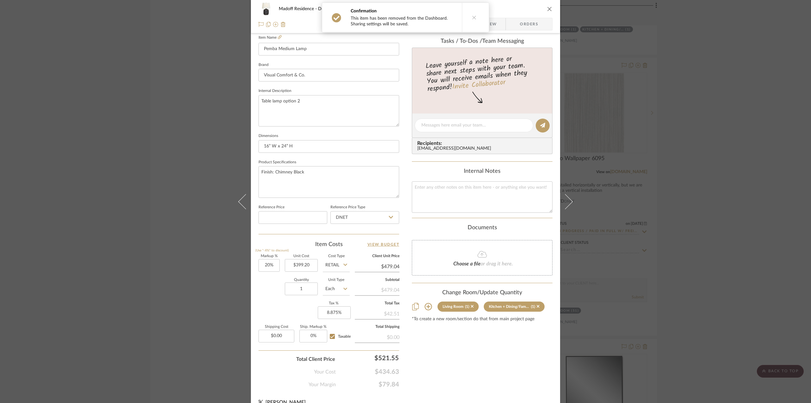
scroll to position [186, 0]
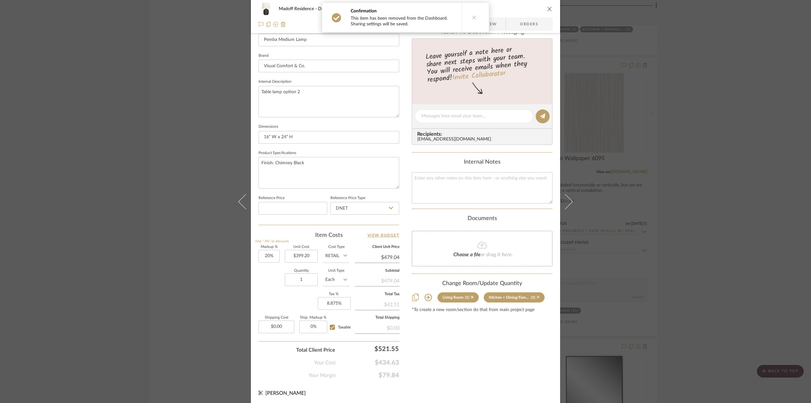
click at [536, 295] on icon at bounding box center [537, 296] width 3 height 3
click at [471, 297] on icon at bounding box center [472, 297] width 3 height 4
click at [733, 307] on div "Madoff Residence - Design Living Room Pemba Medium Lamp Team View Client View O…" at bounding box center [405, 201] width 811 height 403
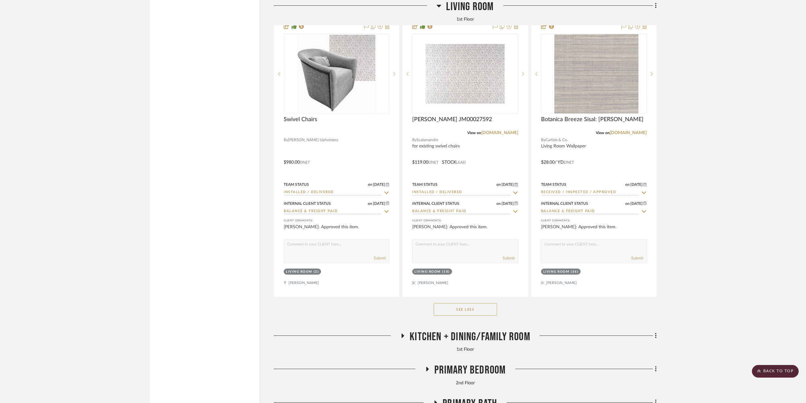
scroll to position [3579, 0]
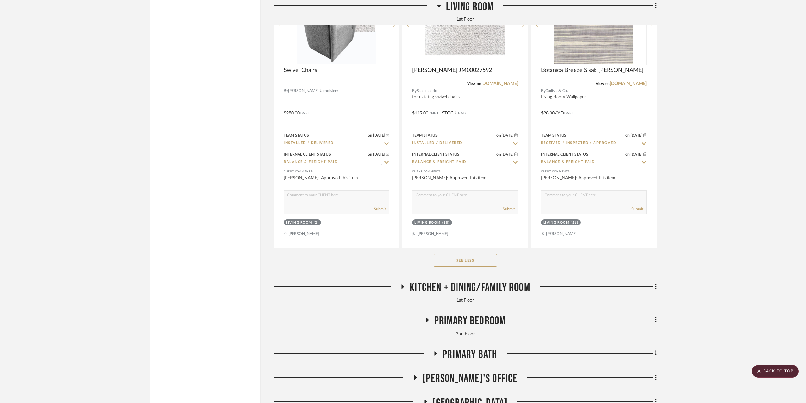
click at [497, 297] on div "Kitchen + Dining/Family Room" at bounding box center [465, 289] width 383 height 16
click at [498, 292] on span "Kitchen + Dining/Family Room" at bounding box center [470, 288] width 121 height 14
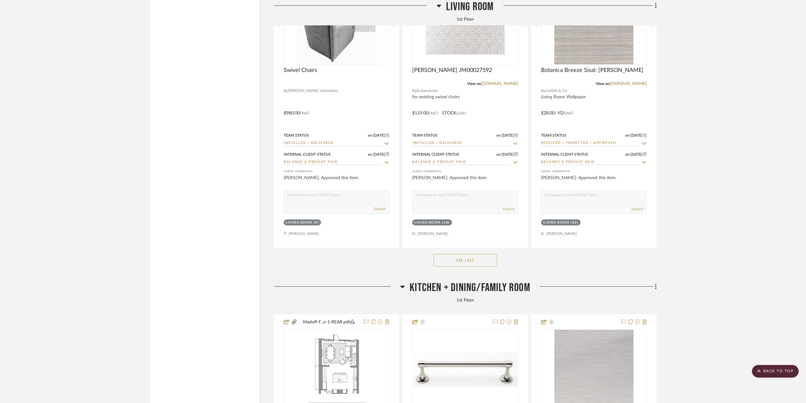
click at [512, 284] on span "Kitchen + Dining/Family Room" at bounding box center [470, 288] width 121 height 14
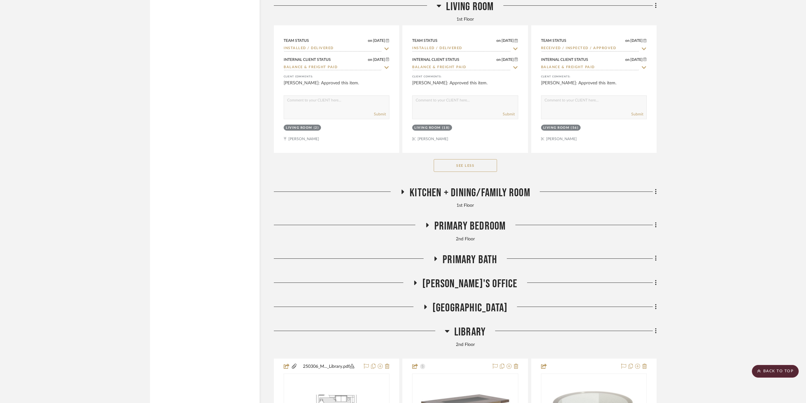
scroll to position [3674, 0]
click at [466, 226] on span "Primary Bedroom" at bounding box center [470, 226] width 72 height 14
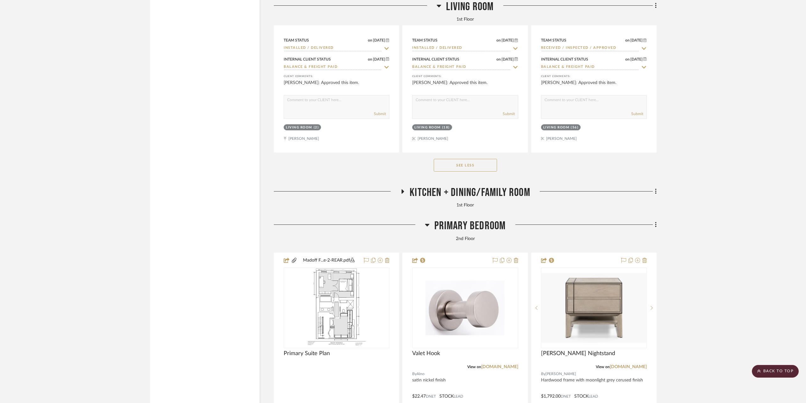
click at [467, 228] on span "Primary Bedroom" at bounding box center [470, 226] width 72 height 14
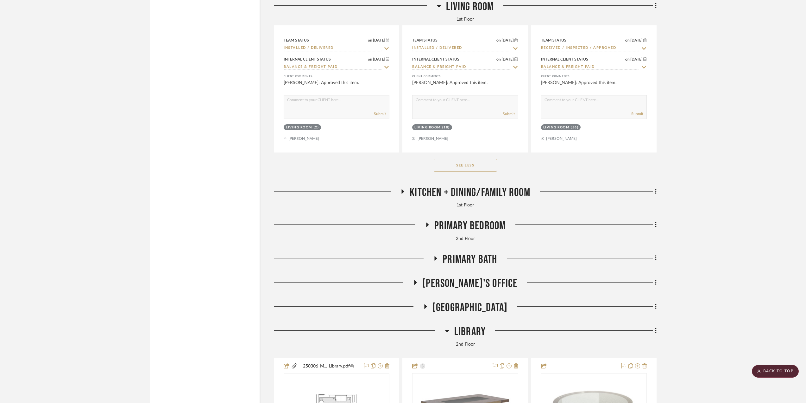
click at [450, 263] on span "Primary Bath" at bounding box center [470, 259] width 54 height 14
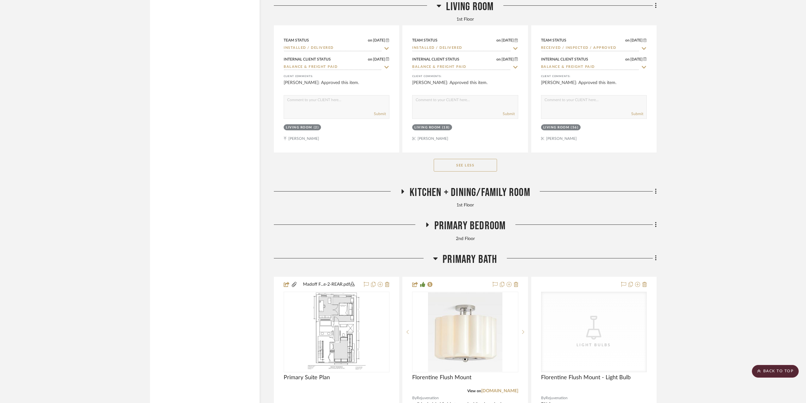
click at [450, 263] on span "Primary Bath" at bounding box center [470, 259] width 54 height 14
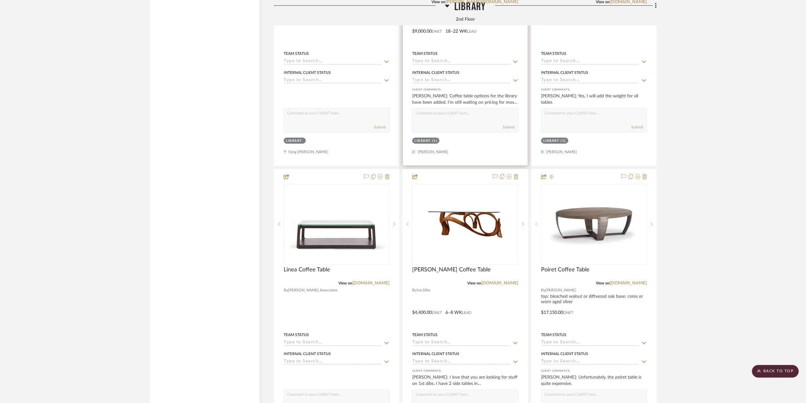
scroll to position [4085, 0]
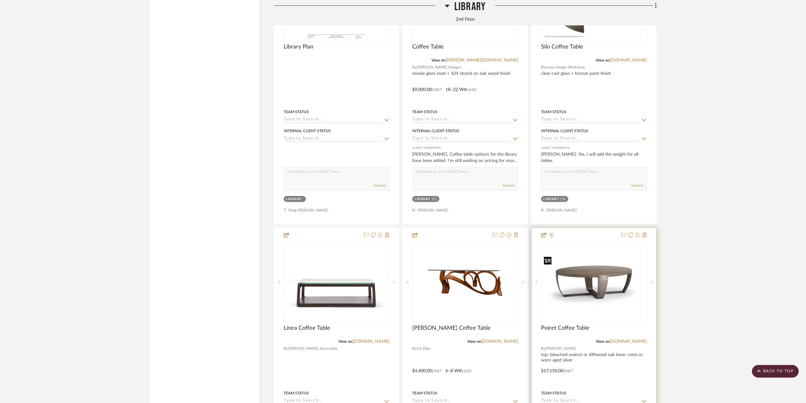
click at [610, 301] on img "0" at bounding box center [594, 282] width 105 height 63
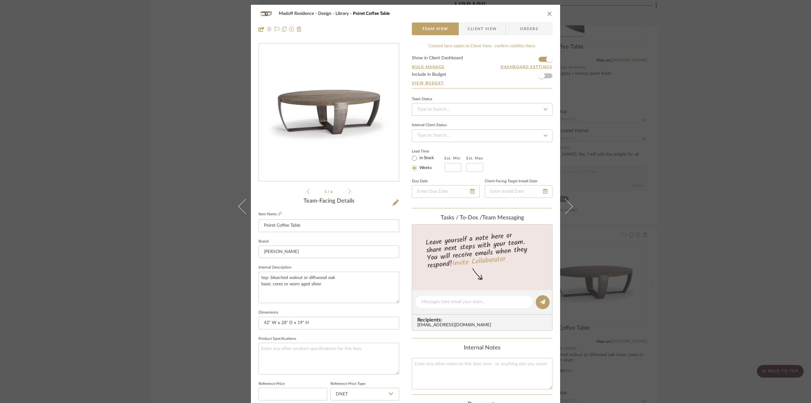
click at [348, 191] on icon at bounding box center [349, 191] width 3 height 6
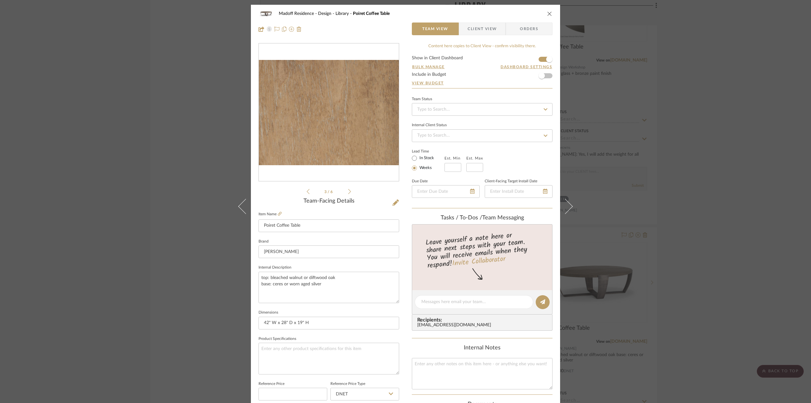
click at [348, 191] on icon at bounding box center [349, 191] width 3 height 6
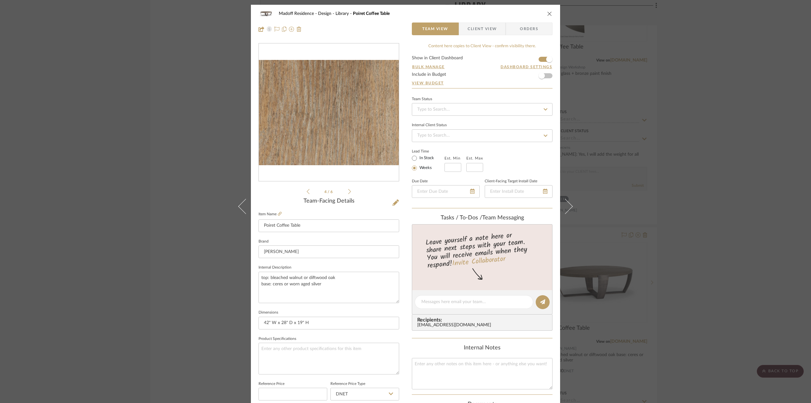
click at [348, 191] on icon at bounding box center [349, 191] width 3 height 6
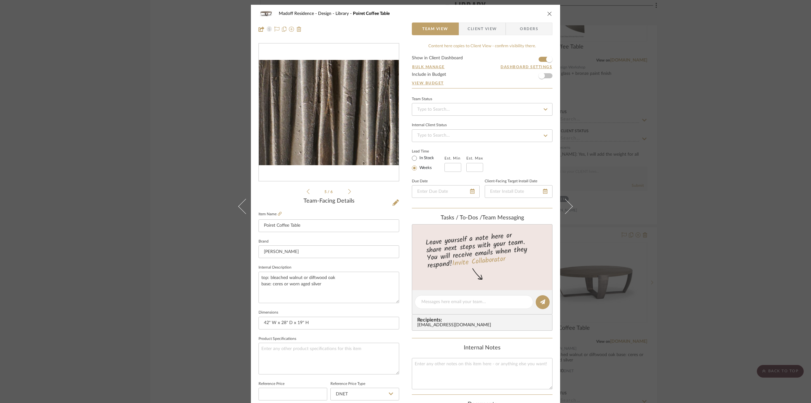
click at [357, 138] on img "4" at bounding box center [329, 112] width 140 height 105
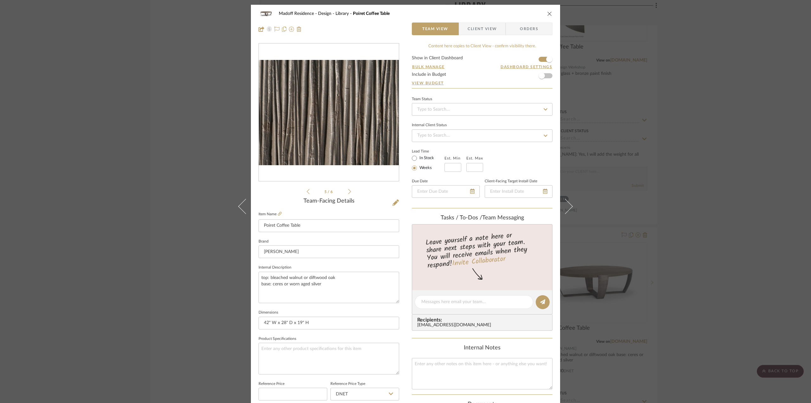
drag, startPoint x: 363, startPoint y: 182, endPoint x: 324, endPoint y: 135, distance: 60.9
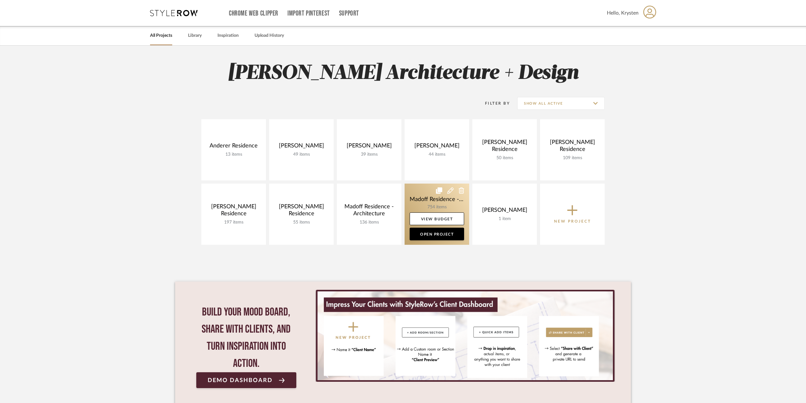
click at [424, 200] on link at bounding box center [437, 213] width 65 height 61
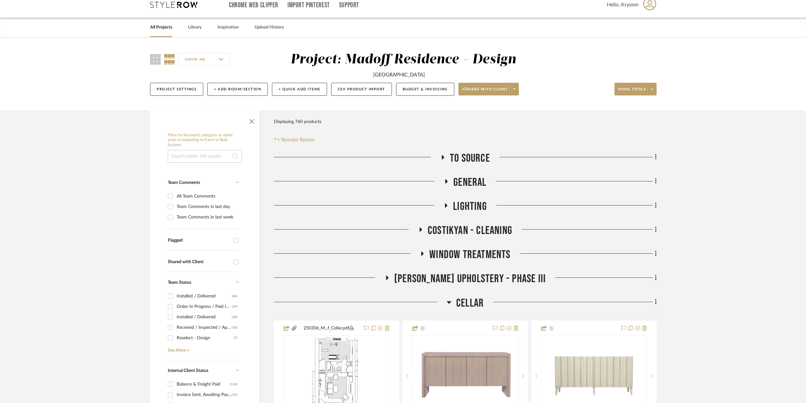
scroll to position [95, 0]
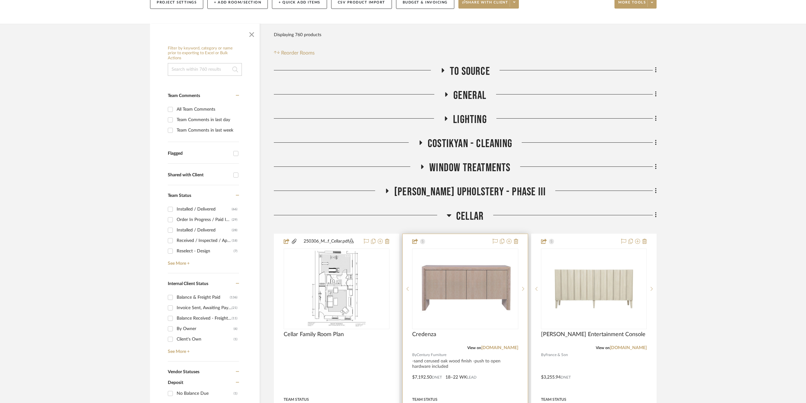
click at [509, 372] on div at bounding box center [465, 372] width 125 height 277
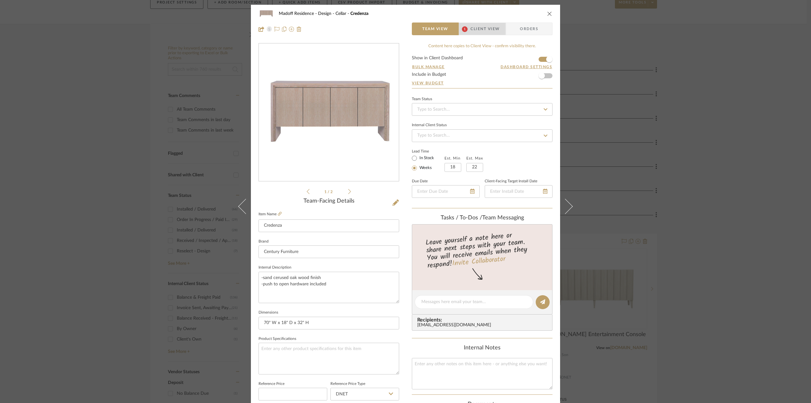
click at [480, 32] on span "Client View" at bounding box center [484, 28] width 29 height 13
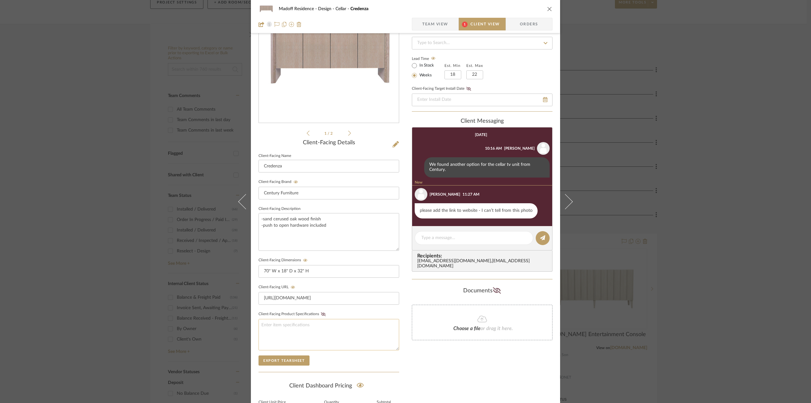
scroll to position [127, 0]
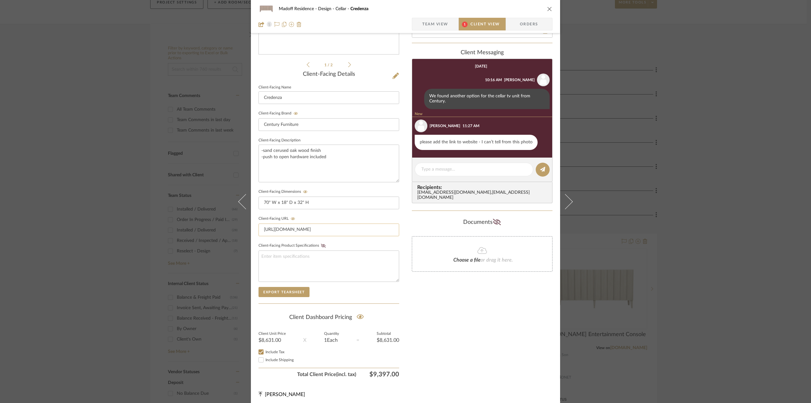
click at [367, 229] on input "[URL][DOMAIN_NAME]" at bounding box center [328, 229] width 141 height 13
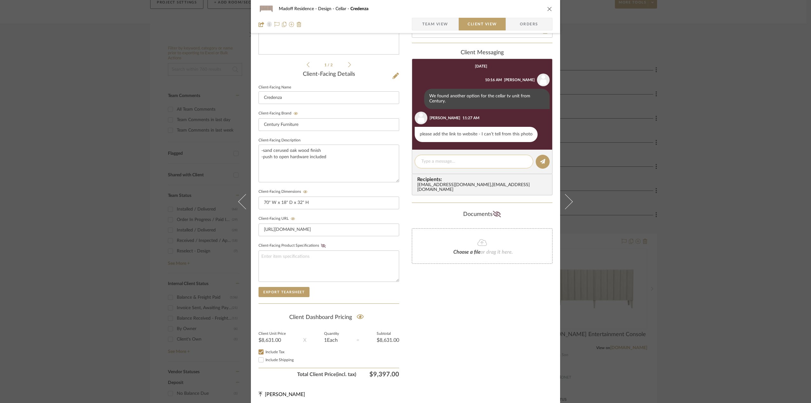
click at [433, 162] on textarea at bounding box center [473, 161] width 105 height 7
type textarea "i"
type textarea "The link is turned on, let me know if it works"
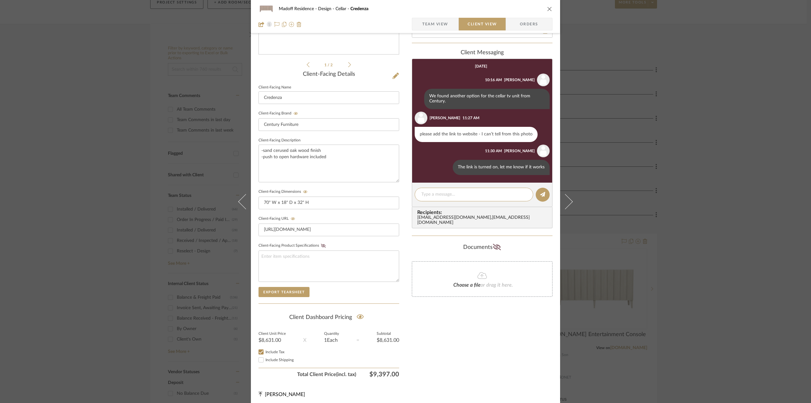
click at [767, 265] on div "Madoff Residence - Design Cellar Credenza Team View Client View Orders 1 / 2 Cl…" at bounding box center [405, 201] width 811 height 403
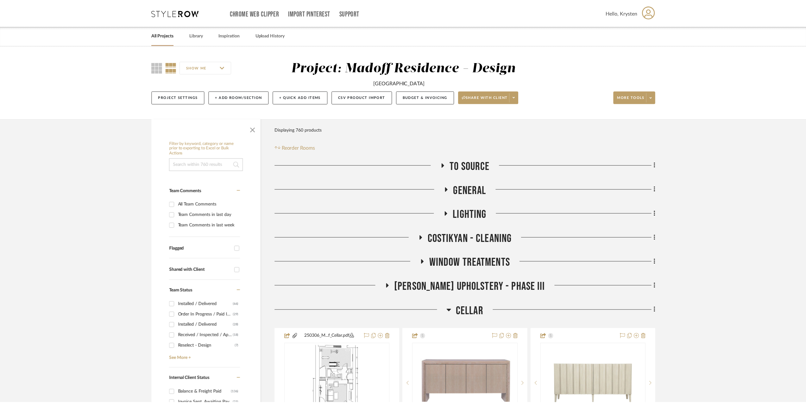
scroll to position [95, 0]
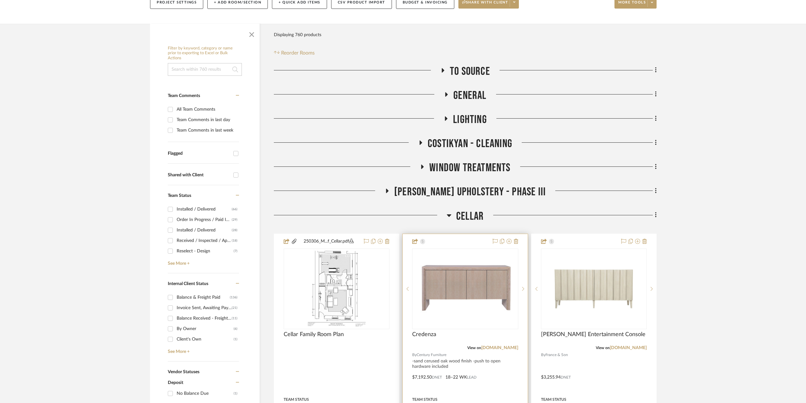
click at [492, 364] on div at bounding box center [465, 372] width 125 height 277
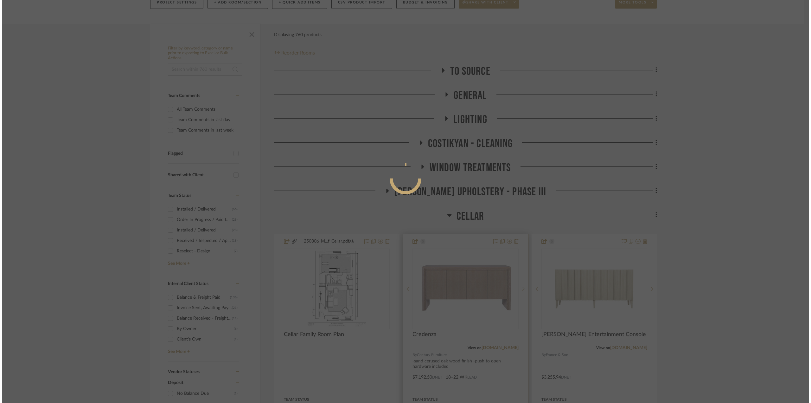
scroll to position [0, 0]
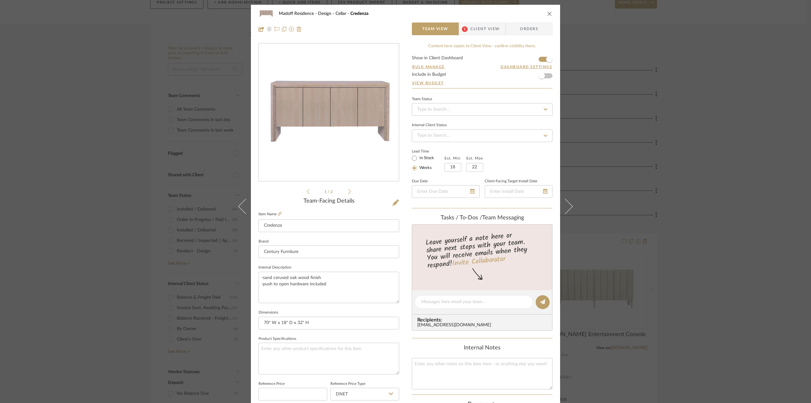
click at [476, 30] on span "Client View" at bounding box center [484, 28] width 29 height 13
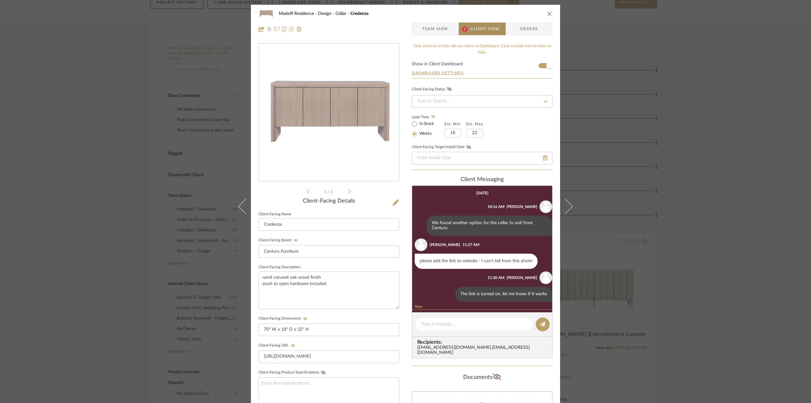
scroll to position [38, 0]
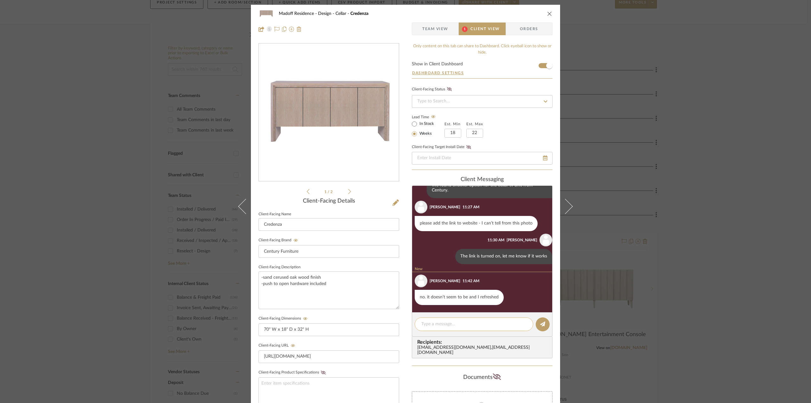
click at [447, 322] on textarea at bounding box center [473, 323] width 105 height 7
paste textarea "[URL][DOMAIN_NAME]"
click at [421, 324] on textarea "[URL][DOMAIN_NAME]" at bounding box center [473, 326] width 105 height 13
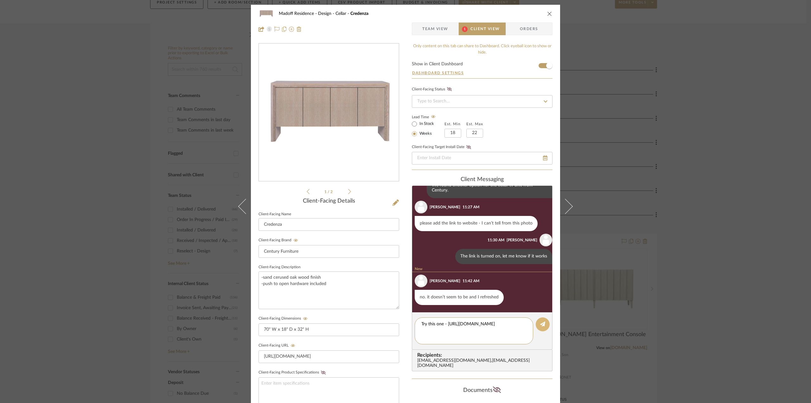
type textarea "Try this one - [URL][DOMAIN_NAME]"
click at [542, 325] on icon at bounding box center [542, 323] width 5 height 5
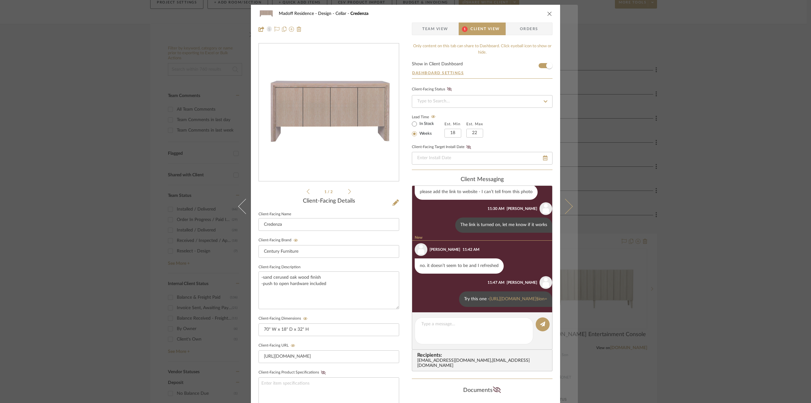
scroll to position [76, 0]
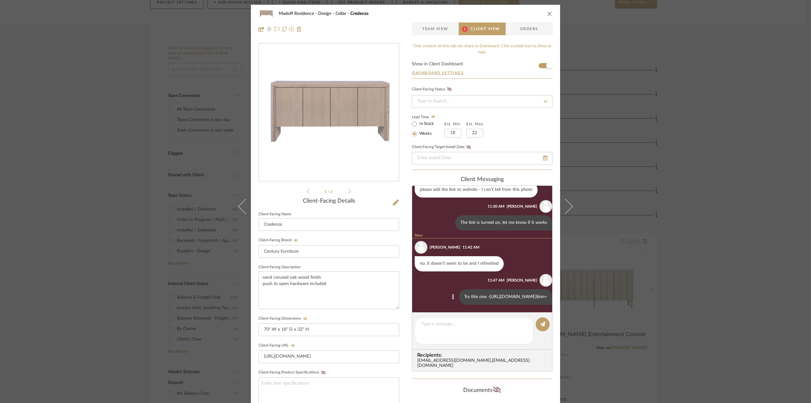
click at [489, 294] on link "[URL][DOMAIN_NAME]§ion=" at bounding box center [518, 296] width 58 height 4
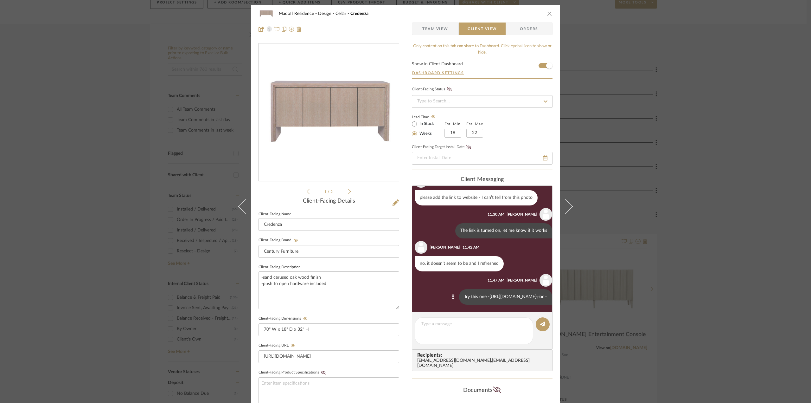
scroll to position [69, 0]
click at [678, 190] on div "Madoff Residence - Design Cellar Credenza Team View Client View Orders 1 / 2 Cl…" at bounding box center [405, 201] width 811 height 403
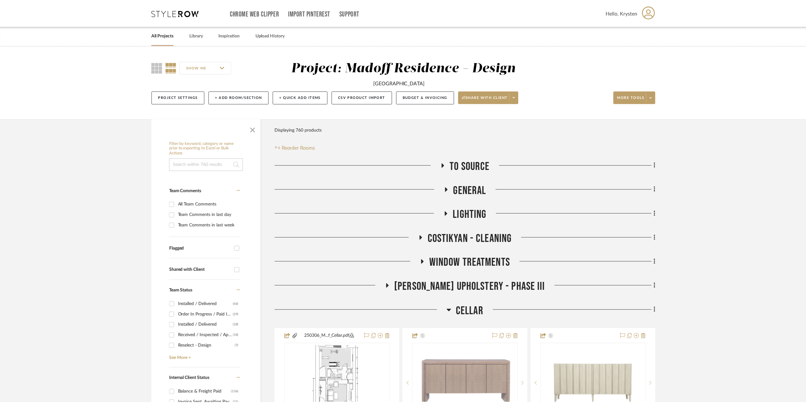
scroll to position [95, 0]
